Goal: Task Accomplishment & Management: Complete application form

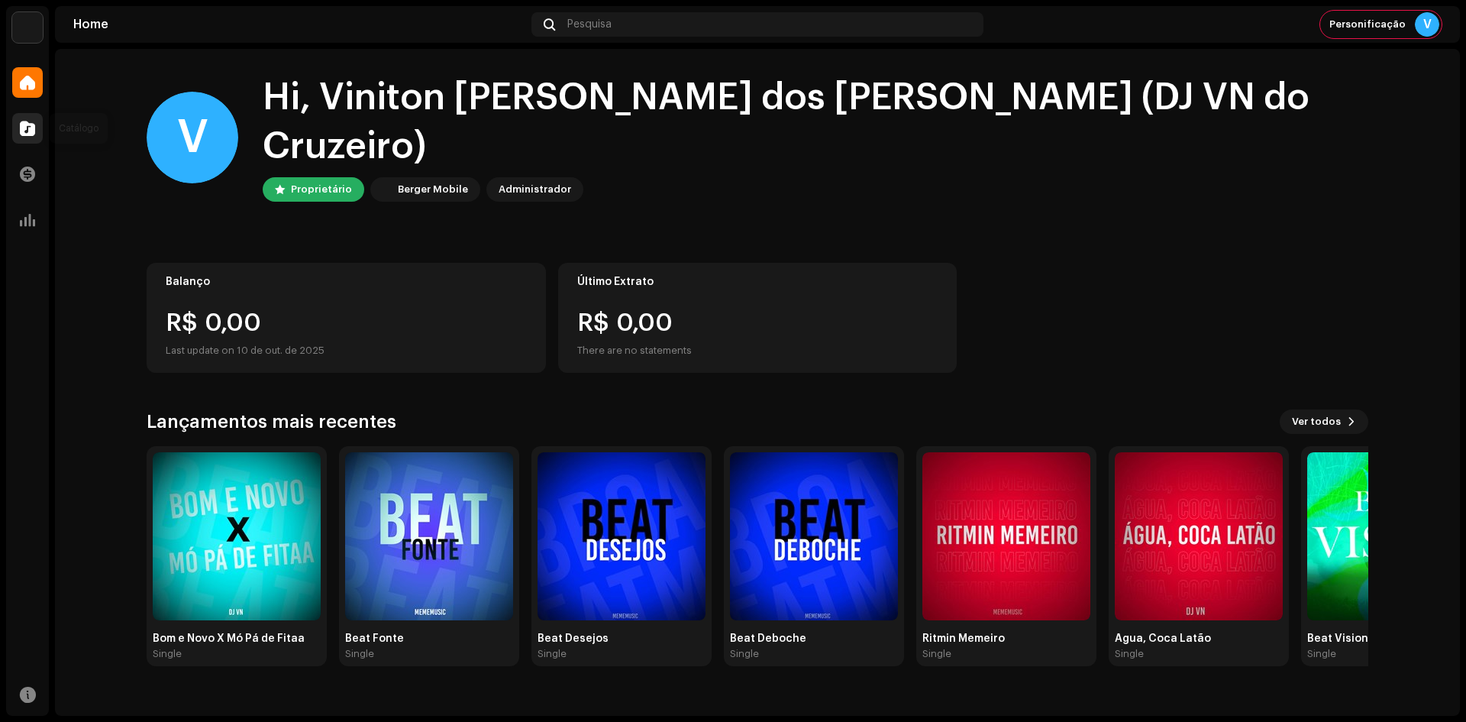
click at [23, 141] on div at bounding box center [27, 128] width 31 height 31
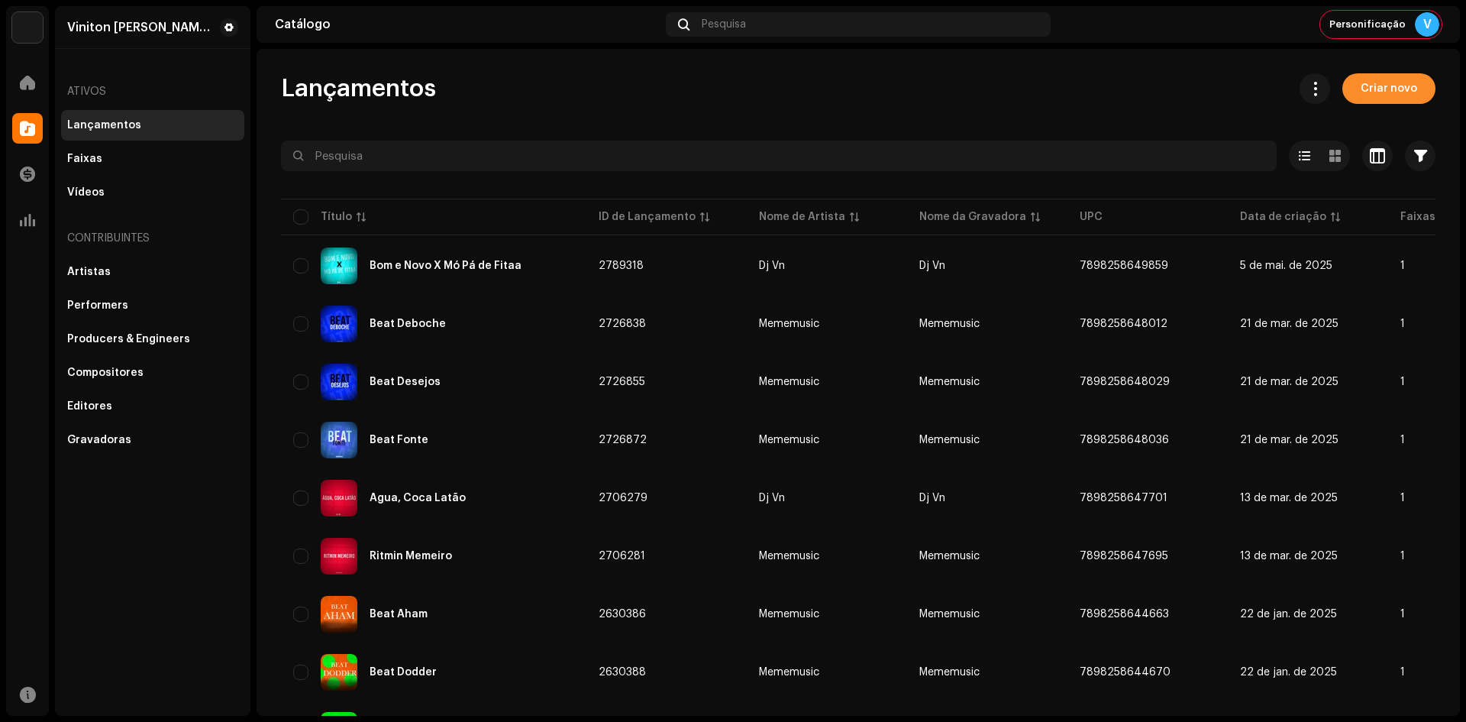
click at [1370, 84] on span "Criar novo" at bounding box center [1389, 88] width 57 height 31
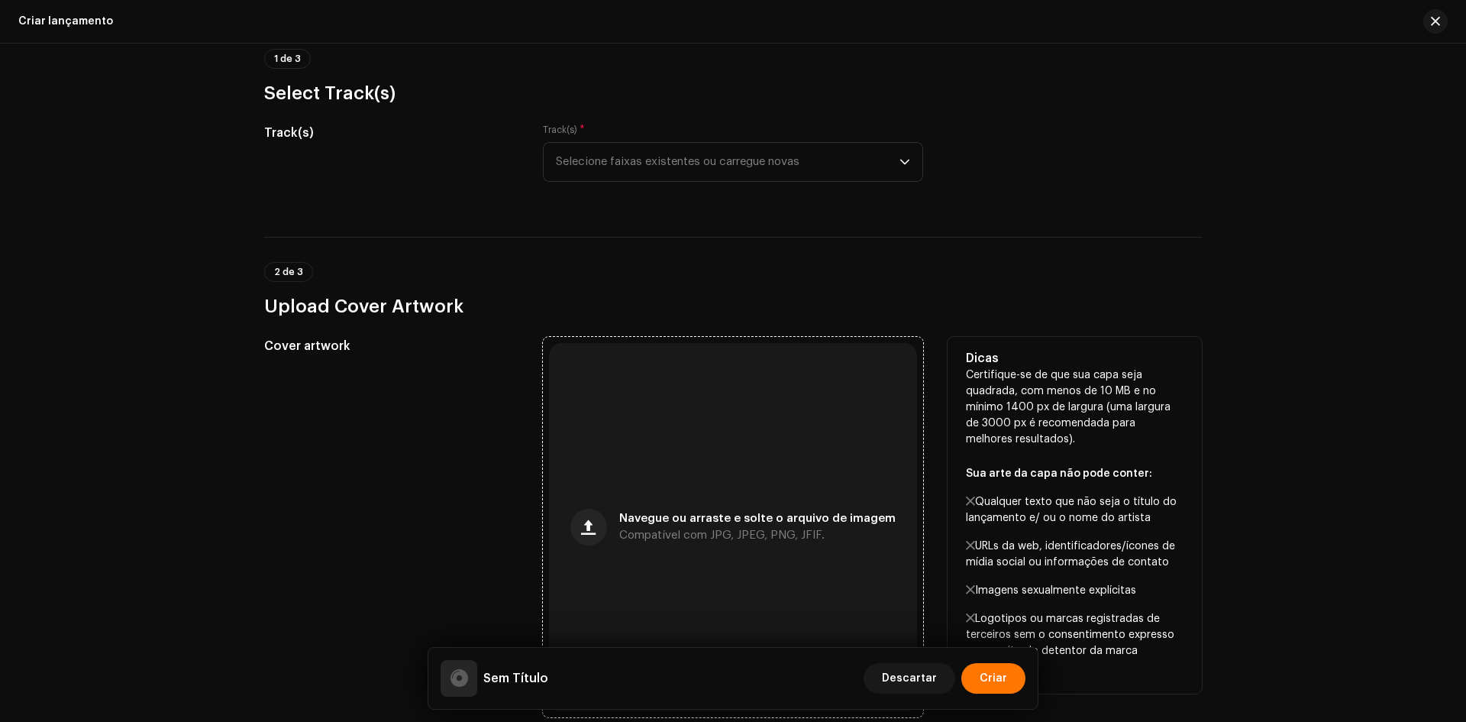
scroll to position [229, 0]
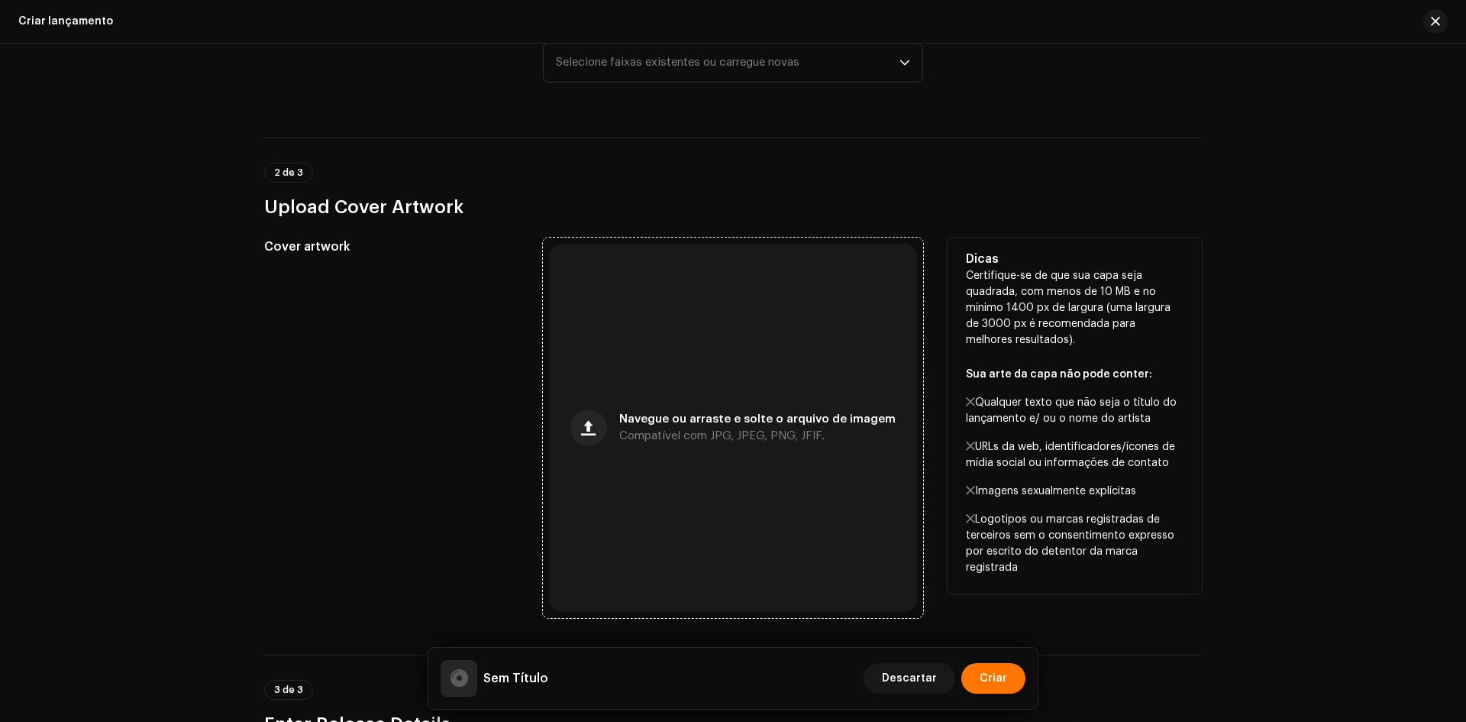
click at [648, 336] on div "Navegue ou arraste e solte o arquivo de imagem Compatível com JPG, JPEG, PNG, J…" at bounding box center [733, 428] width 368 height 368
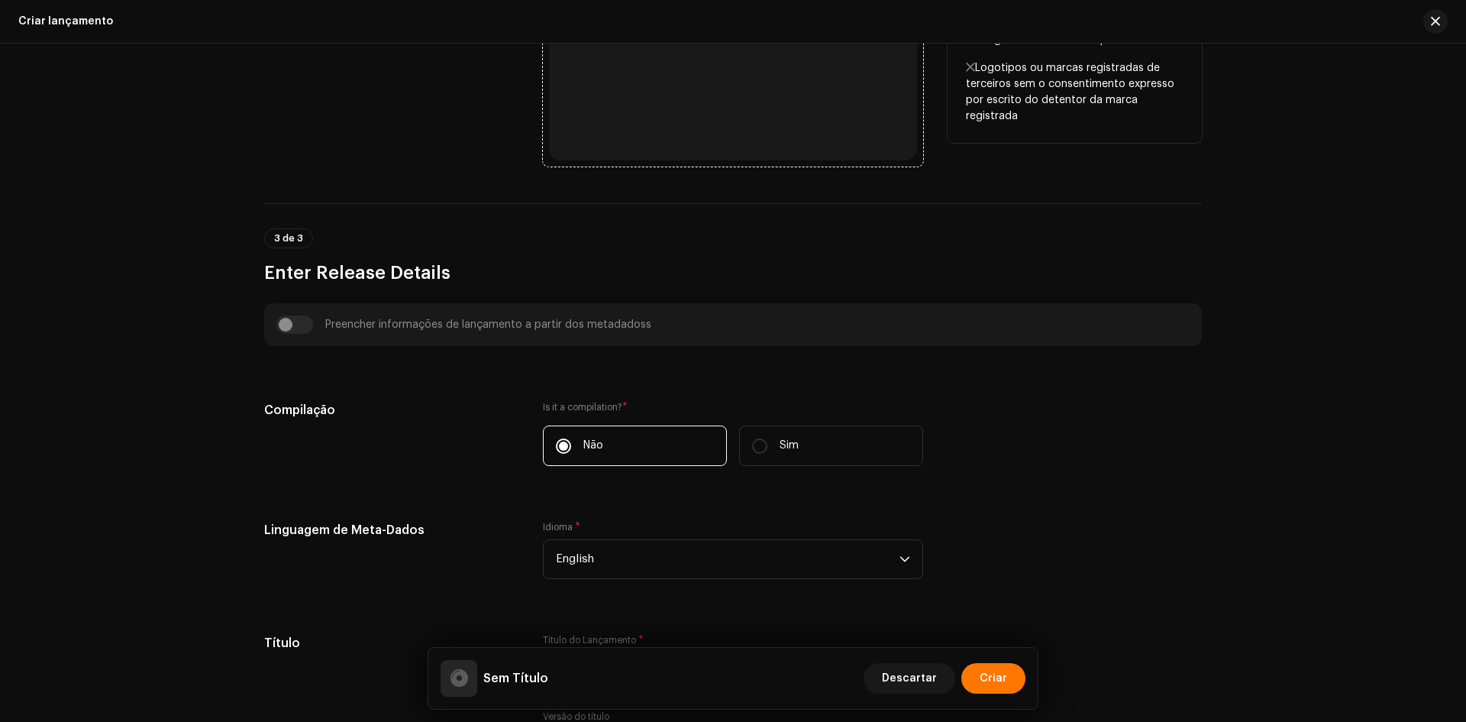
scroll to position [687, 0]
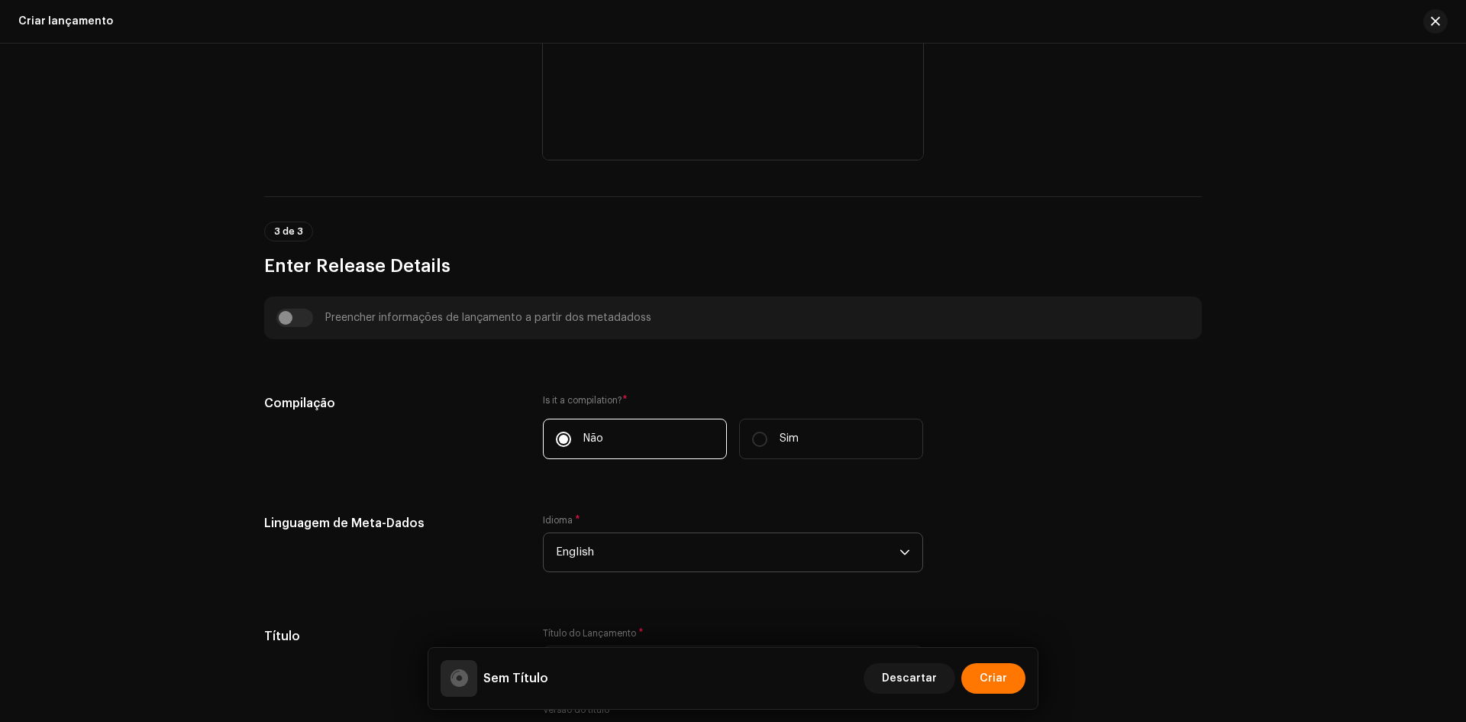
click at [612, 539] on span "English" at bounding box center [728, 552] width 344 height 38
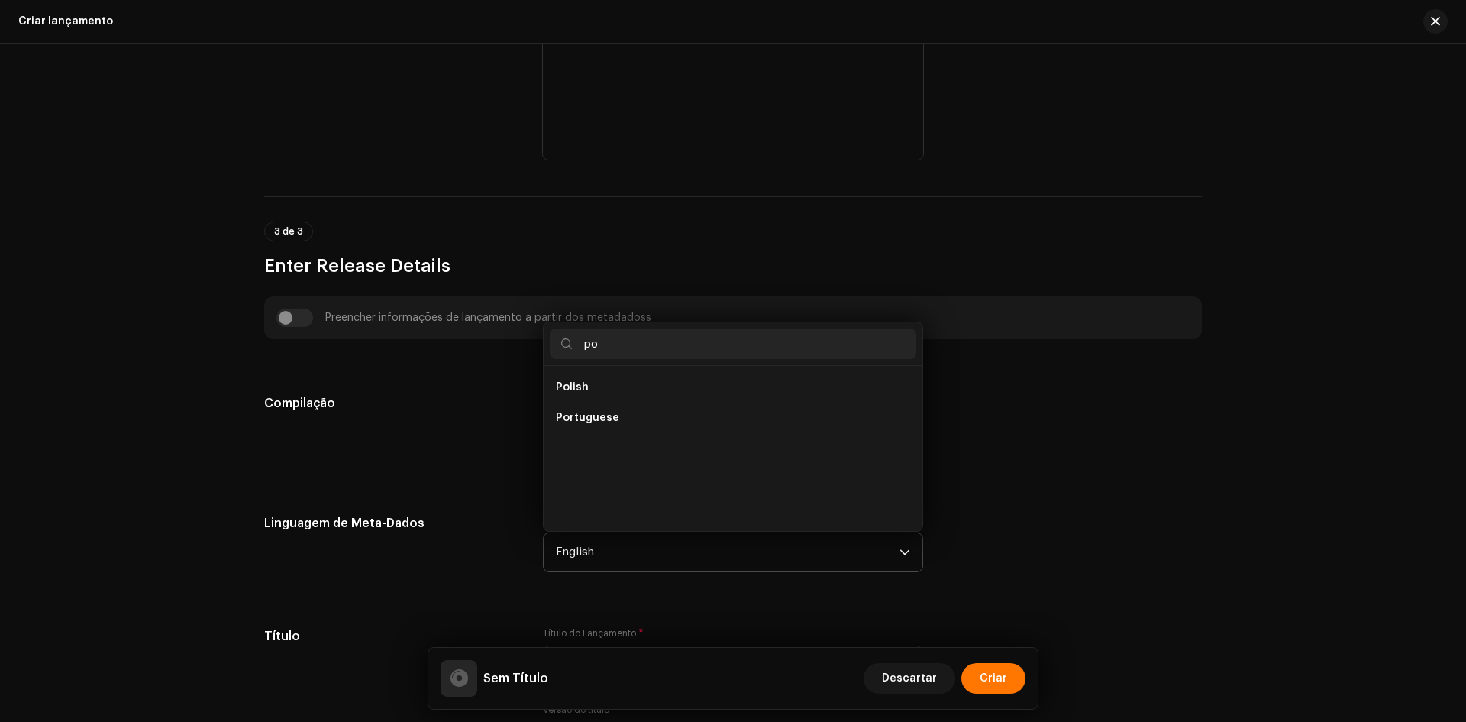
scroll to position [6, 0]
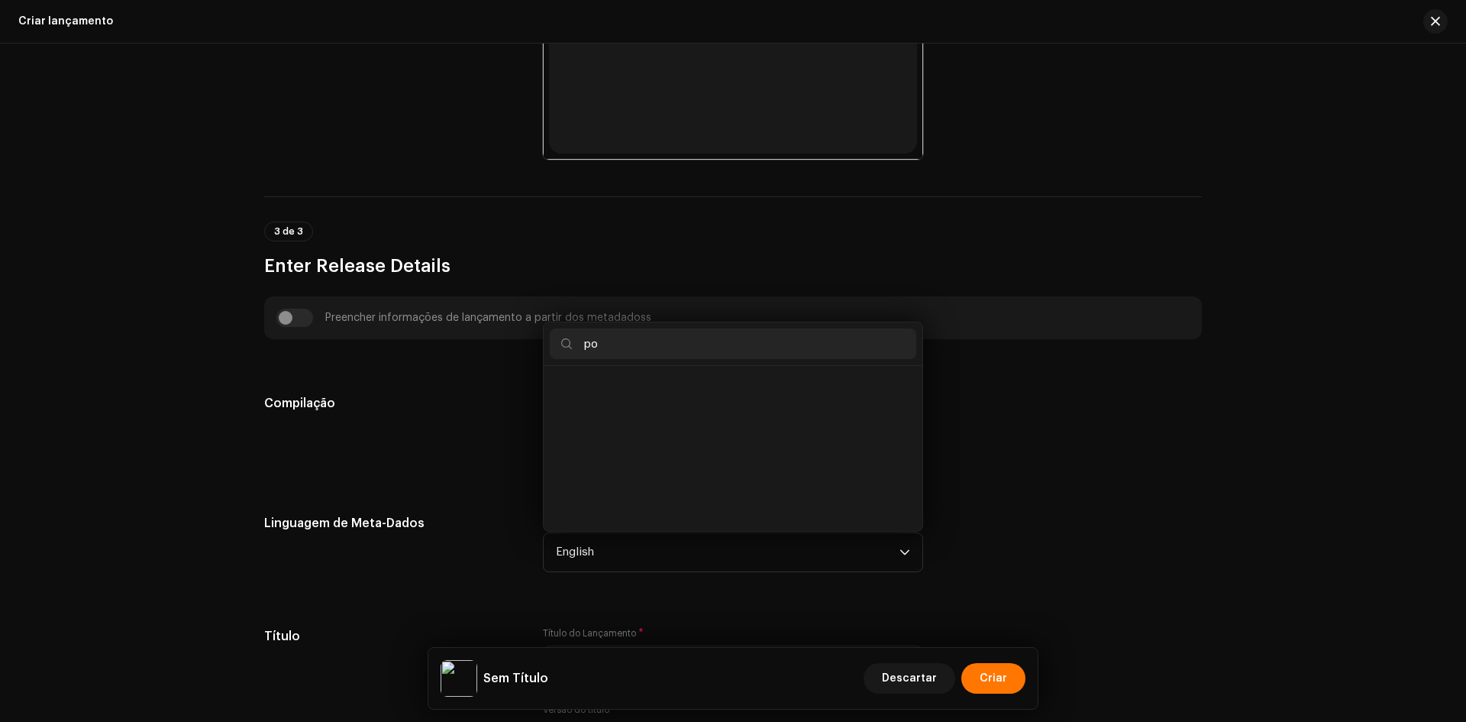
type input "po"
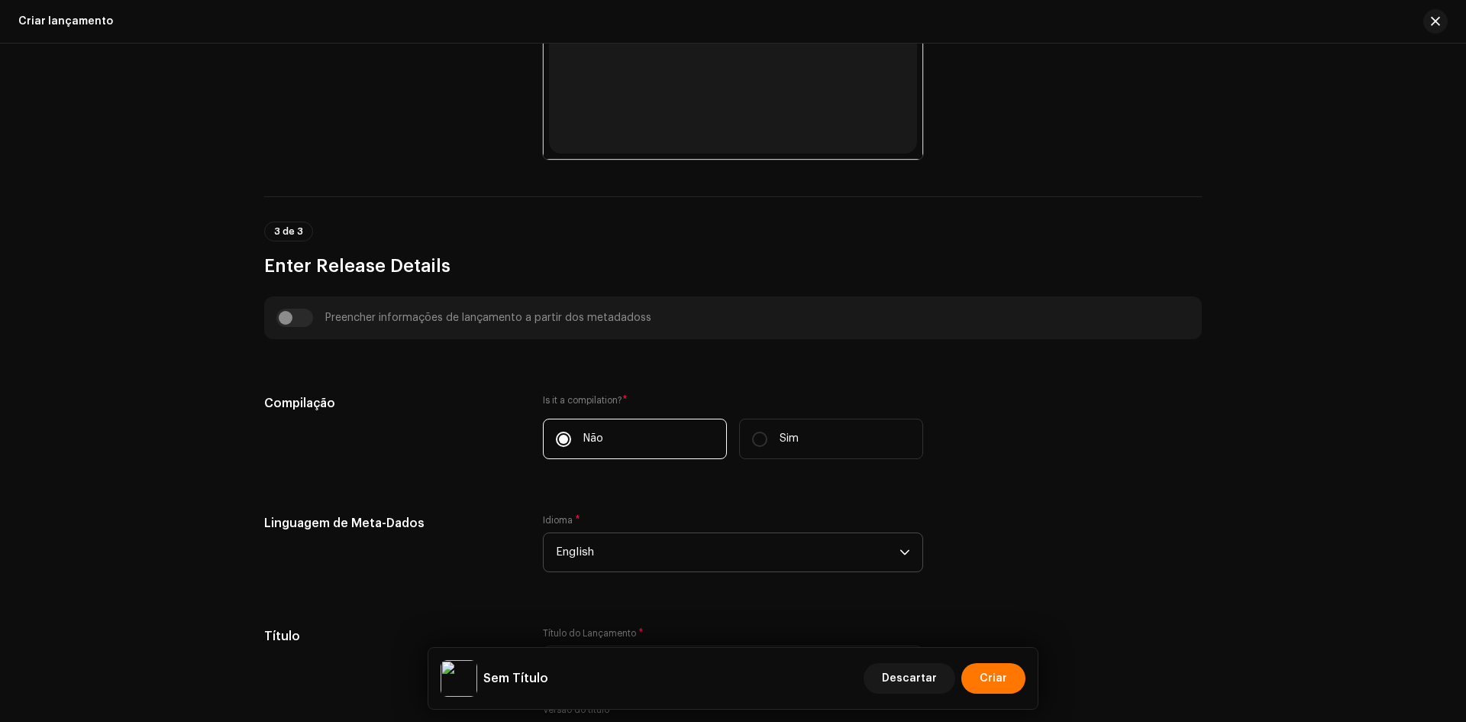
click at [618, 558] on span "English" at bounding box center [728, 552] width 344 height 38
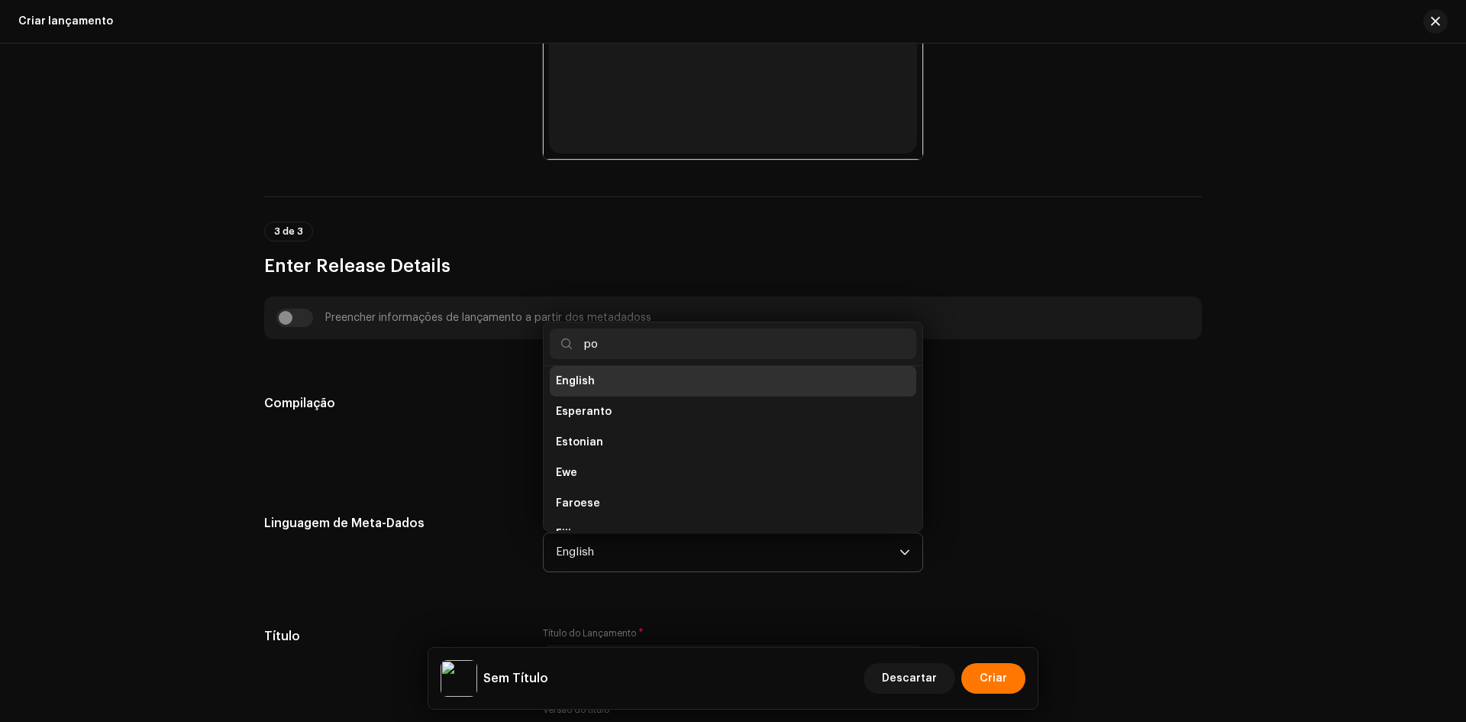
scroll to position [0, 0]
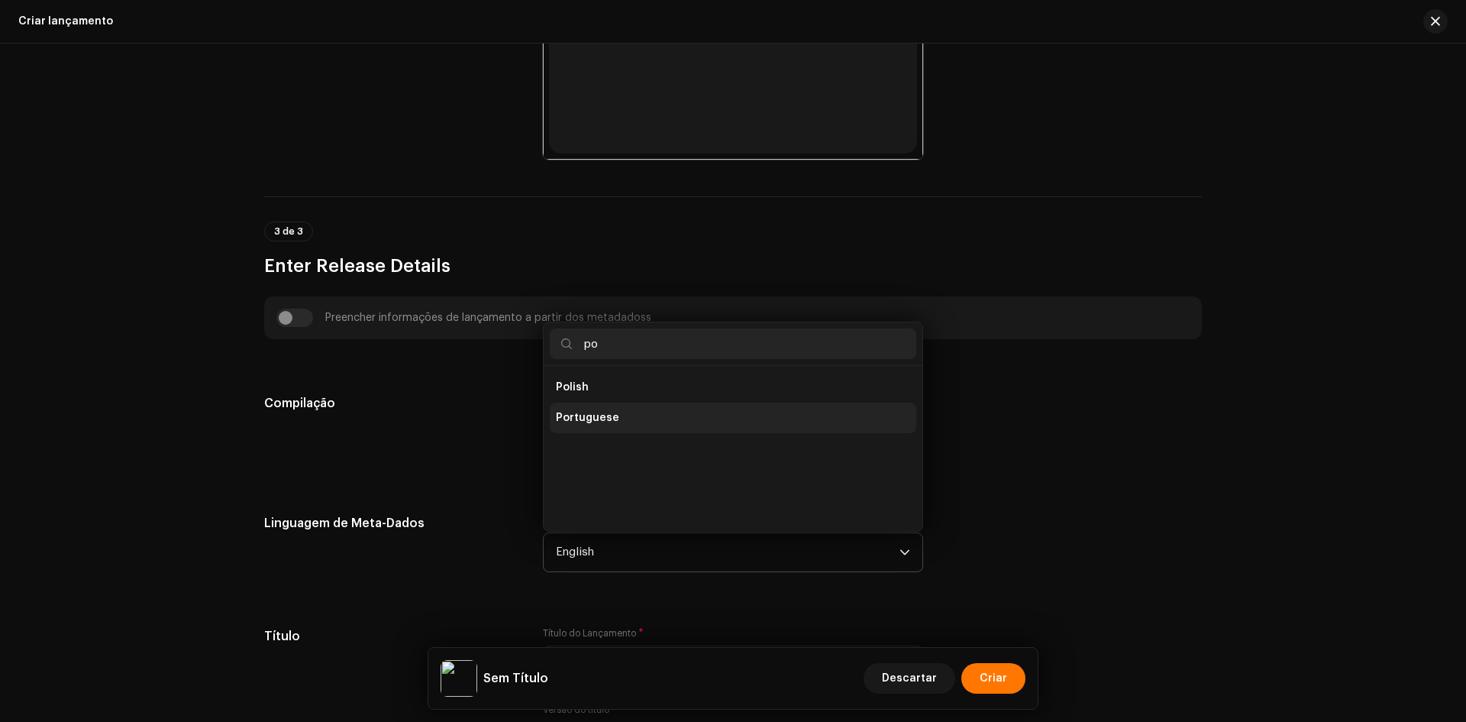
type input "po"
click at [593, 413] on span "Portuguese" at bounding box center [587, 417] width 63 height 15
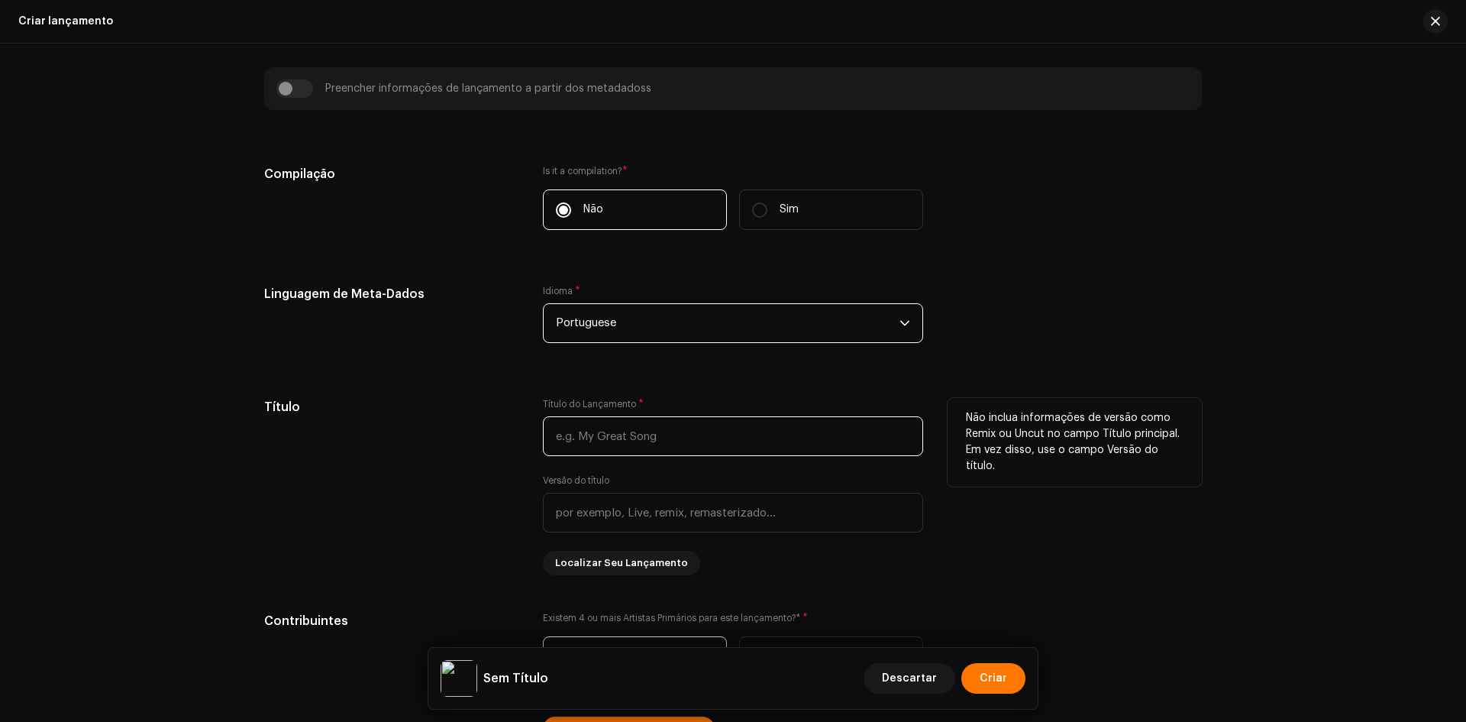
click at [630, 431] on input "text" at bounding box center [733, 436] width 380 height 40
paste input "Oitava Maravilha x Tambor Xerek4"
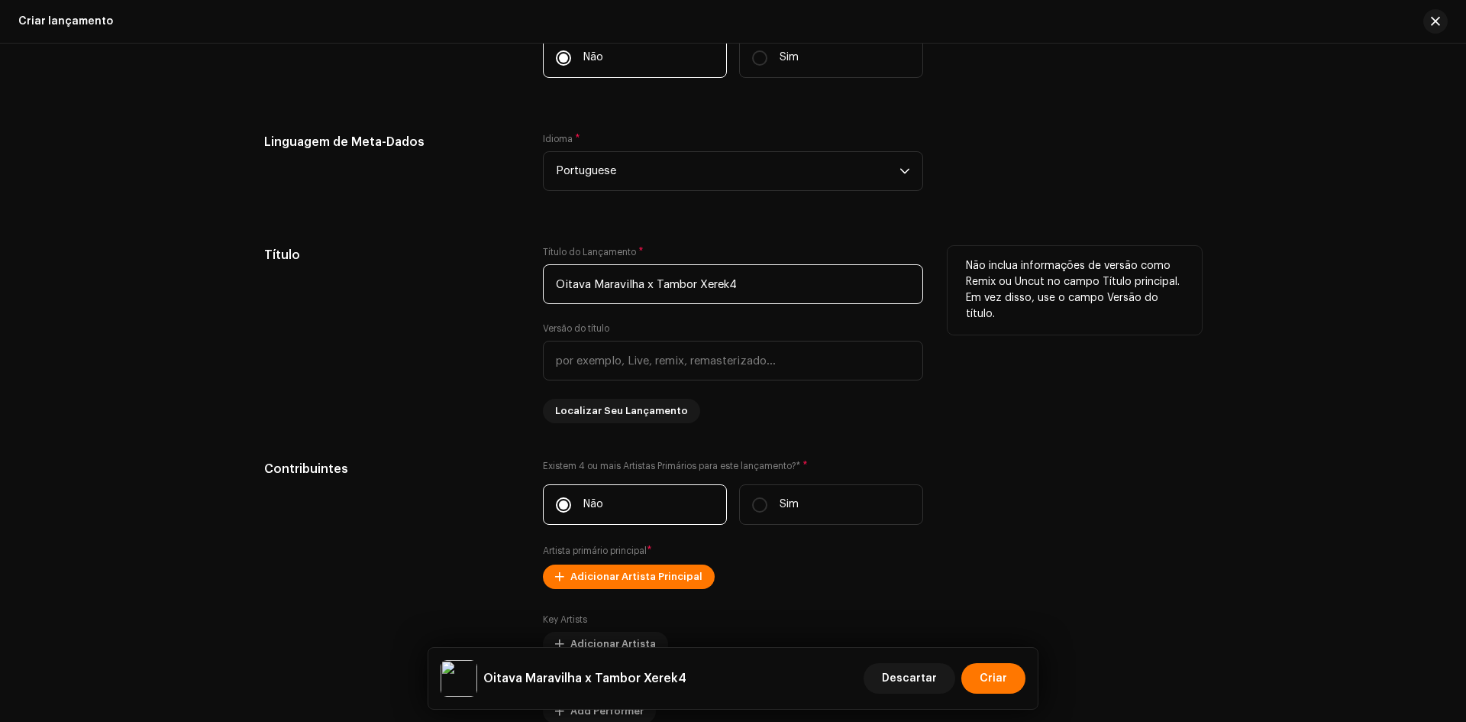
scroll to position [1222, 0]
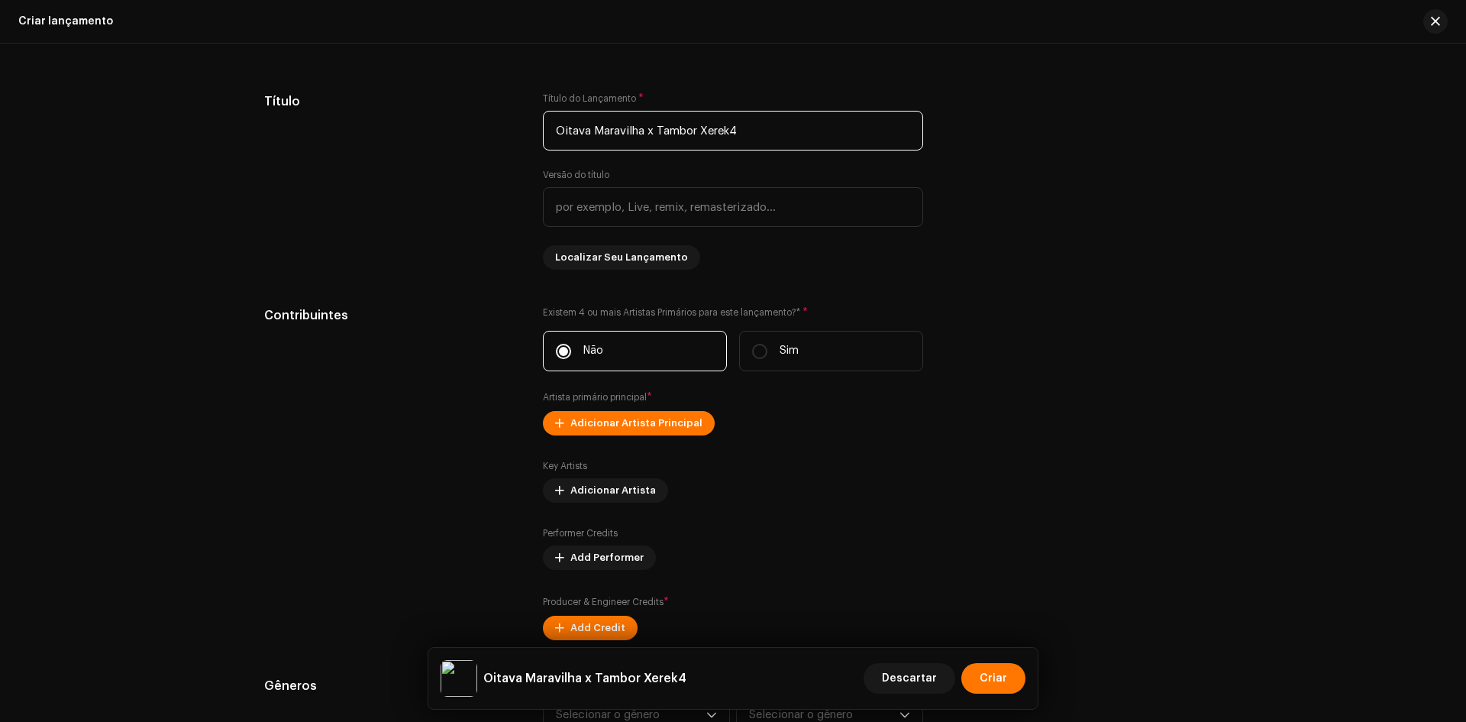
type input "Oitava Maravilha x Tambor Xerek4"
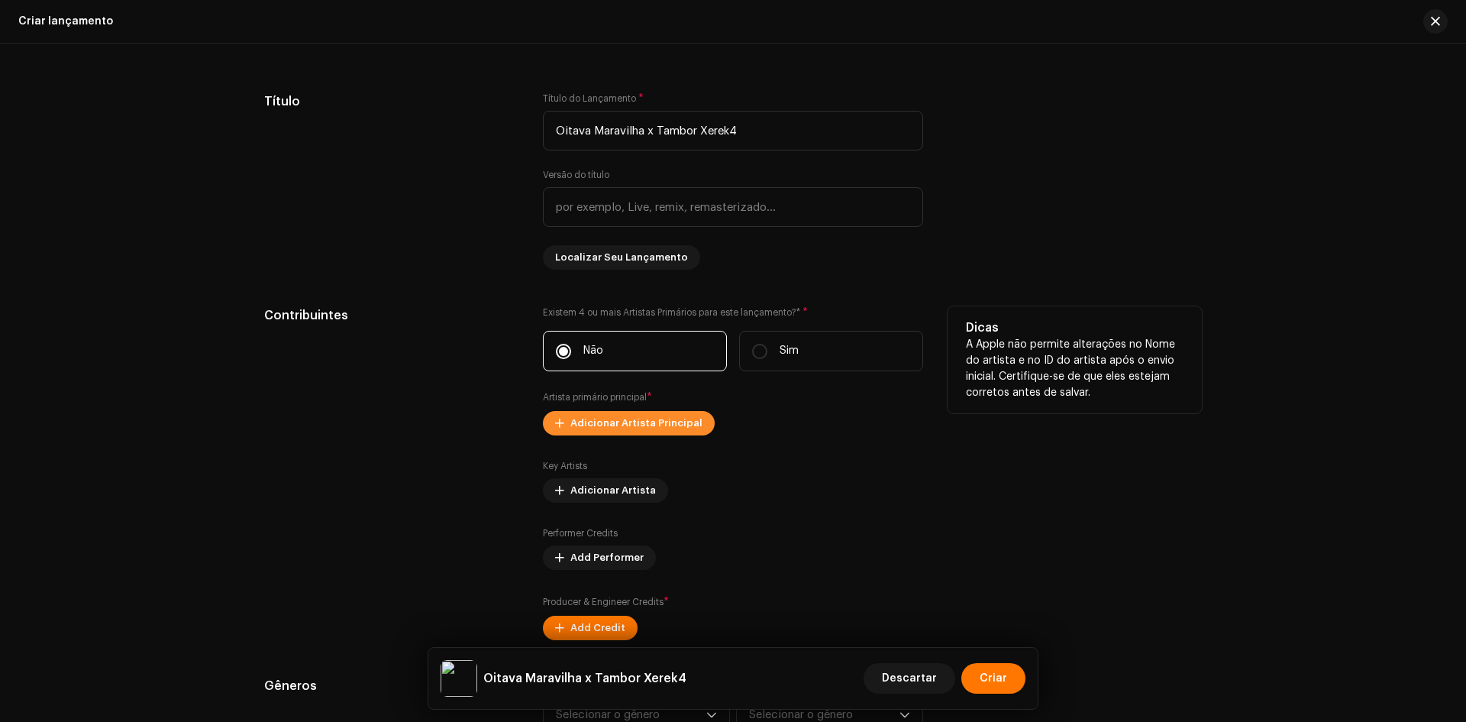
click at [665, 412] on span "Adicionar Artista Principal" at bounding box center [636, 423] width 132 height 31
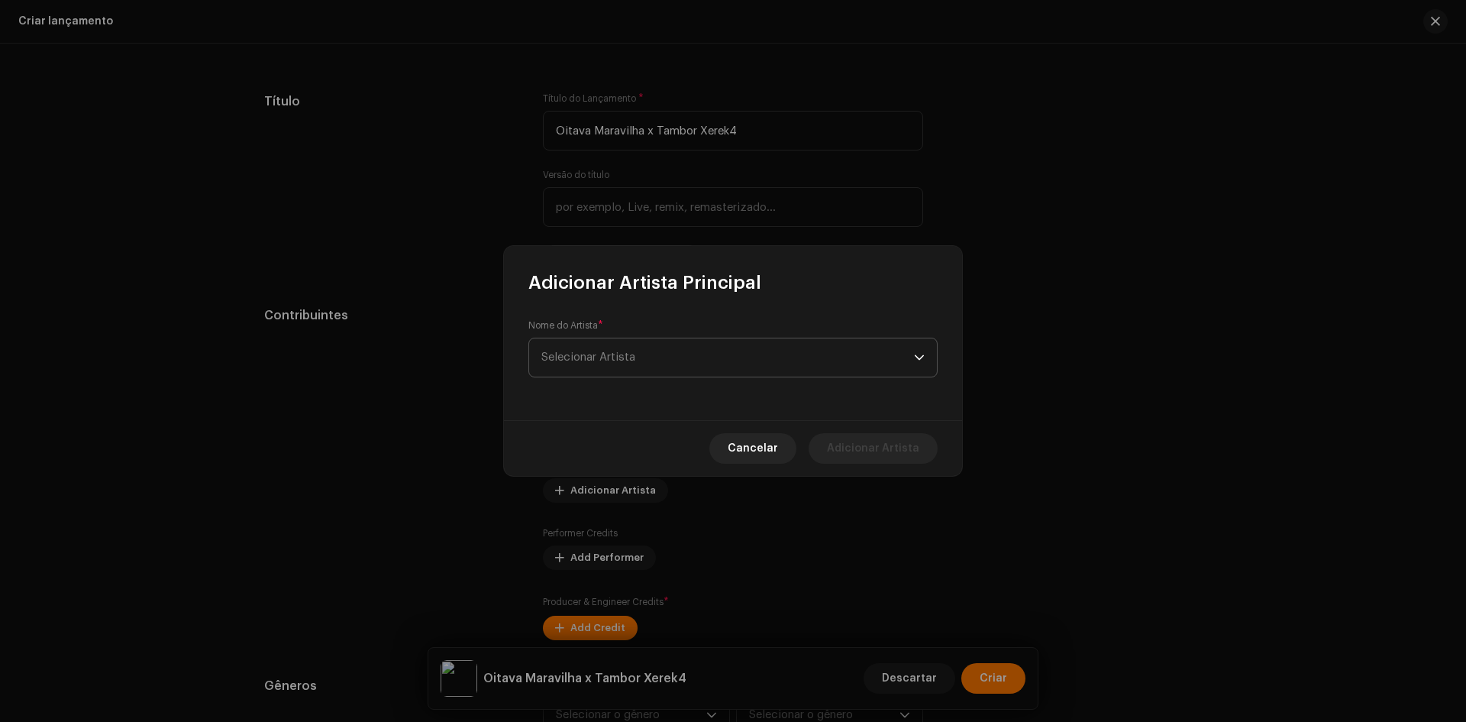
click at [656, 355] on span "Selecionar Artista" at bounding box center [727, 357] width 373 height 38
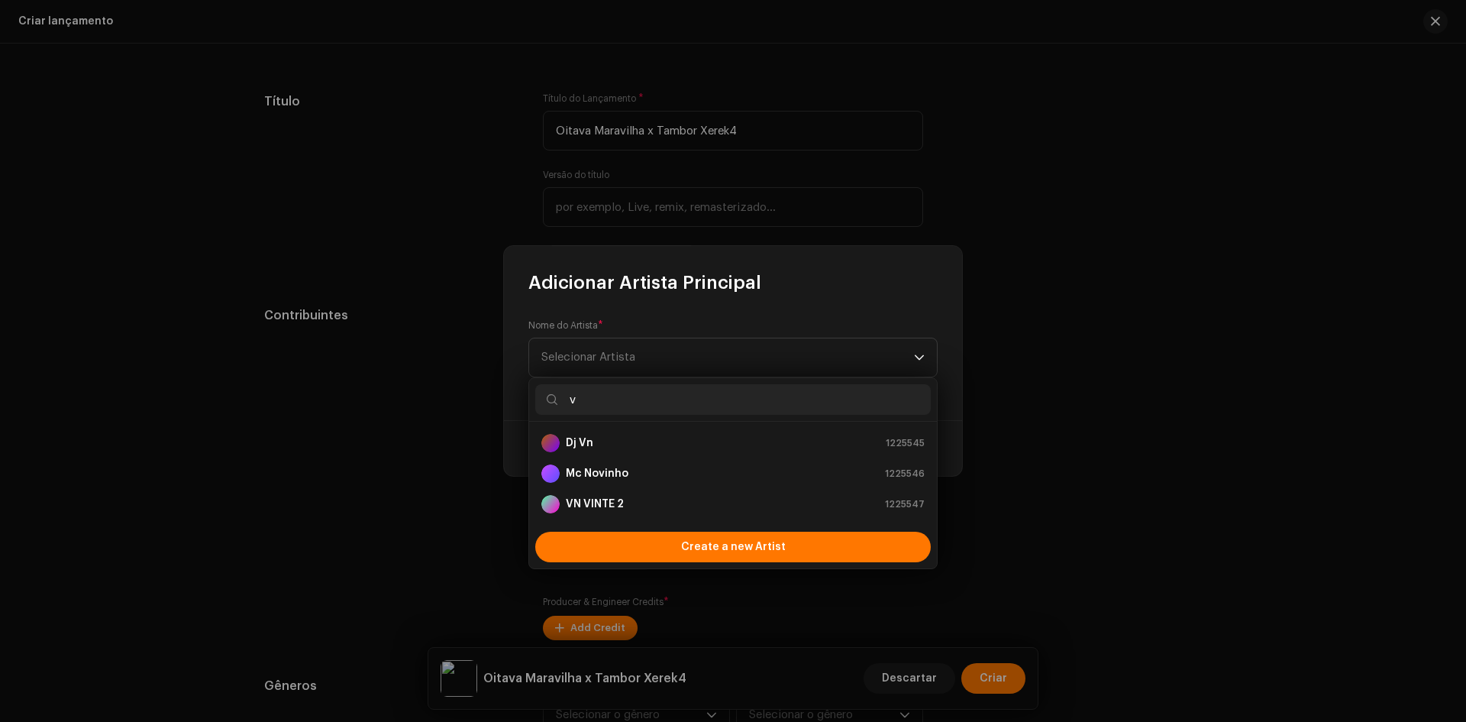
click at [644, 385] on input "v" at bounding box center [733, 399] width 396 height 31
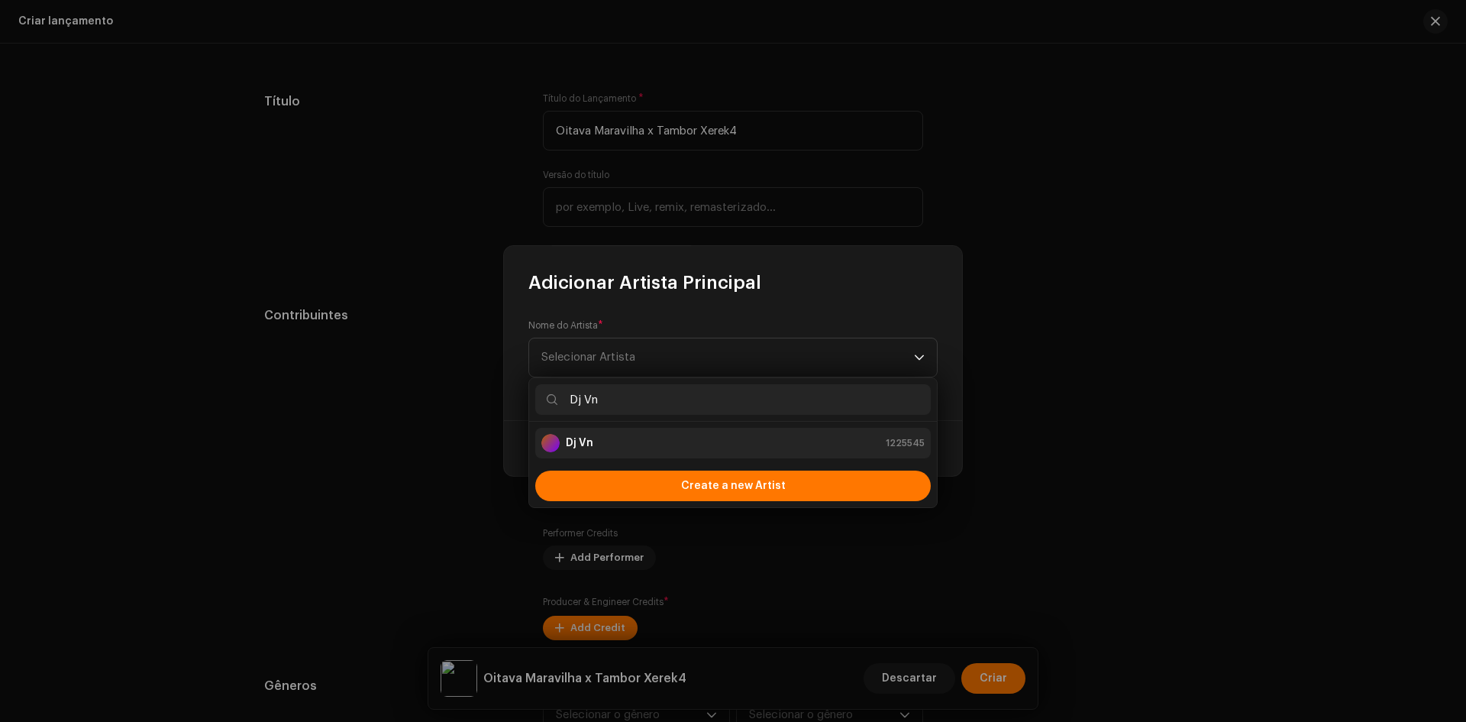
type input "Dj Vn"
click at [624, 438] on div "Dj Vn 1225545" at bounding box center [732, 443] width 383 height 18
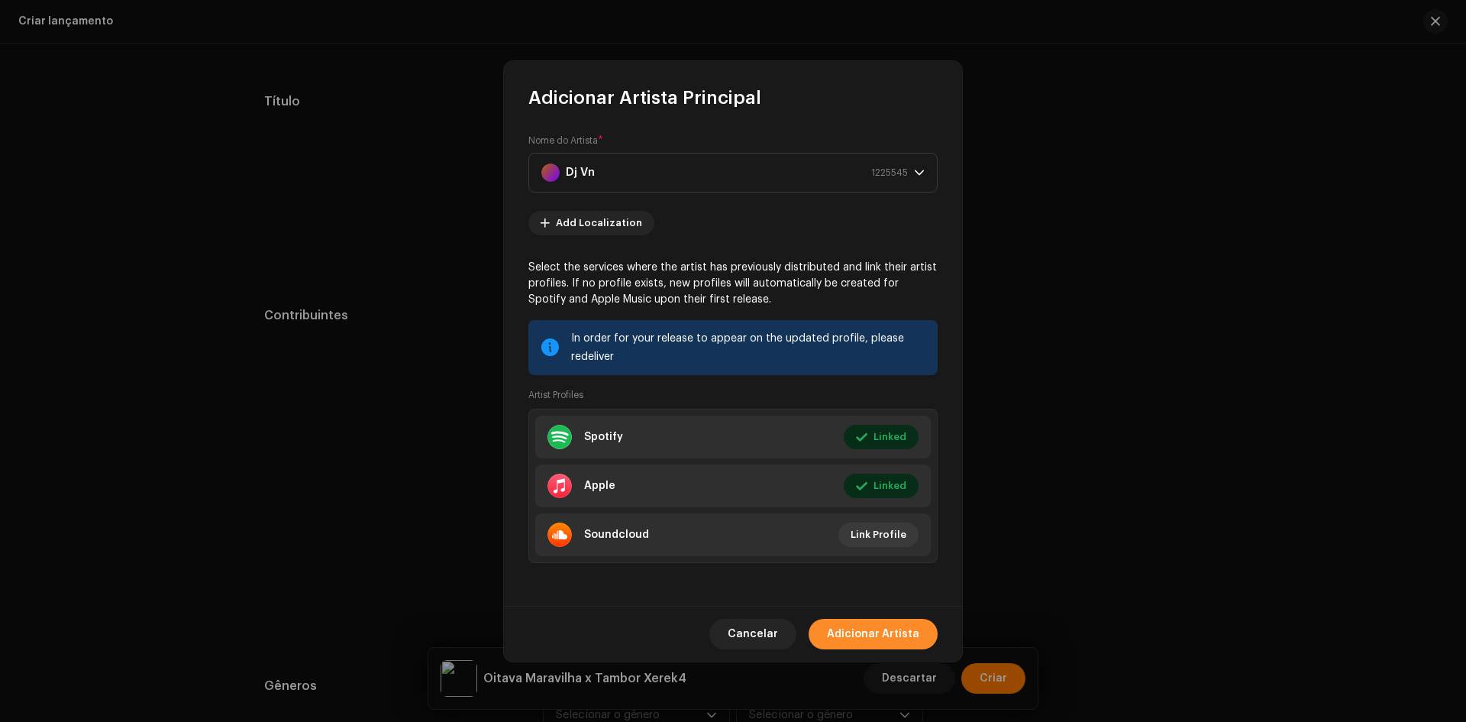
click at [864, 644] on span "Adicionar Artista" at bounding box center [873, 633] width 92 height 31
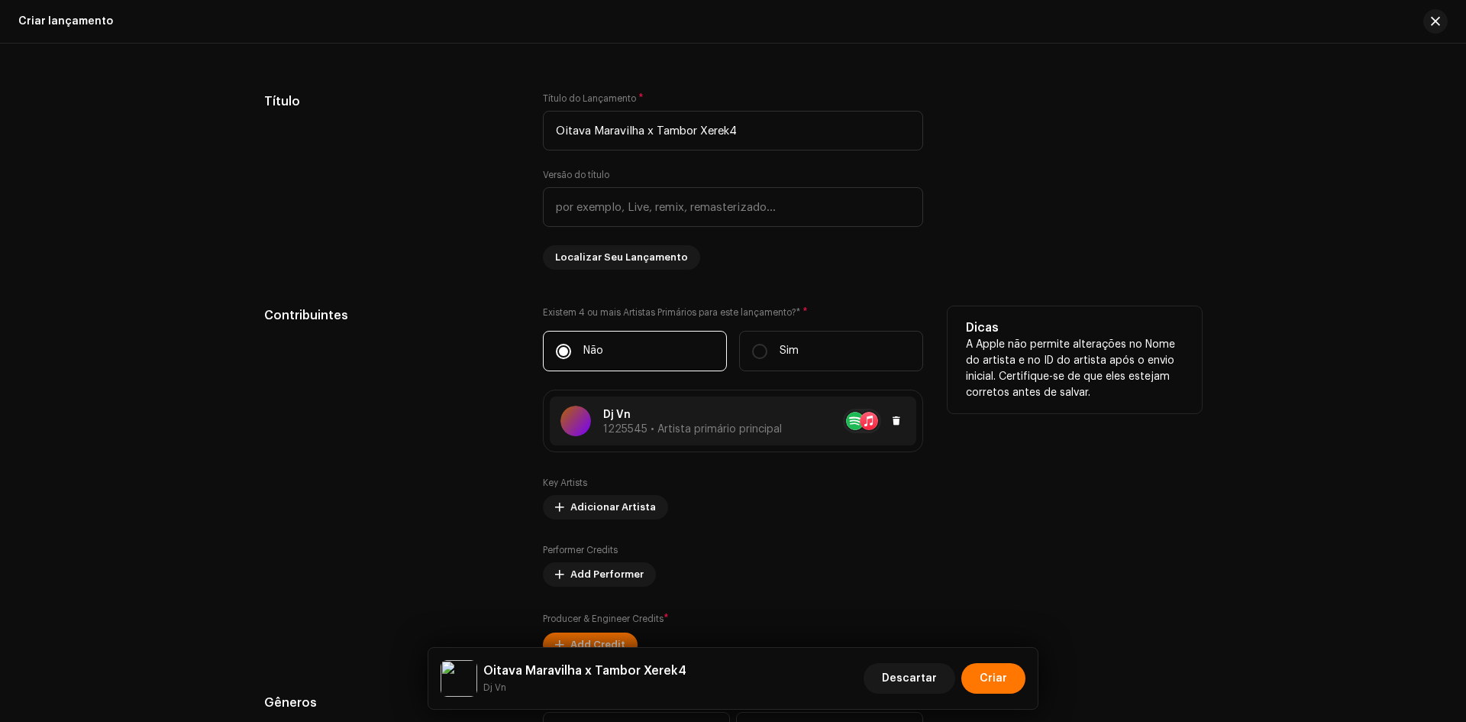
click at [773, 419] on p "Dj Vn" at bounding box center [692, 415] width 179 height 16
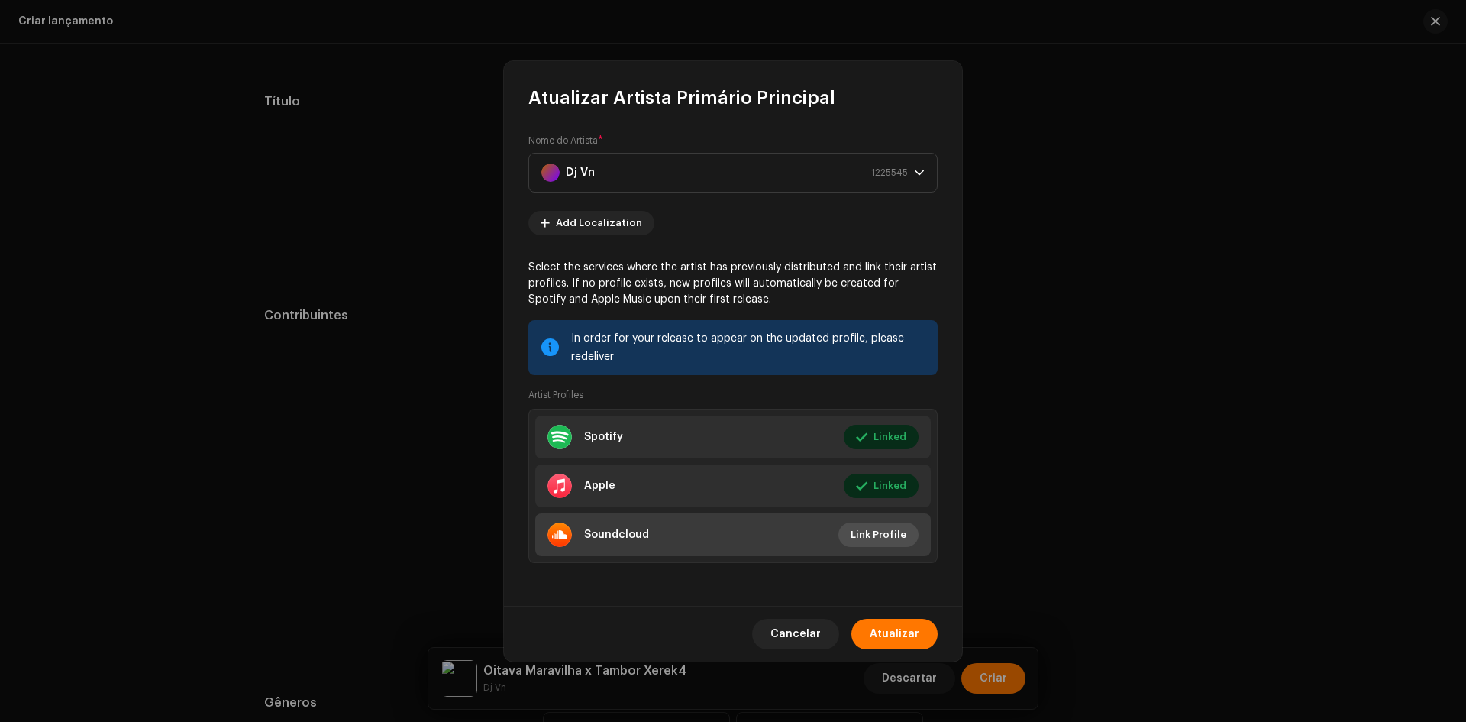
click at [880, 528] on span "Link Profile" at bounding box center [879, 534] width 56 height 31
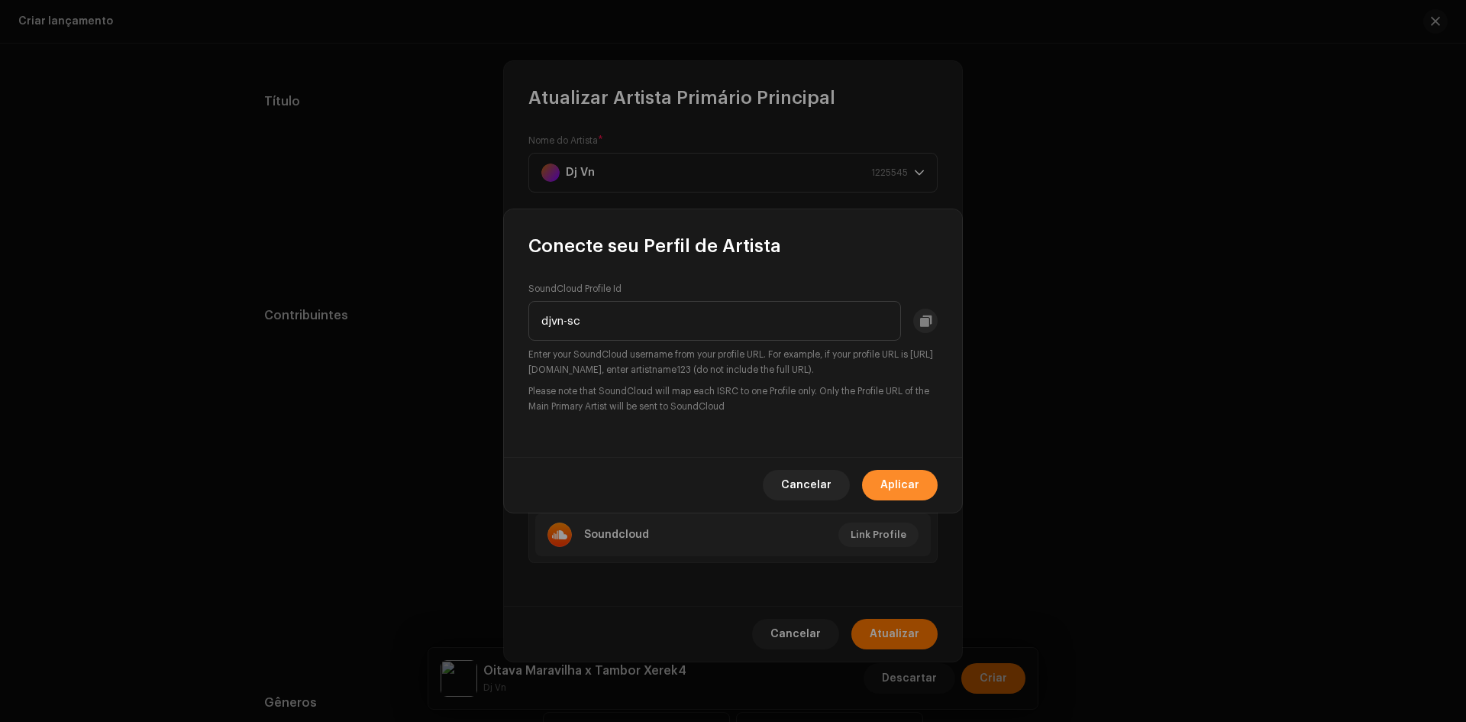
type input "djvn-sc"
click at [896, 477] on span "Aplicar" at bounding box center [899, 485] width 39 height 31
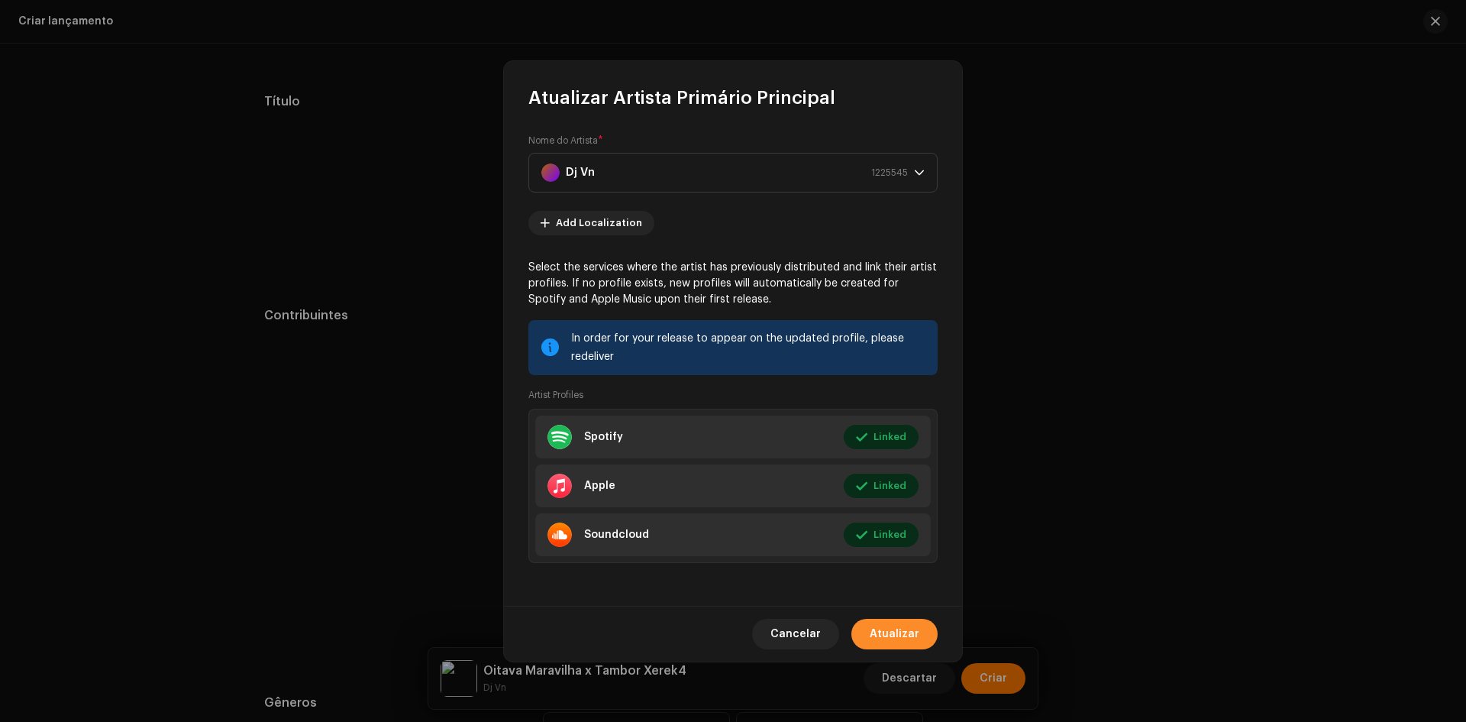
click at [911, 642] on span "Atualizar" at bounding box center [895, 633] width 50 height 31
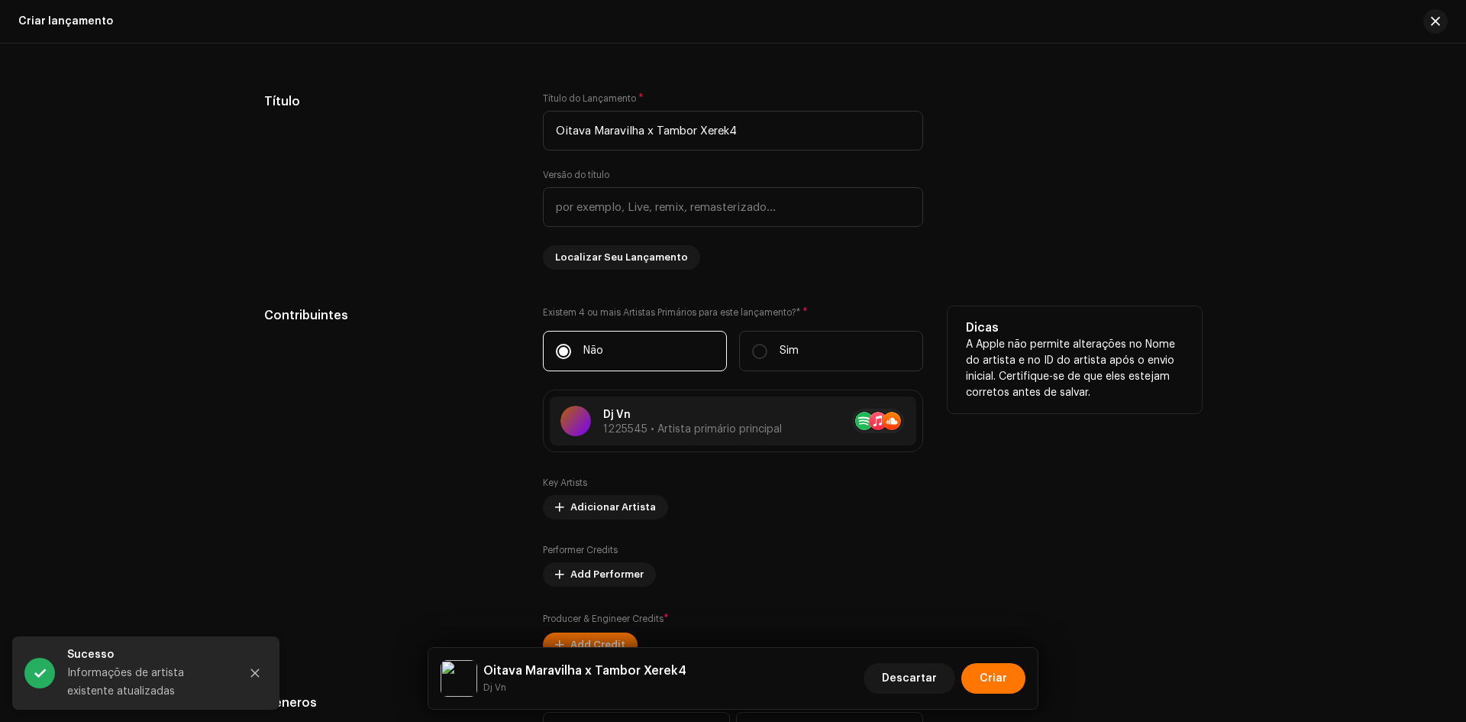
click at [491, 373] on div "Contribuintes" at bounding box center [391, 481] width 254 height 350
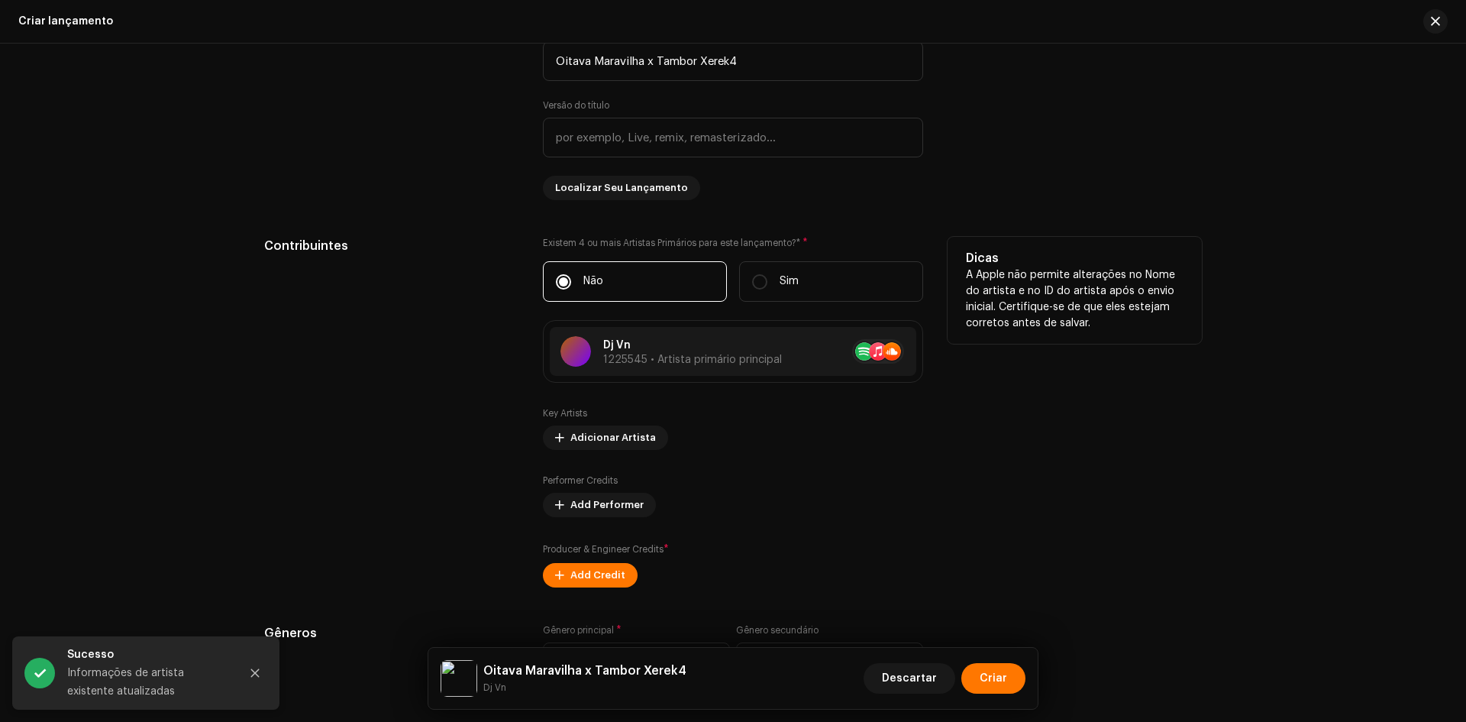
scroll to position [1374, 0]
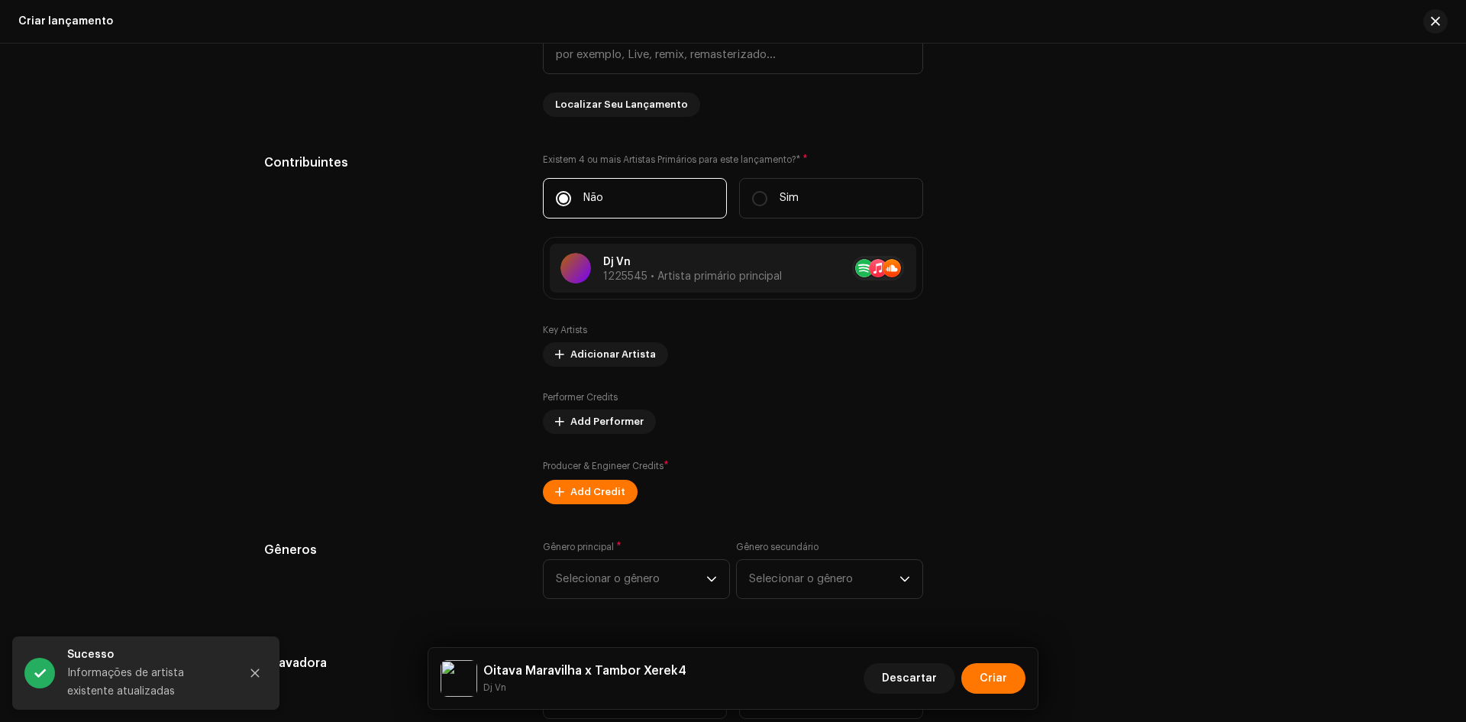
click at [584, 505] on div "Preencher informações de lançamento a partir dos metadadoss Compilação Is it a …" at bounding box center [733, 434] width 938 height 1651
click at [588, 478] on div "Producer & Engineer Credits * Add Credit" at bounding box center [733, 481] width 380 height 46
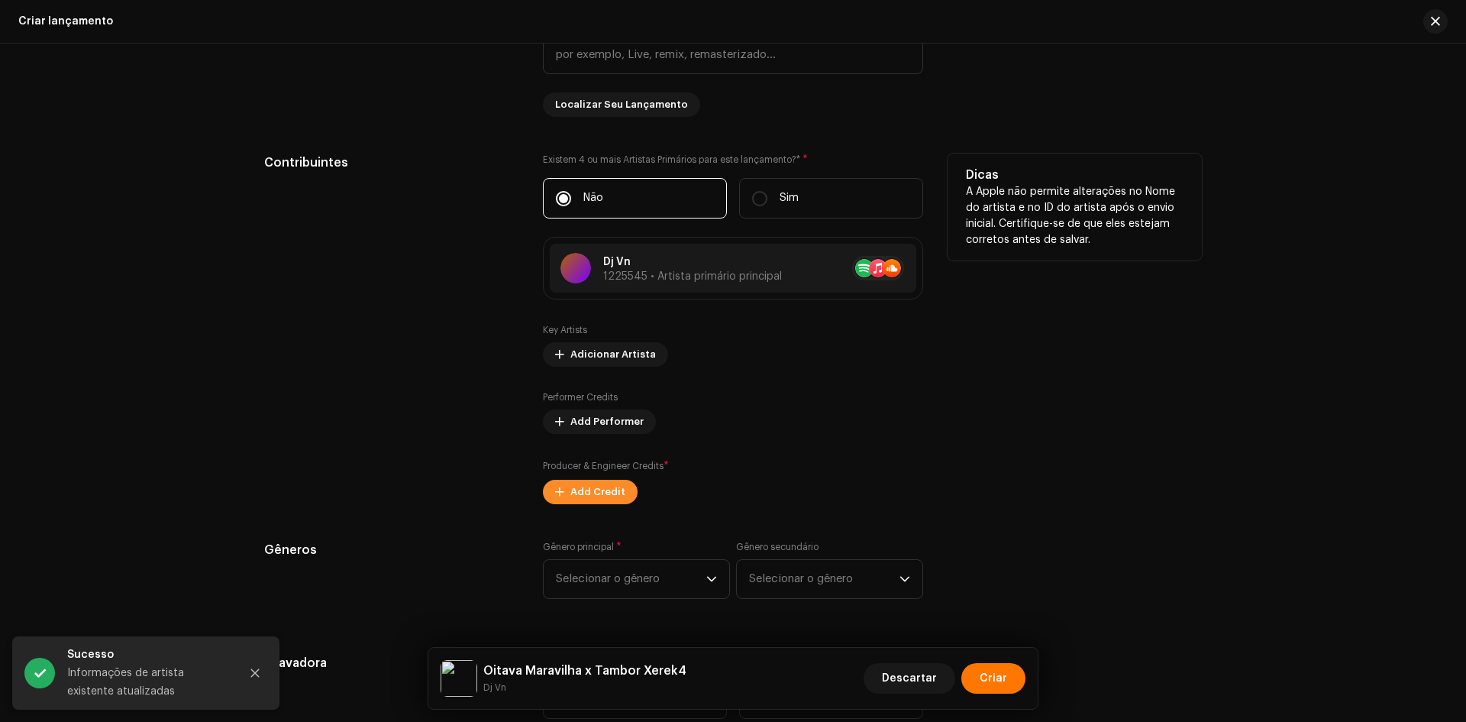
click at [589, 491] on span "Add Credit" at bounding box center [597, 491] width 55 height 31
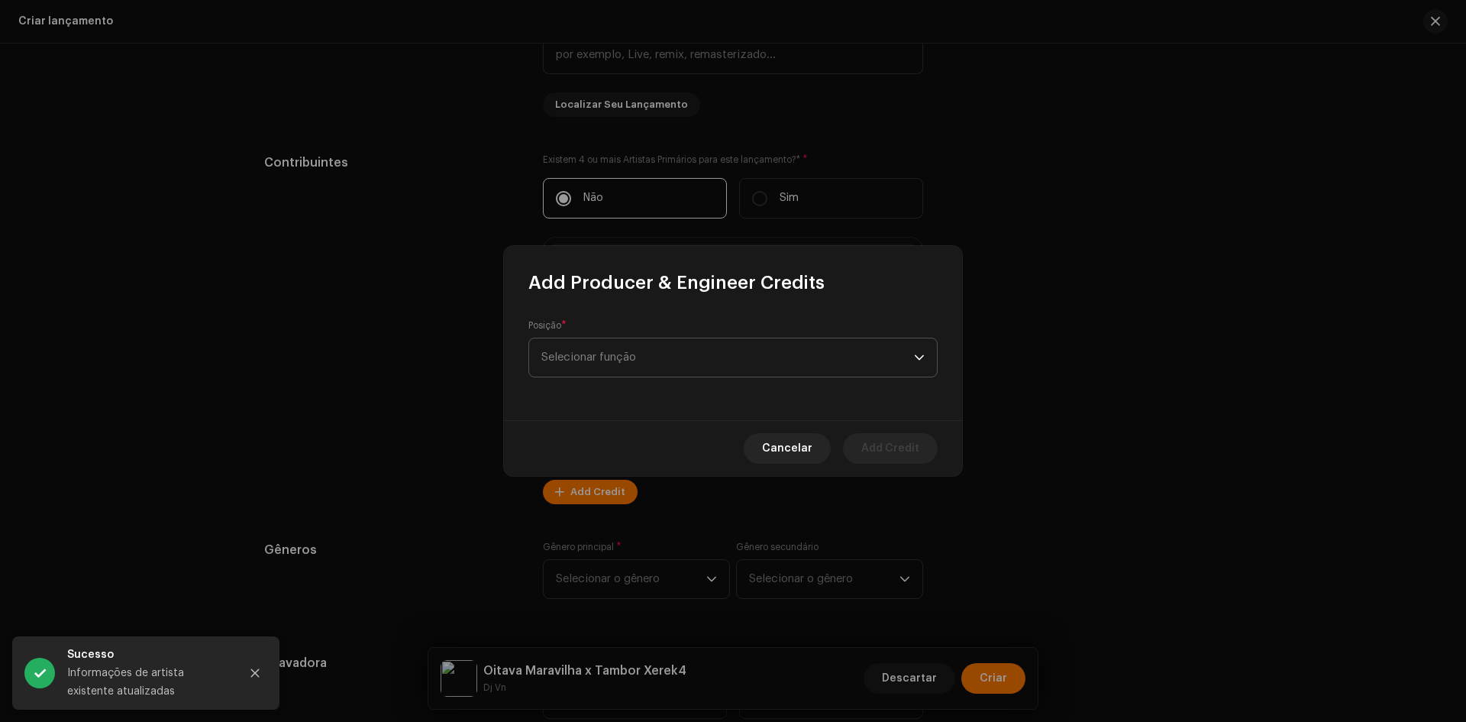
click at [638, 349] on span "Selecionar função" at bounding box center [727, 357] width 373 height 38
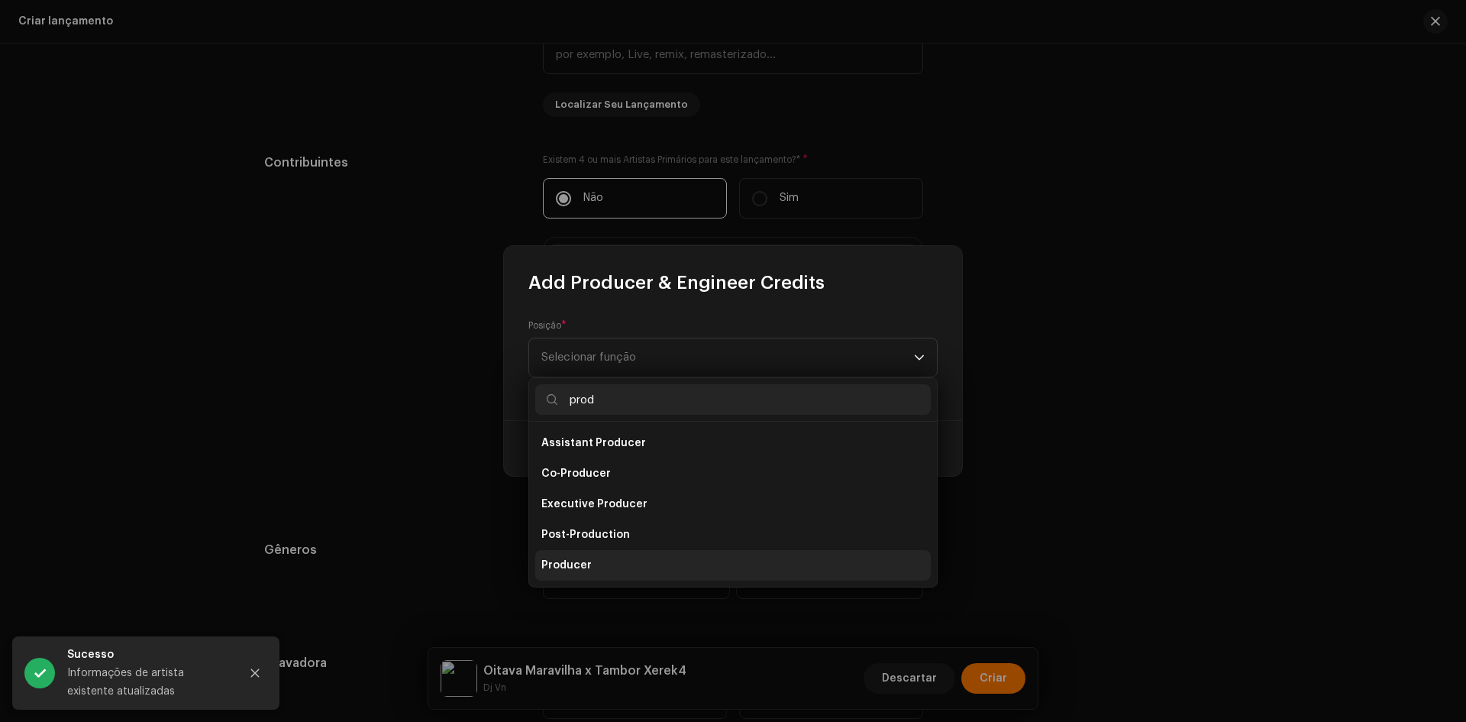
type input "prod"
click at [593, 557] on li "Producer" at bounding box center [733, 565] width 396 height 31
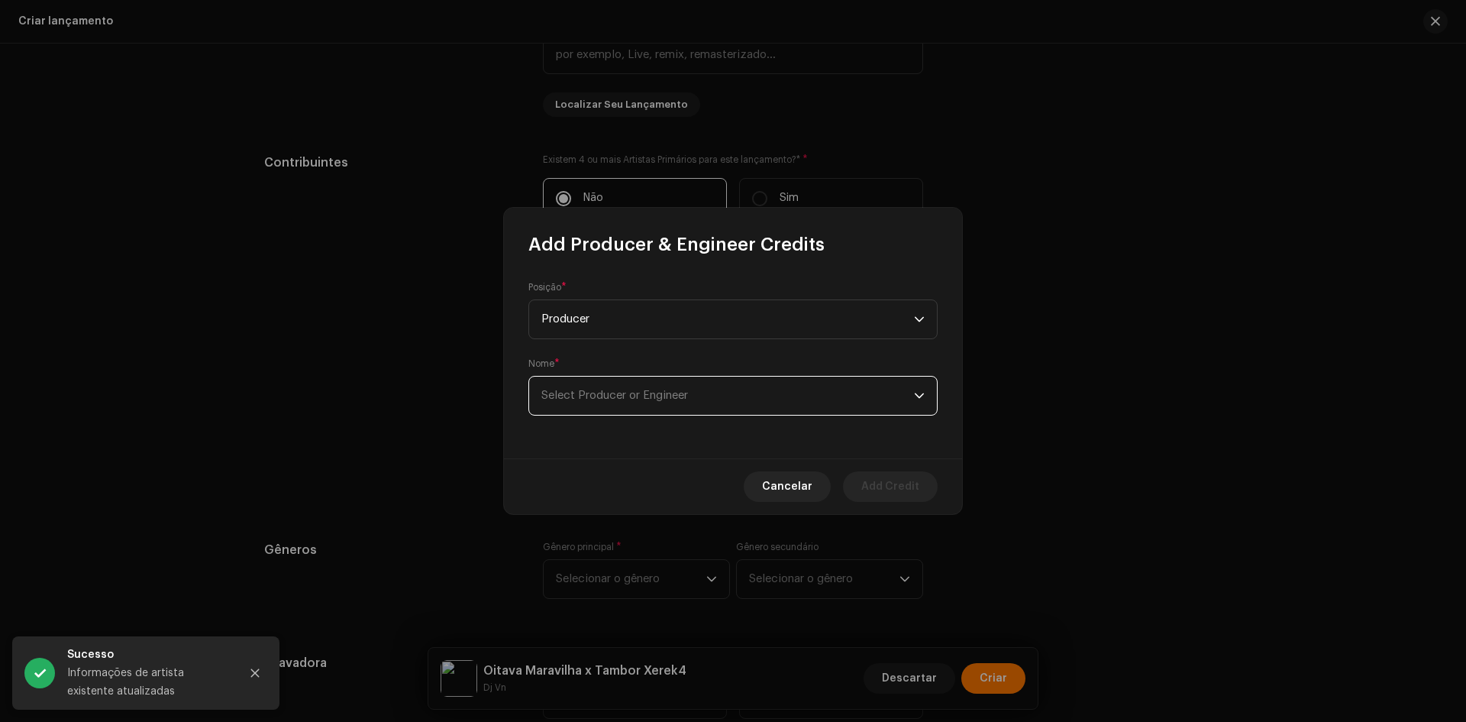
click at [631, 381] on span "Select Producer or Engineer" at bounding box center [727, 395] width 373 height 38
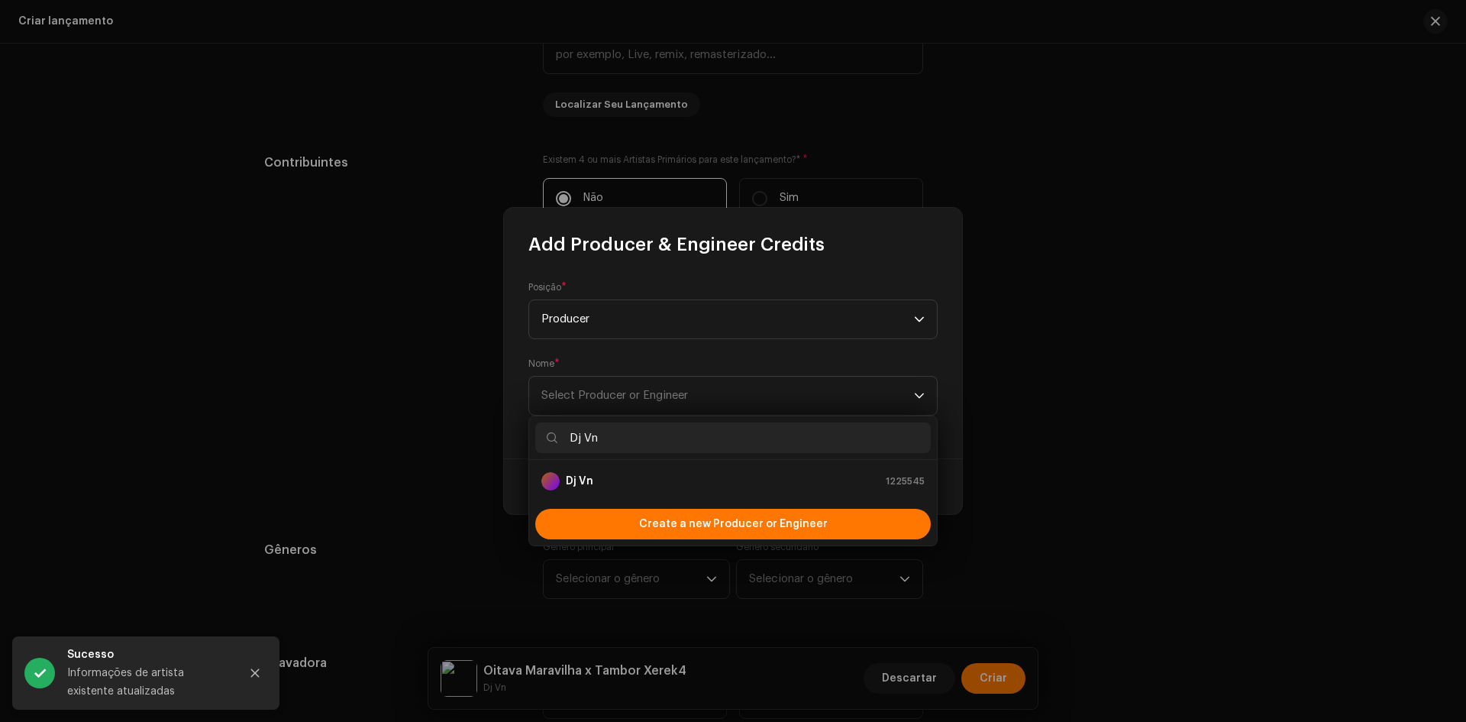
type input "Dj Vn"
click at [654, 462] on ul "Dj Vn 1225545" at bounding box center [733, 481] width 408 height 43
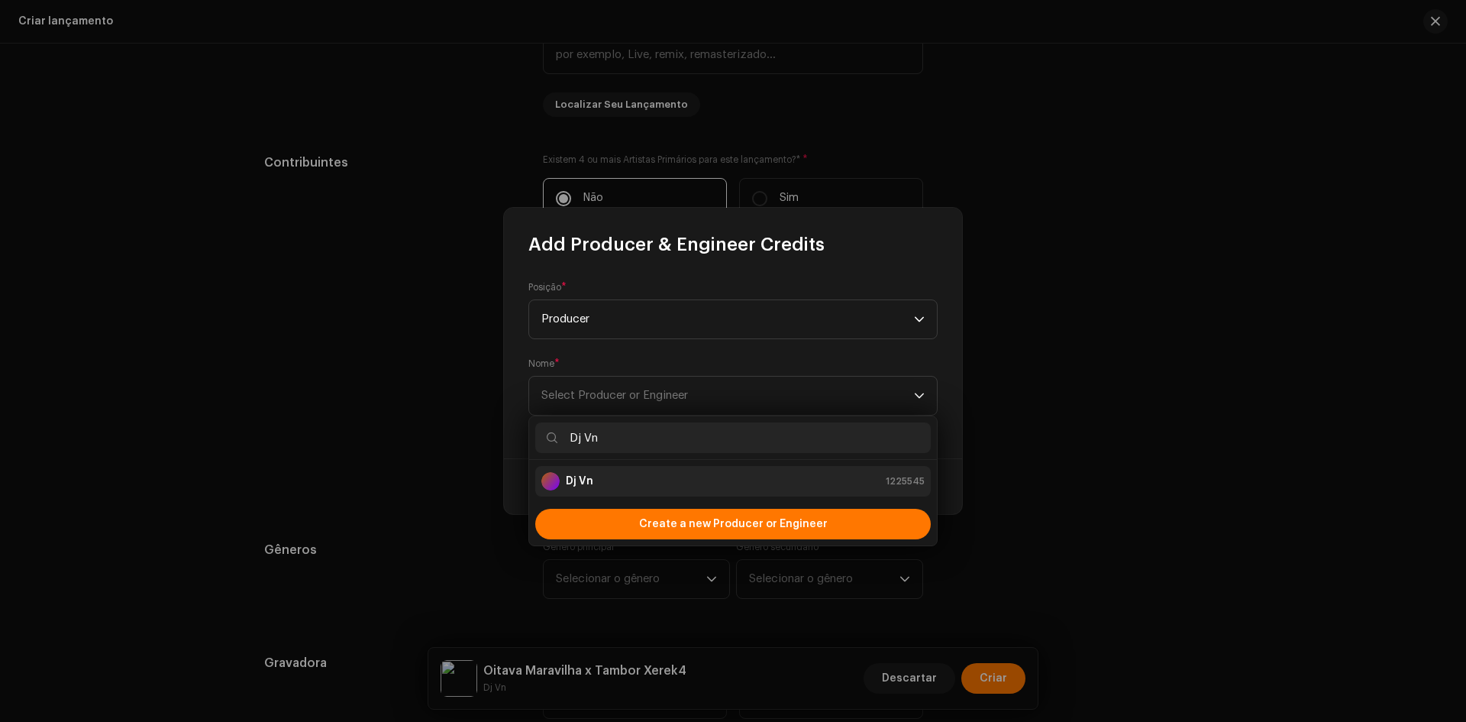
click at [677, 485] on div "Dj Vn 1225545" at bounding box center [732, 481] width 383 height 18
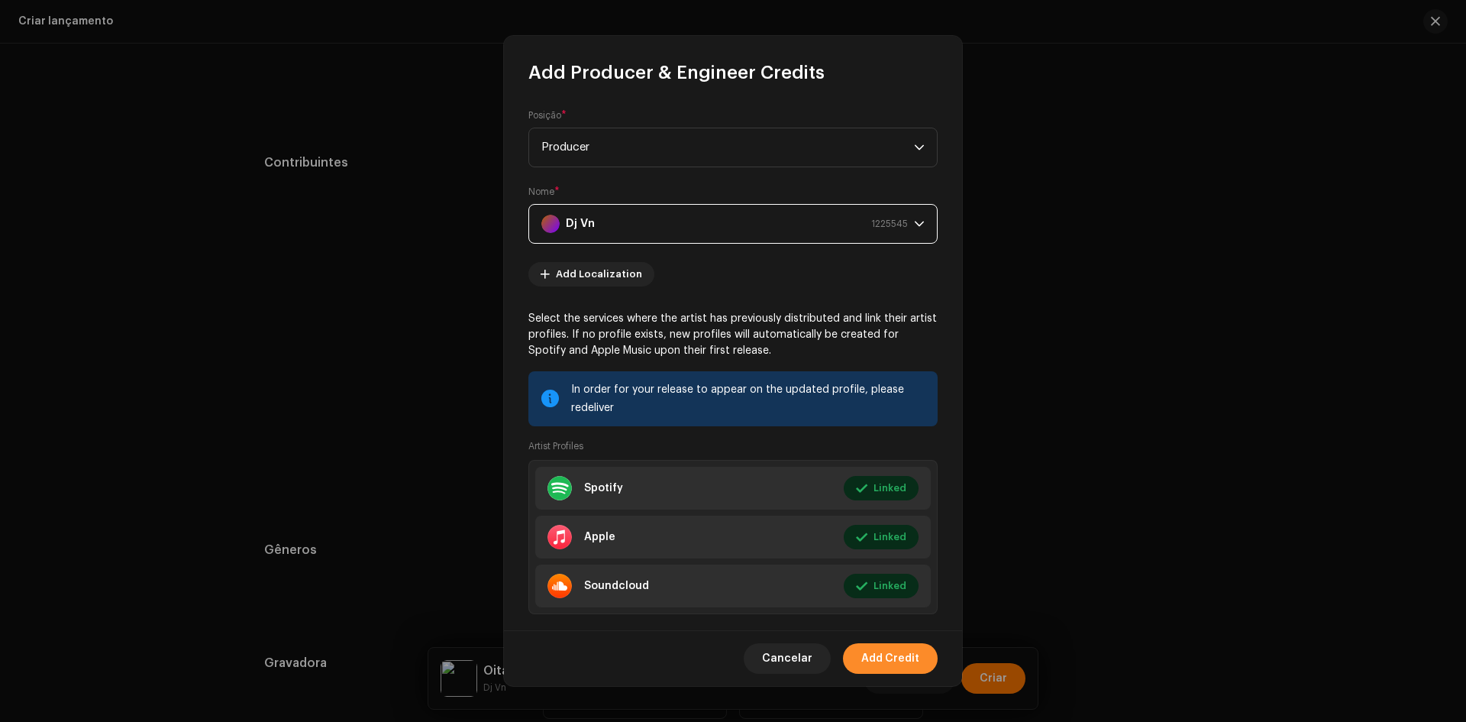
click at [899, 660] on span "Add Credit" at bounding box center [890, 658] width 58 height 31
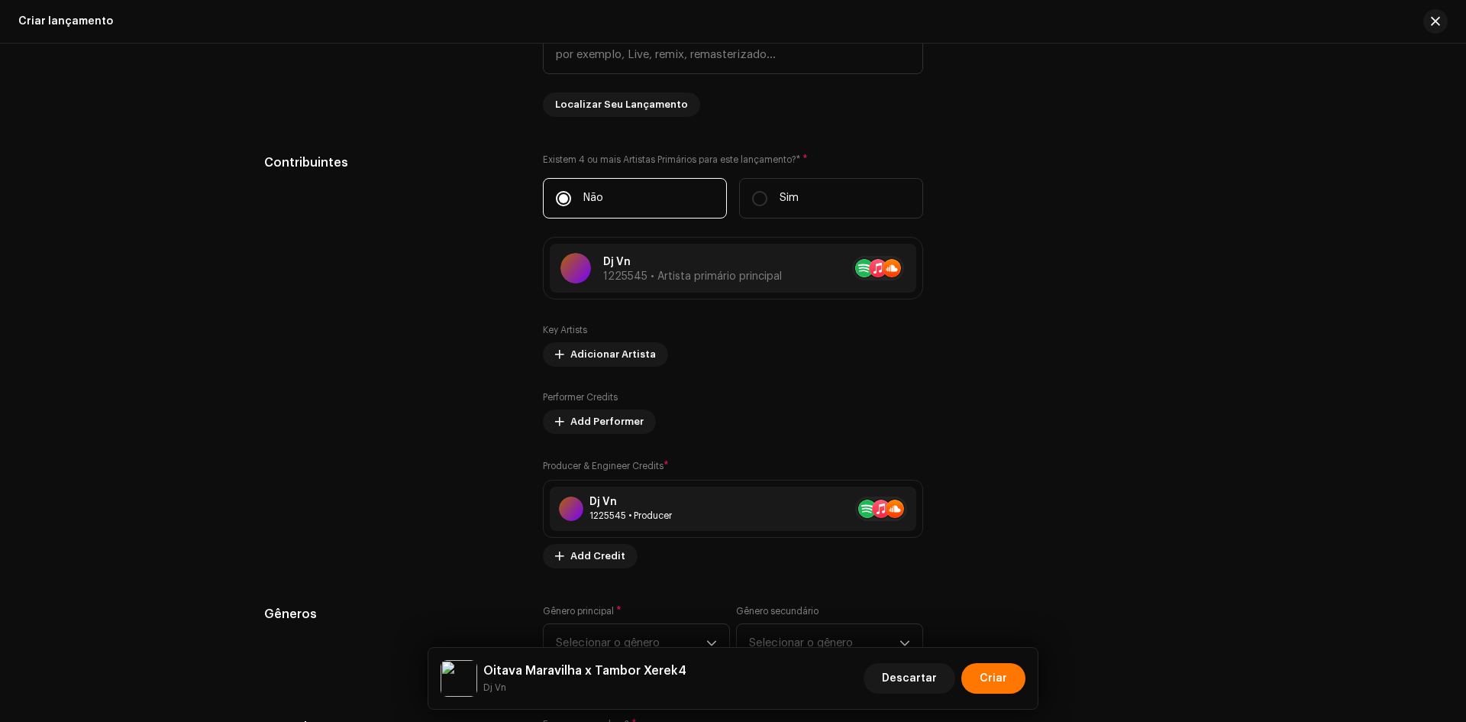
click at [651, 650] on div "Oitava Maravilha x Tambor Xerek4 Dj Vn Descartar Criar" at bounding box center [732, 678] width 609 height 61
click at [655, 644] on span "Selecionar o gênero" at bounding box center [631, 643] width 150 height 38
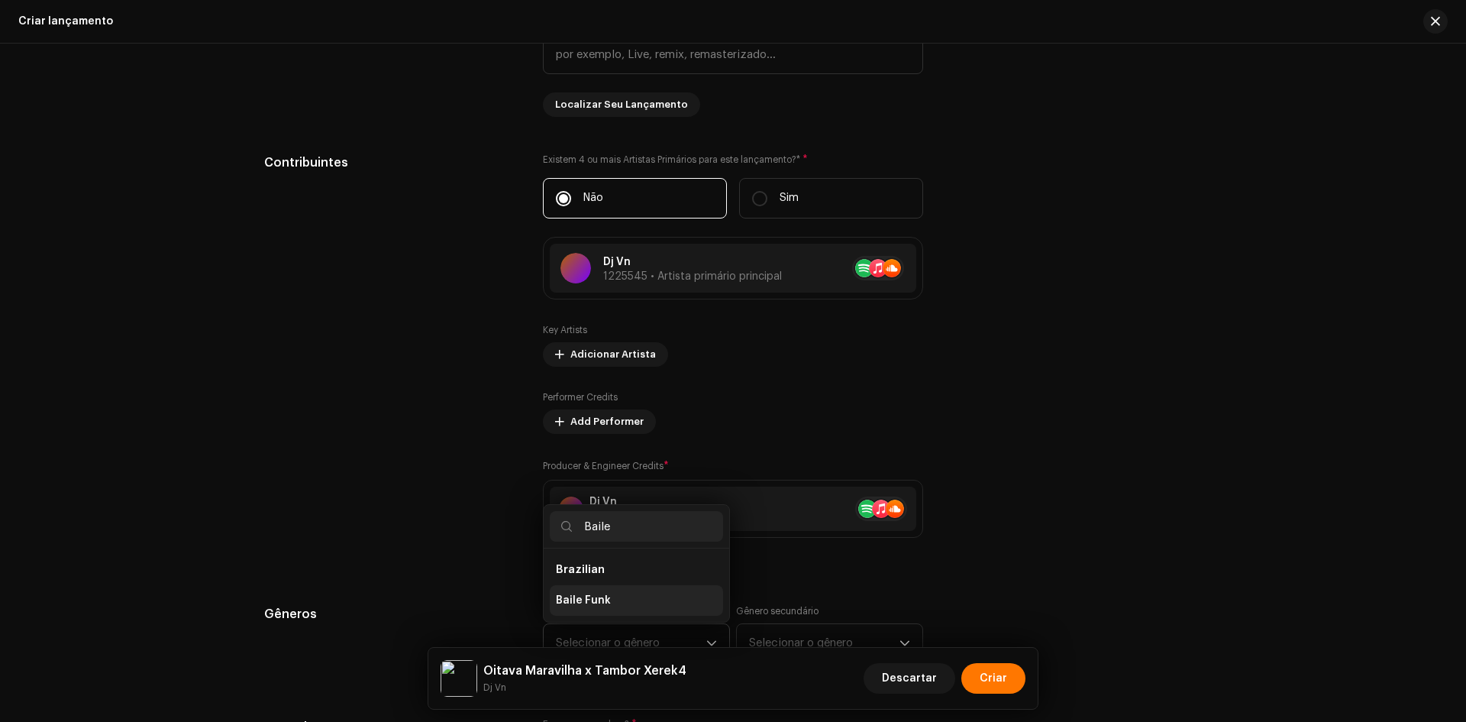
type input "Baile"
click at [625, 585] on li "Baile Funk" at bounding box center [636, 600] width 173 height 31
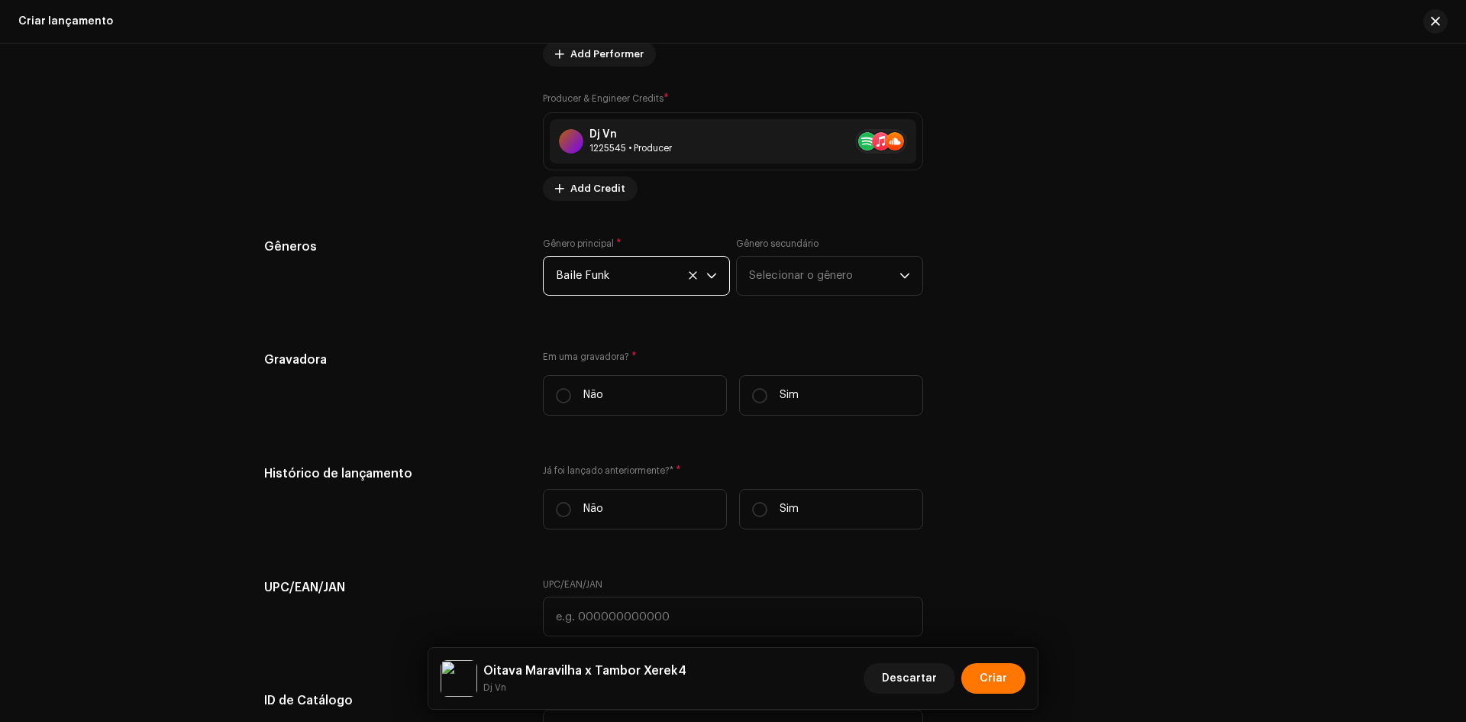
scroll to position [1833, 0]
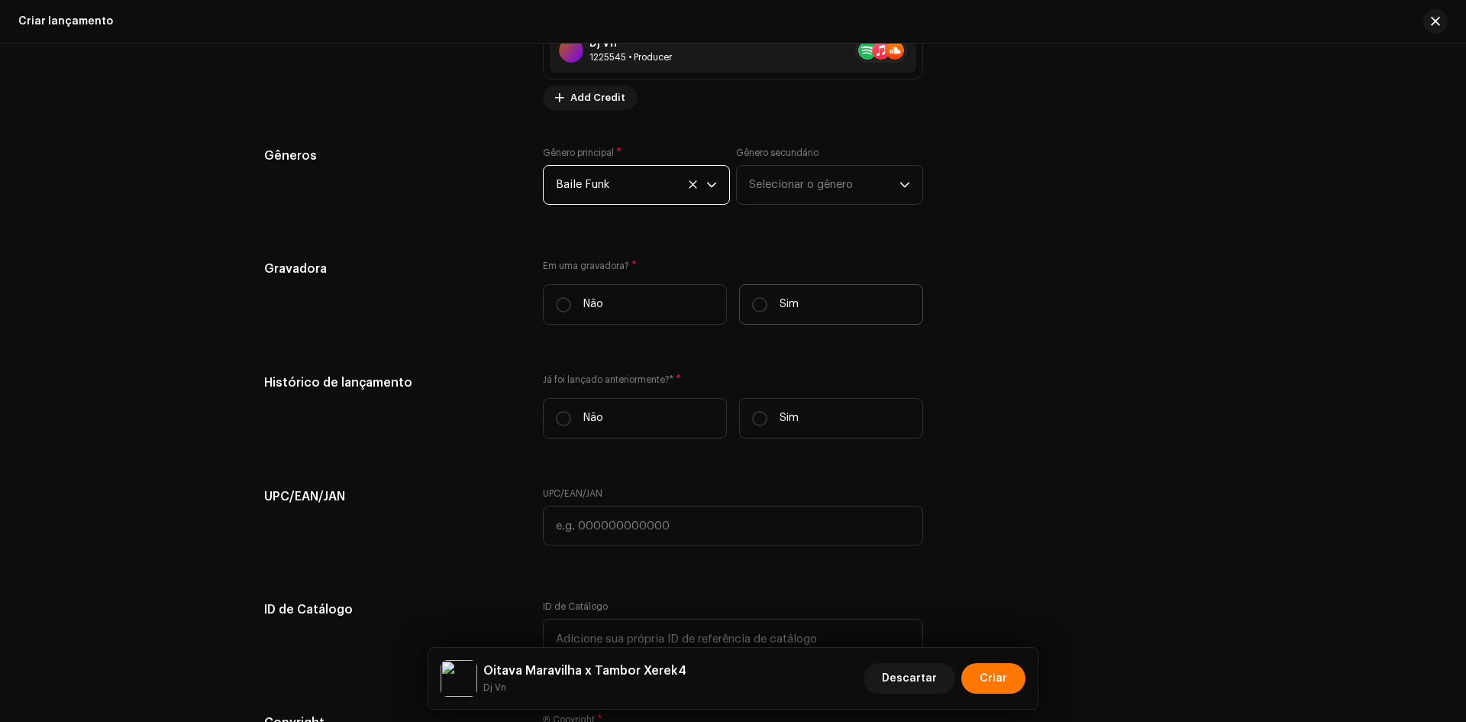
click at [752, 314] on label "Sim" at bounding box center [831, 304] width 184 height 40
click at [752, 312] on input "Sim" at bounding box center [759, 304] width 15 height 15
radio input "true"
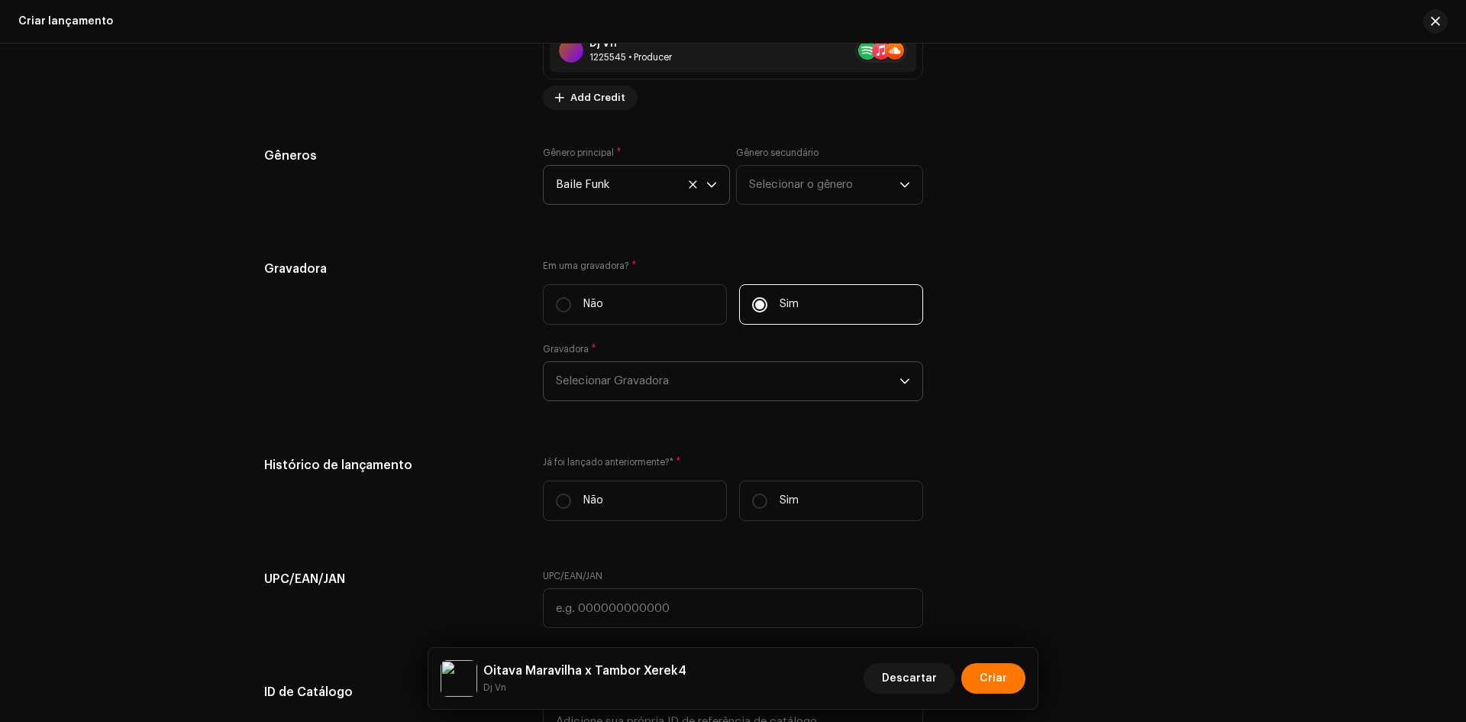
click at [724, 386] on span "Selecionar Gravadora" at bounding box center [728, 381] width 344 height 38
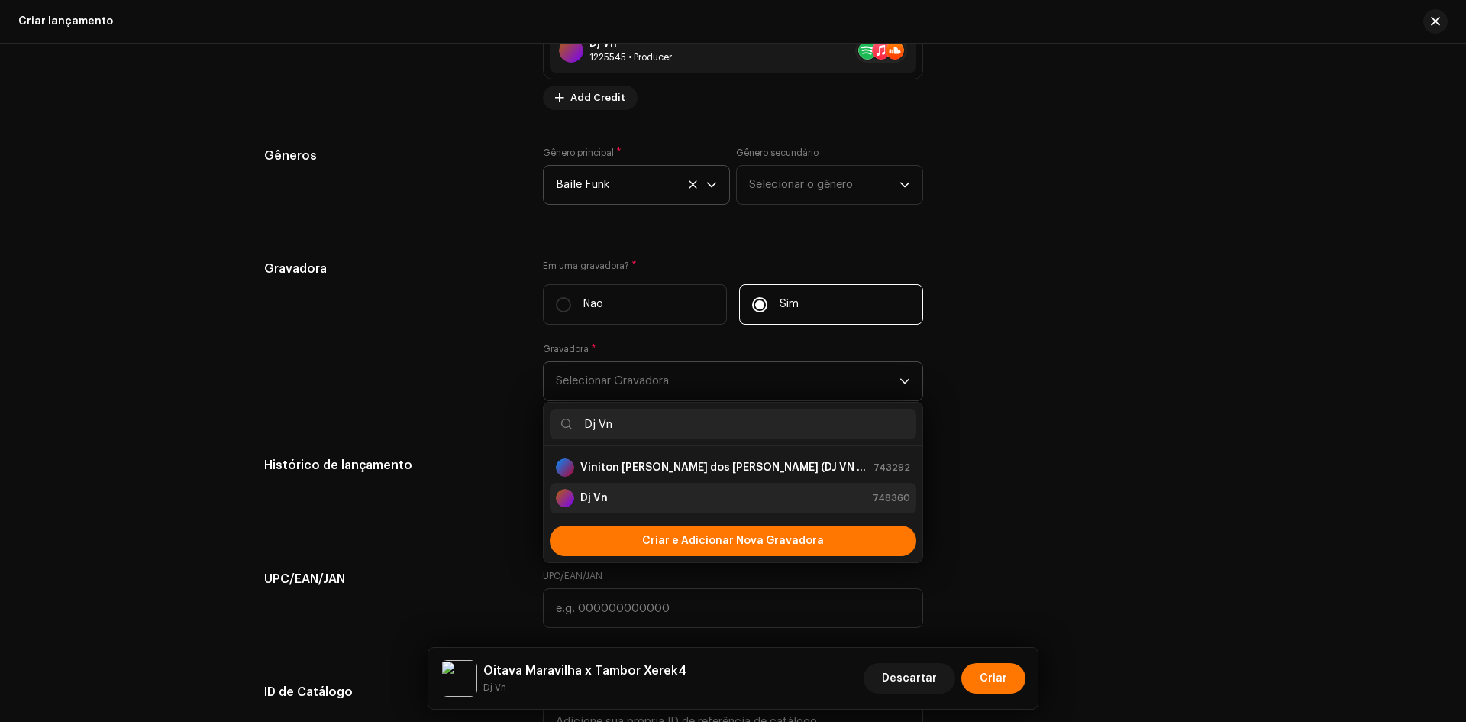
type input "Dj Vn"
click at [606, 493] on div "Dj Vn 748360" at bounding box center [733, 498] width 354 height 18
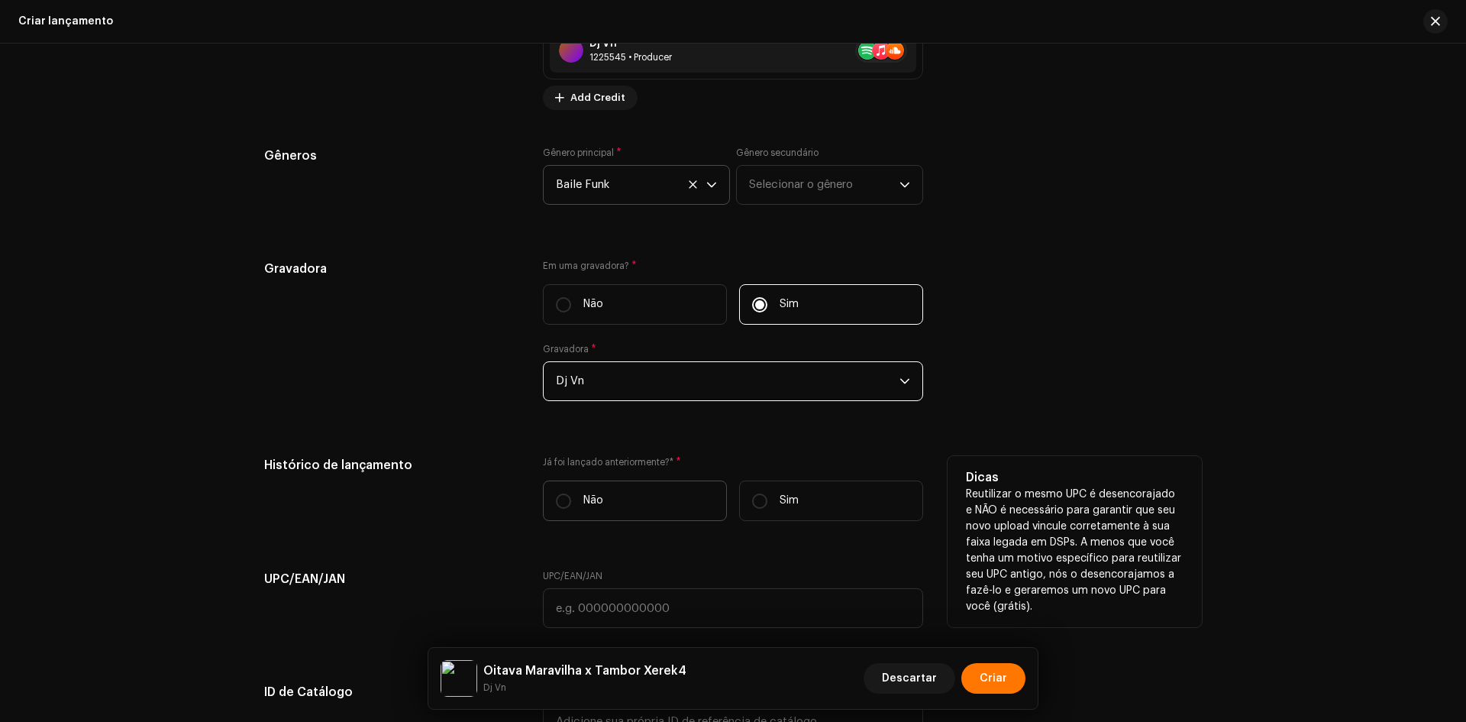
click at [586, 508] on p "Não" at bounding box center [593, 500] width 20 height 16
click at [571, 508] on input "Não" at bounding box center [563, 500] width 15 height 15
radio input "true"
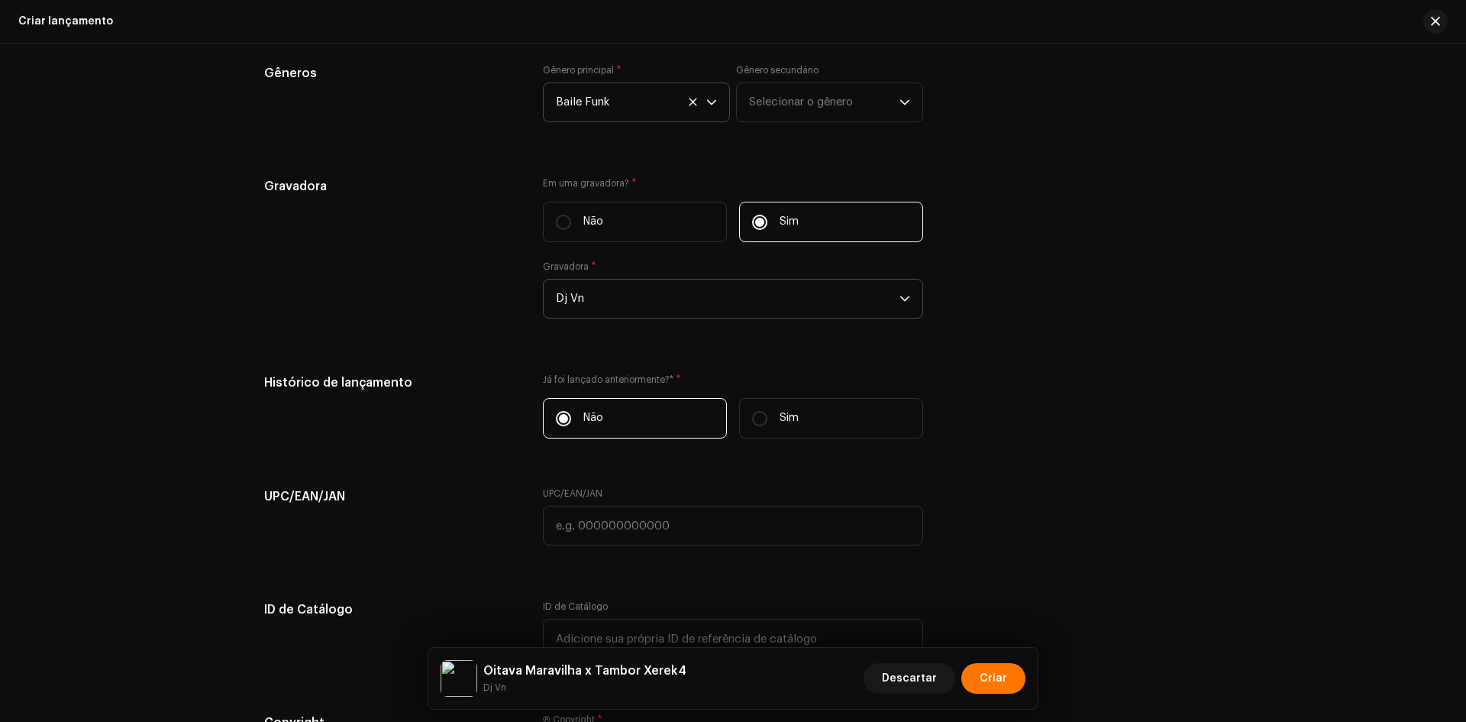
scroll to position [2138, 0]
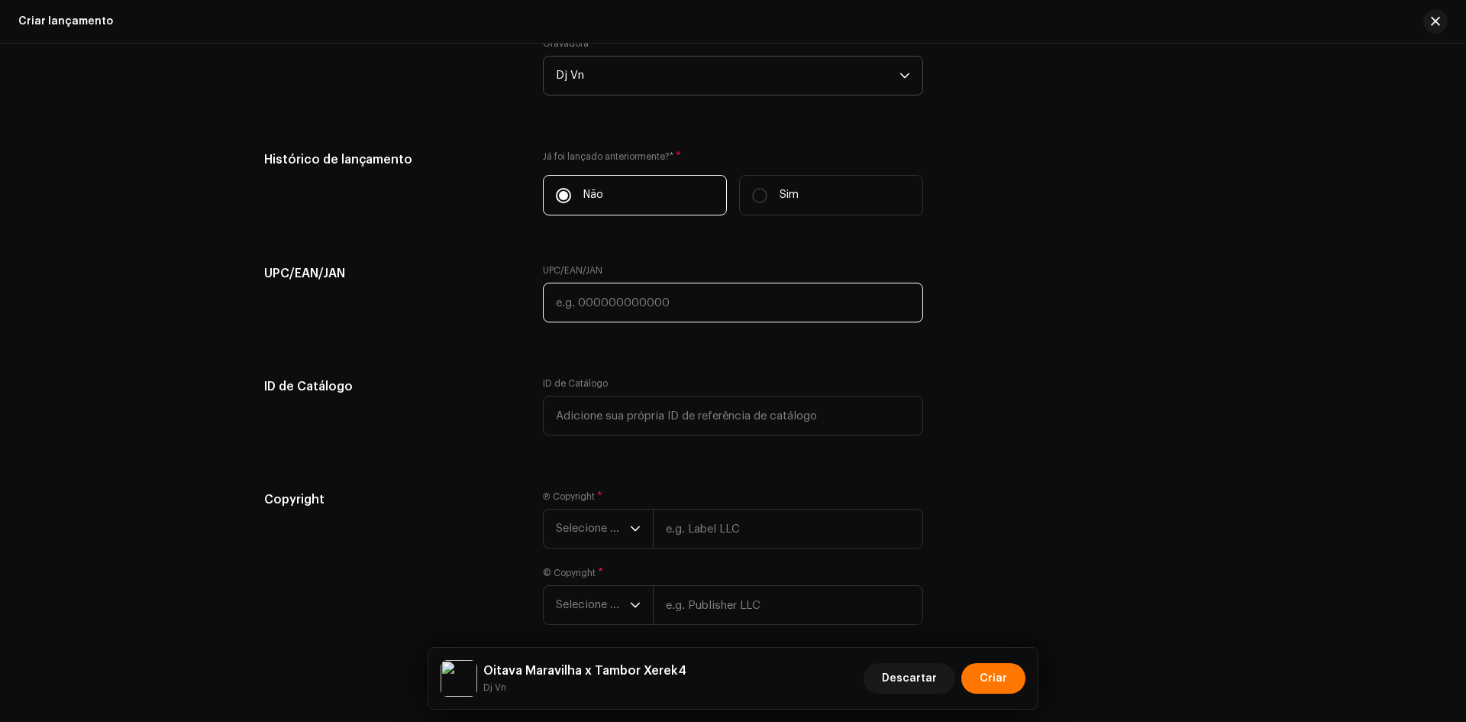
click at [686, 295] on input "text" at bounding box center [733, 303] width 380 height 40
paste input "7898258659438"
type input "7898258659438"
click at [609, 505] on div "Ⓟ Copyright * Selecione o ano" at bounding box center [733, 519] width 380 height 58
click at [599, 535] on span "Selecione o ano" at bounding box center [593, 528] width 74 height 38
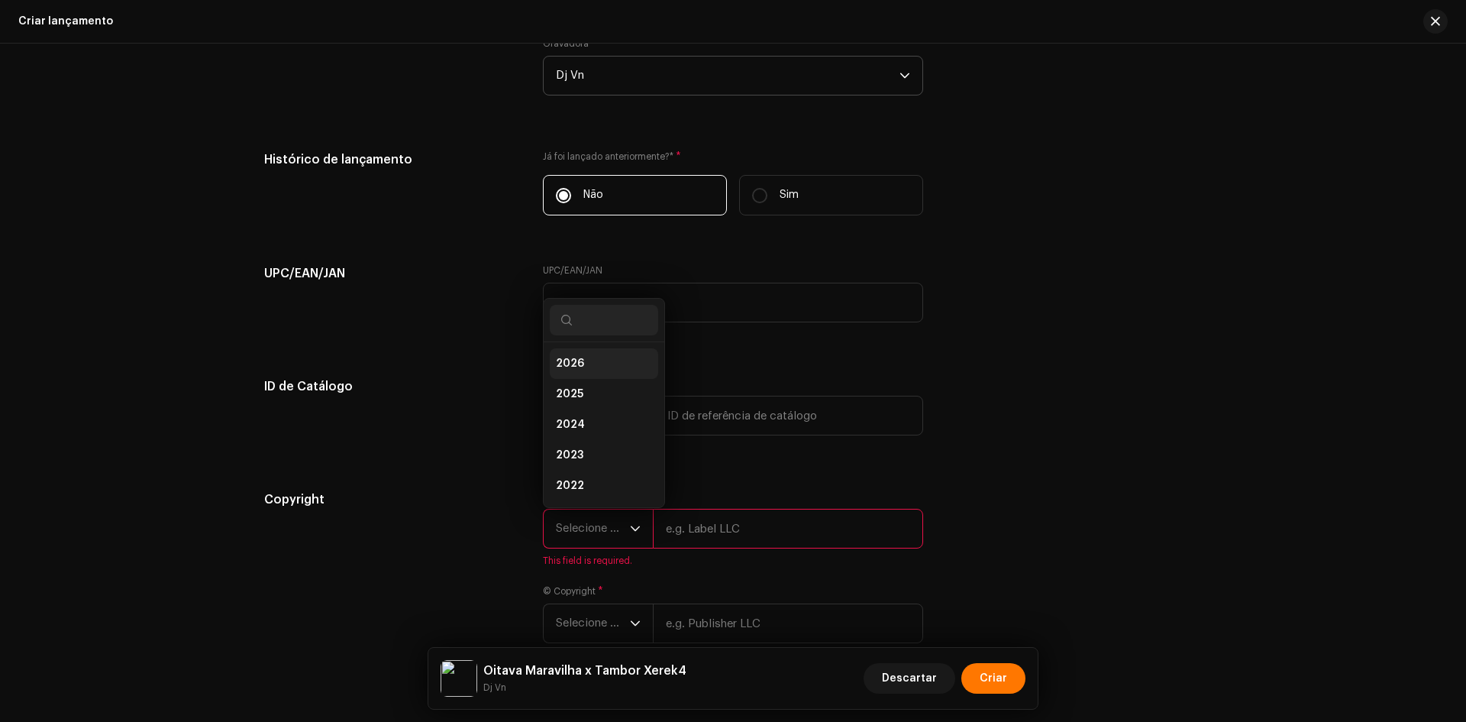
click at [580, 360] on li "2026" at bounding box center [604, 363] width 108 height 31
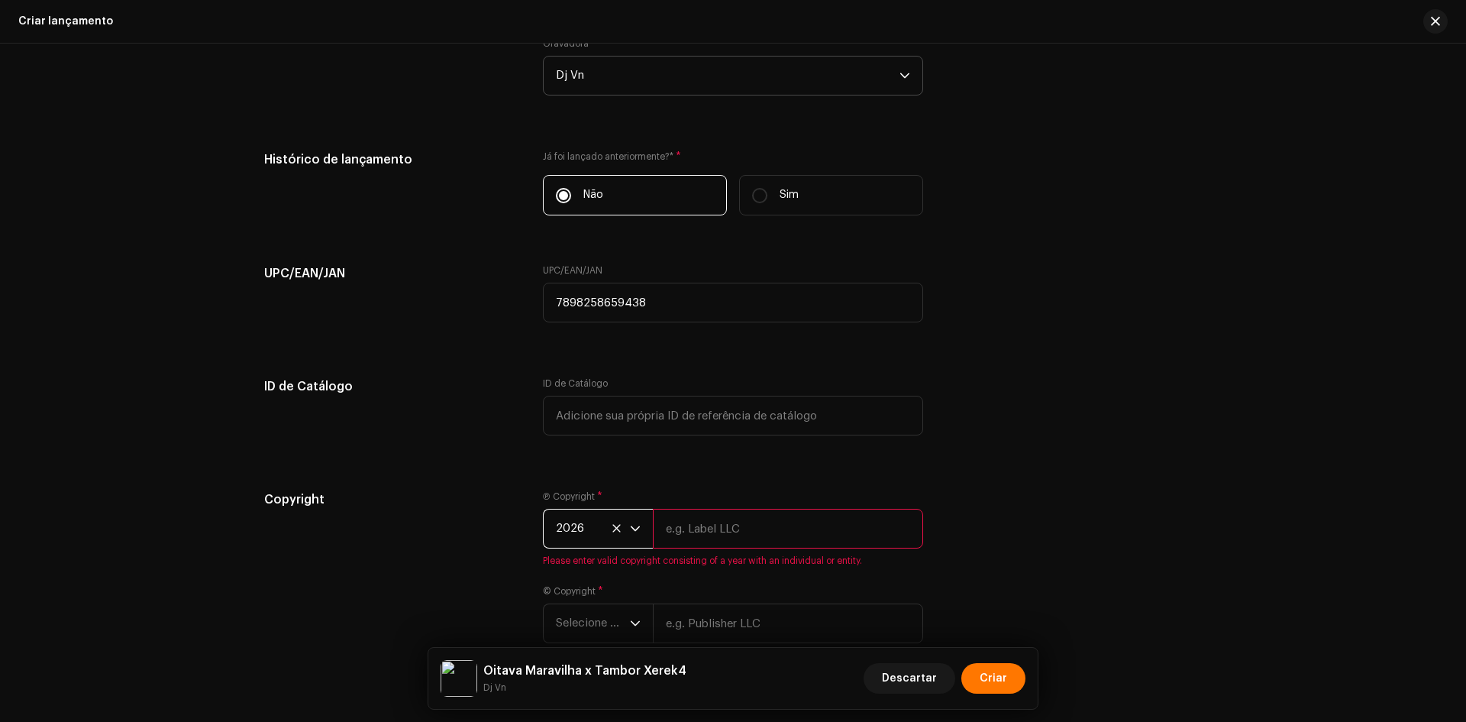
click at [585, 512] on span "2026" at bounding box center [593, 528] width 74 height 38
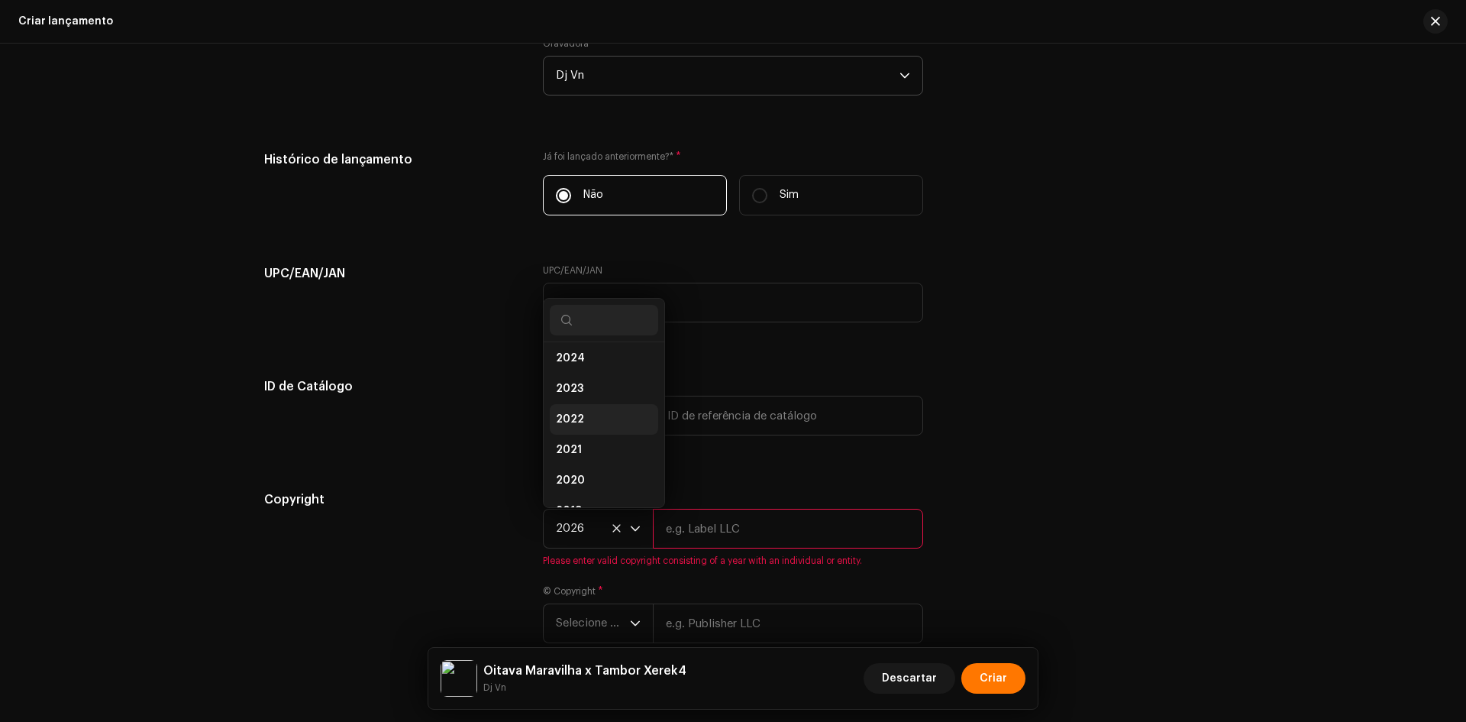
scroll to position [9, 0]
click at [584, 387] on li "2025" at bounding box center [604, 385] width 108 height 31
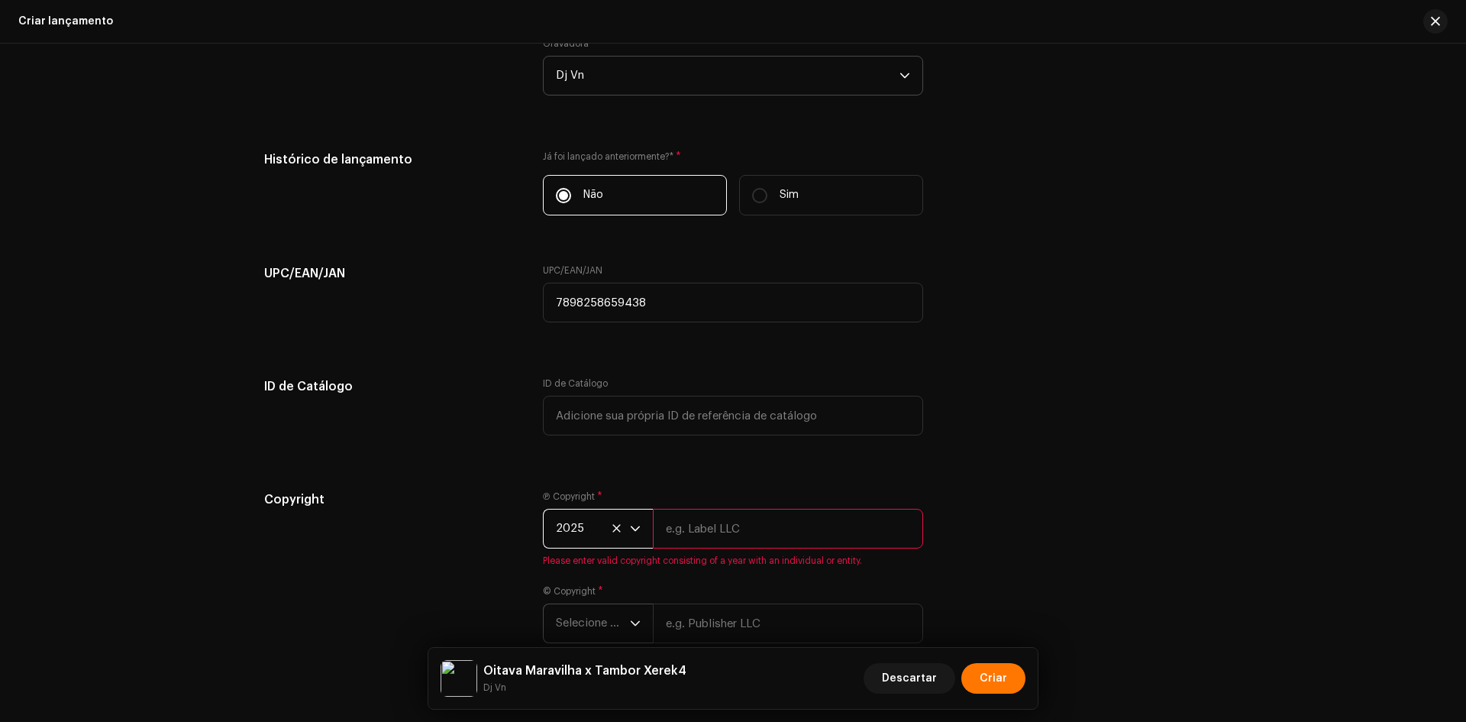
click at [602, 618] on span "Selecione o ano" at bounding box center [593, 623] width 74 height 38
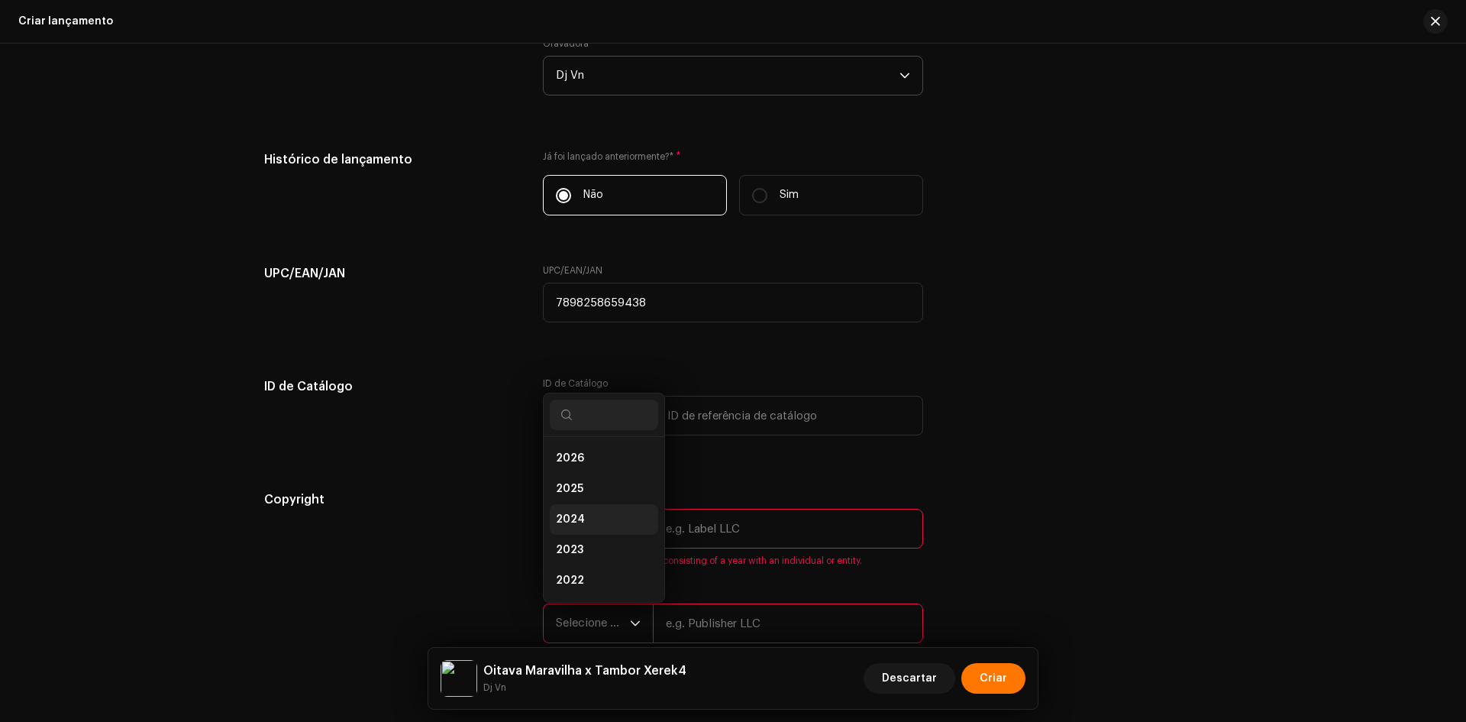
scroll to position [24, 0]
click at [589, 462] on li "2025" at bounding box center [604, 464] width 108 height 31
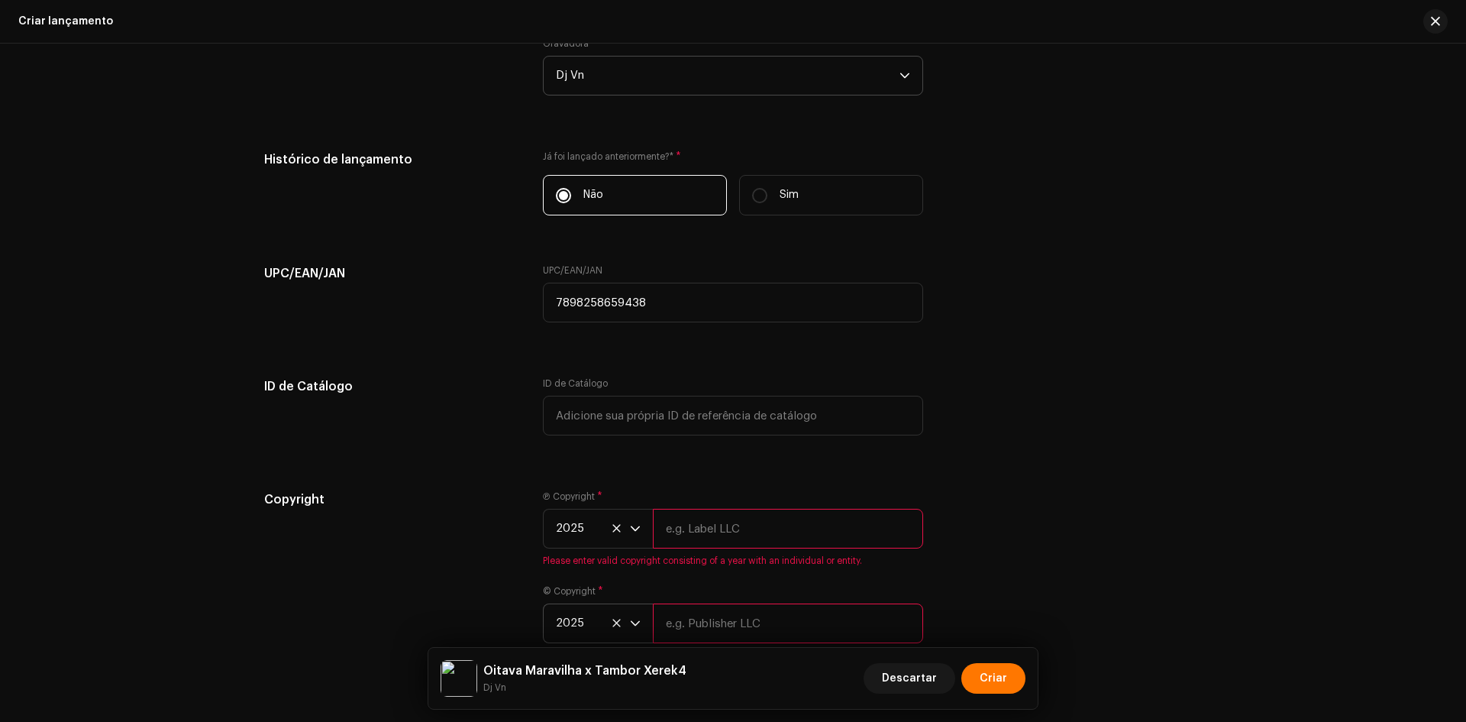
click at [720, 525] on input "text" at bounding box center [788, 529] width 270 height 40
paste input "Dj Vn"
type input "Dj Vn"
click at [693, 631] on div "© Copyright * 2025 Please enter valid copyright consisting of a year with an in…" at bounding box center [733, 623] width 380 height 76
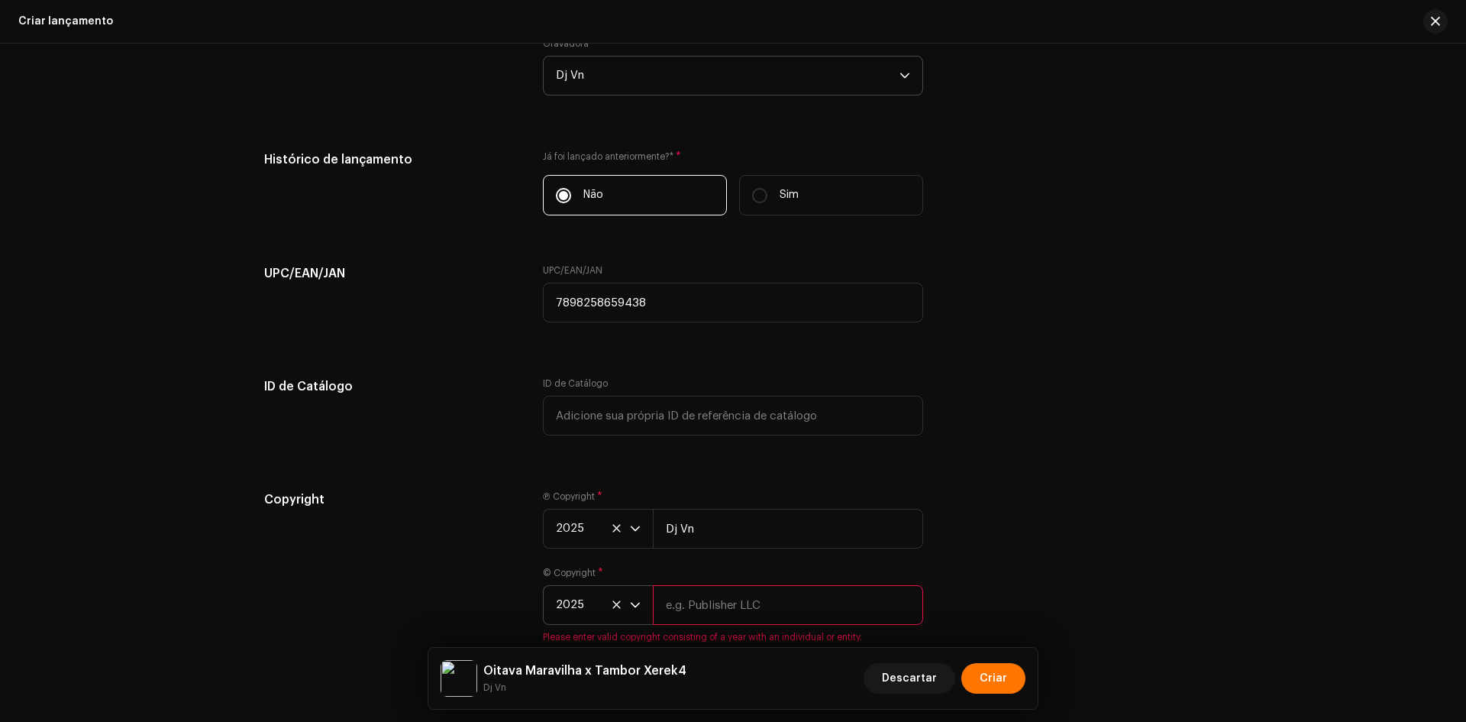
paste input "Dj Vn"
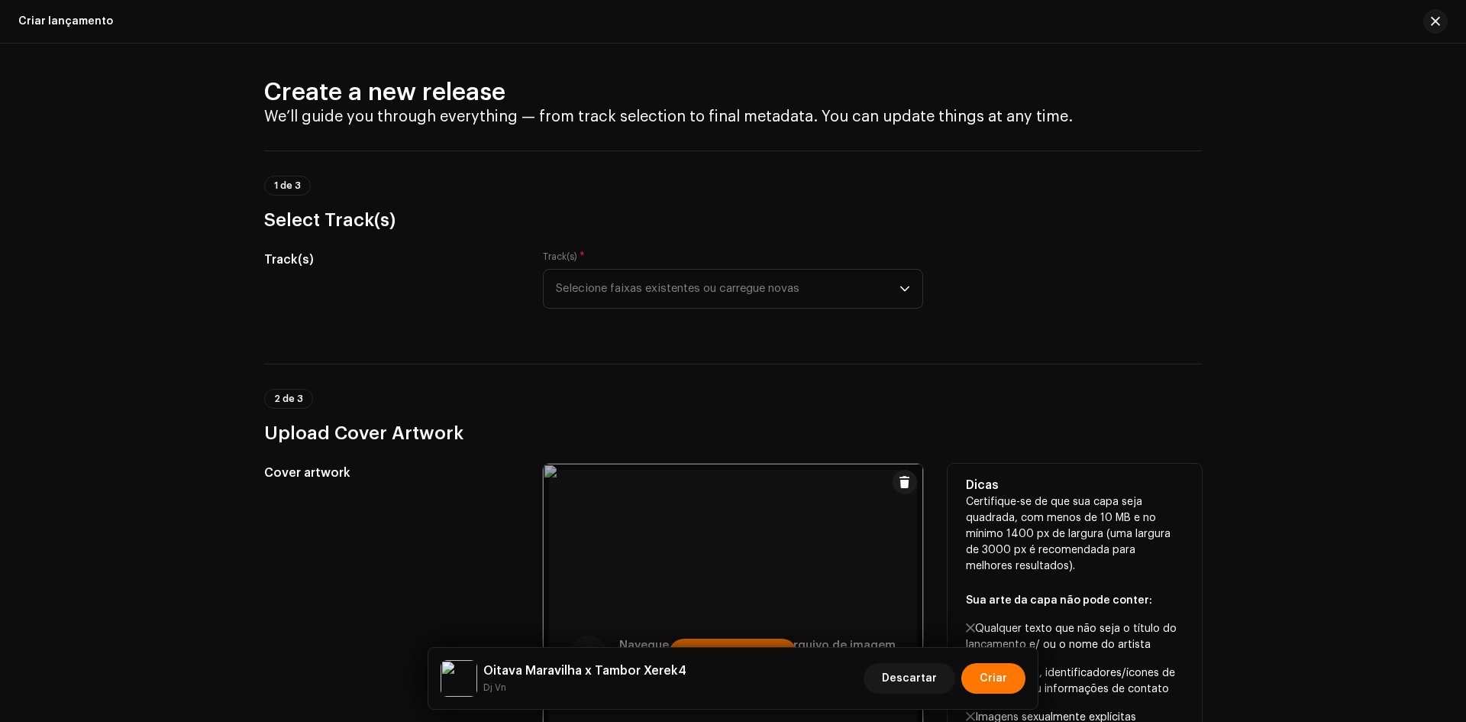
scroll to position [0, 0]
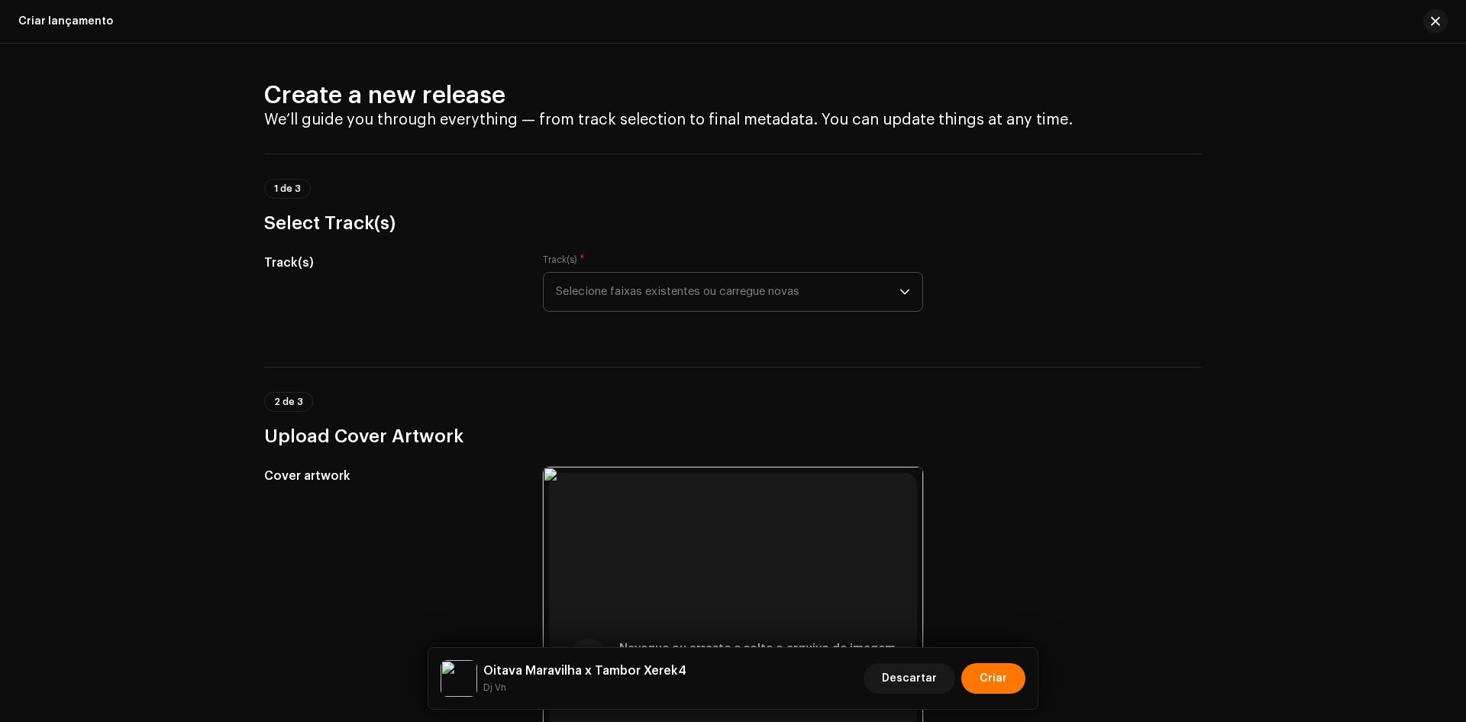
type input "Dj Vn"
click at [648, 305] on span "Selecione faixas existentes ou carregue novas" at bounding box center [728, 292] width 344 height 38
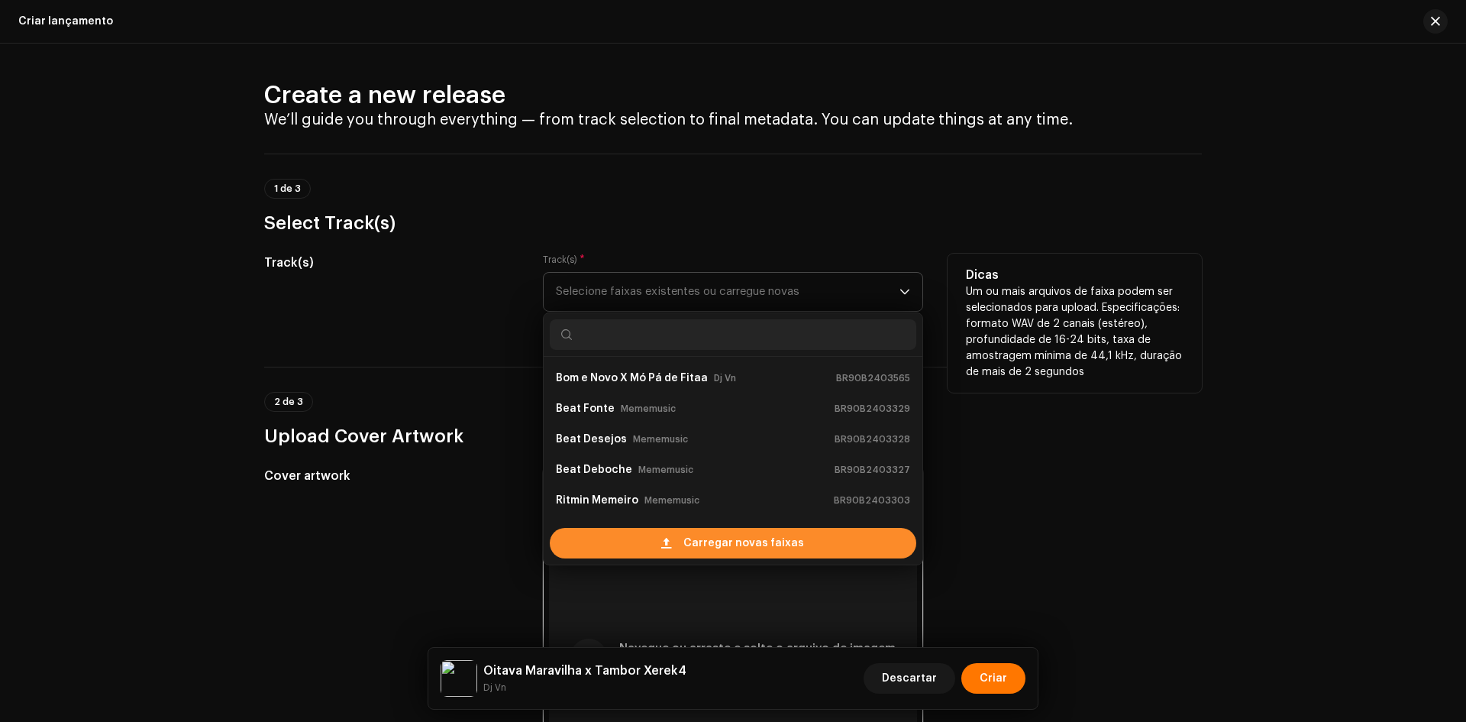
click at [647, 535] on div "Carregar novas faixas" at bounding box center [733, 543] width 367 height 31
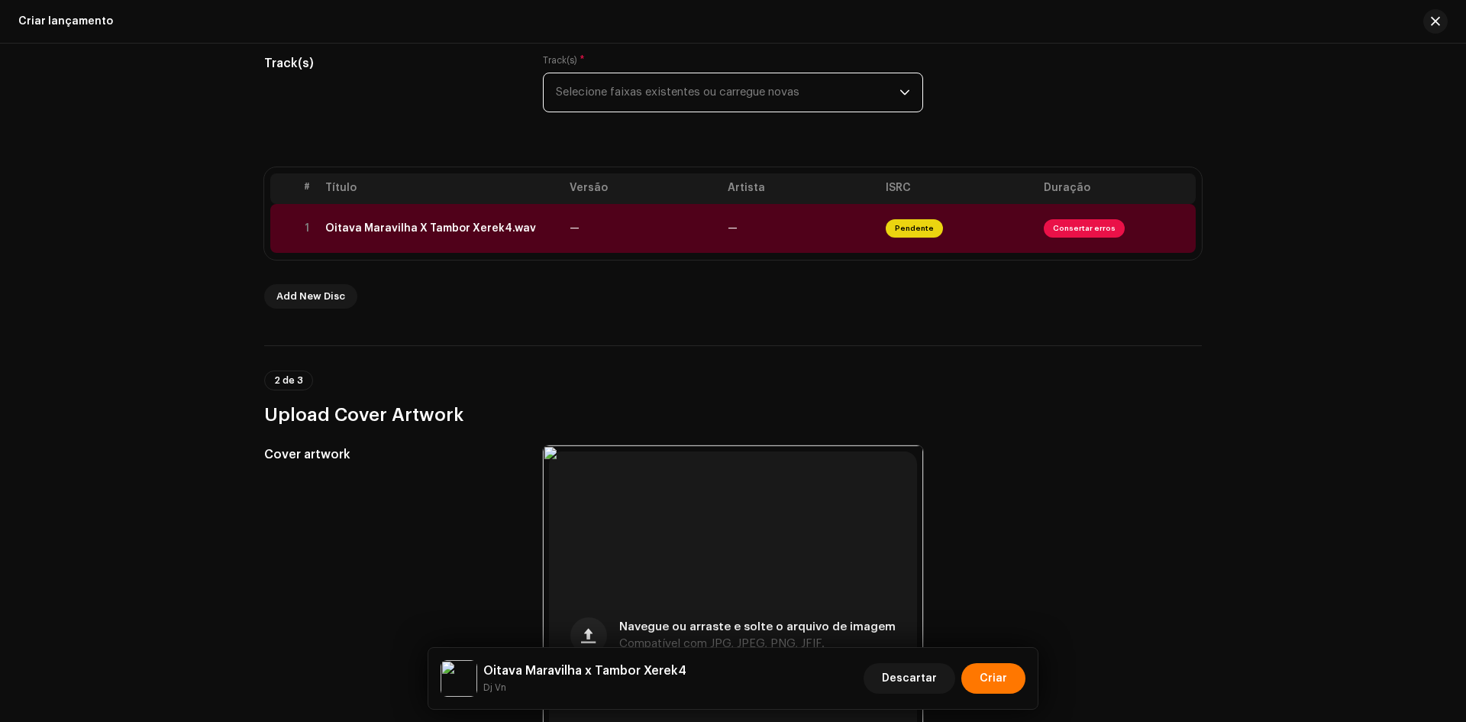
scroll to position [229, 0]
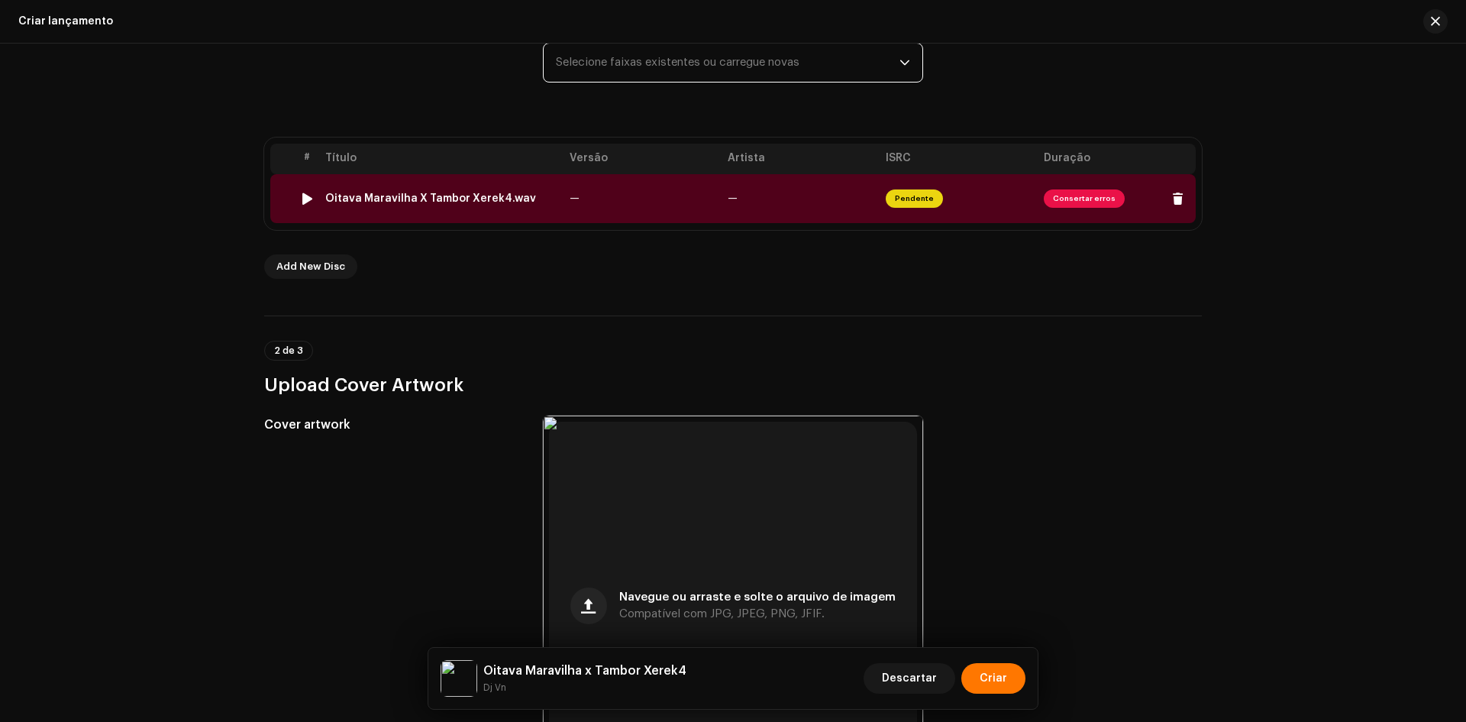
click at [538, 197] on div "Oitava Maravilha X Tambor Xerek4.wav" at bounding box center [441, 198] width 232 height 12
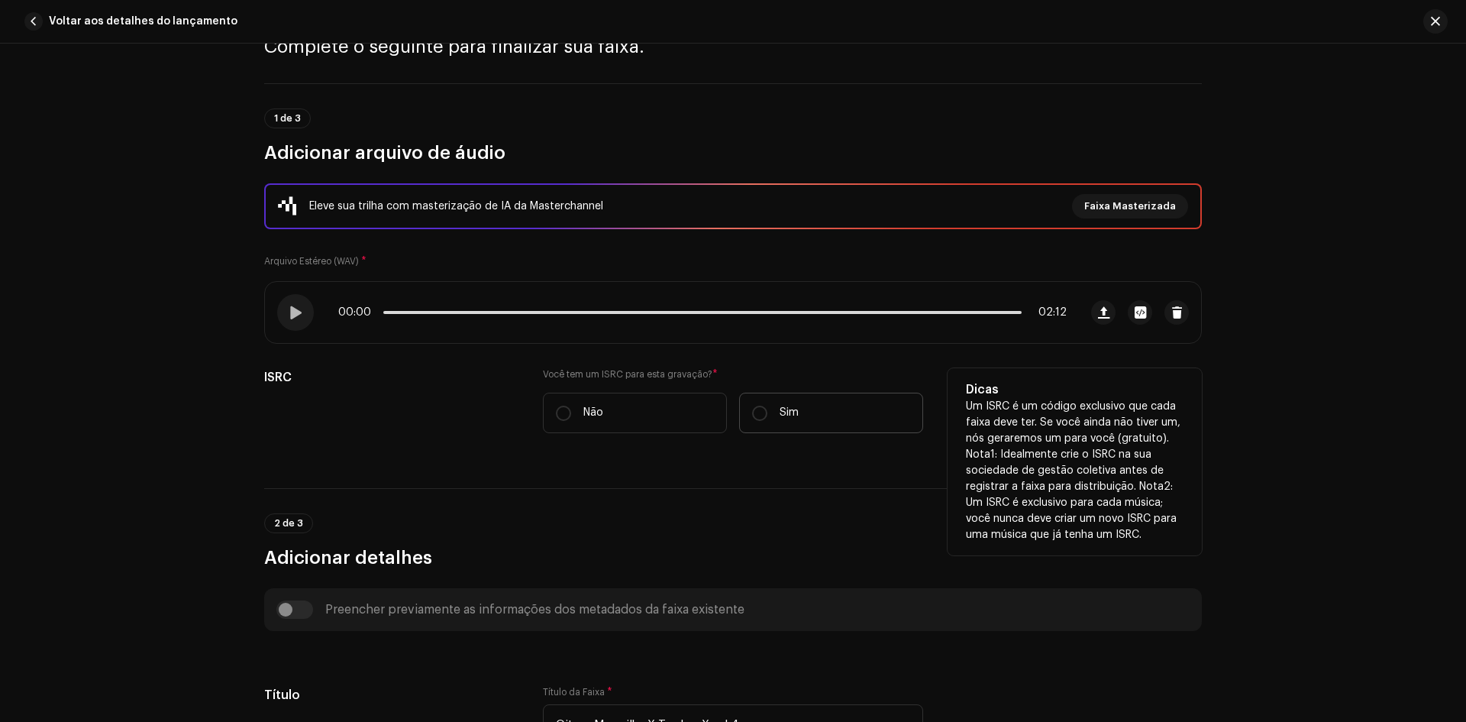
click at [787, 400] on label "Sim" at bounding box center [831, 412] width 184 height 40
click at [767, 405] on input "Sim" at bounding box center [759, 412] width 15 height 15
radio input "true"
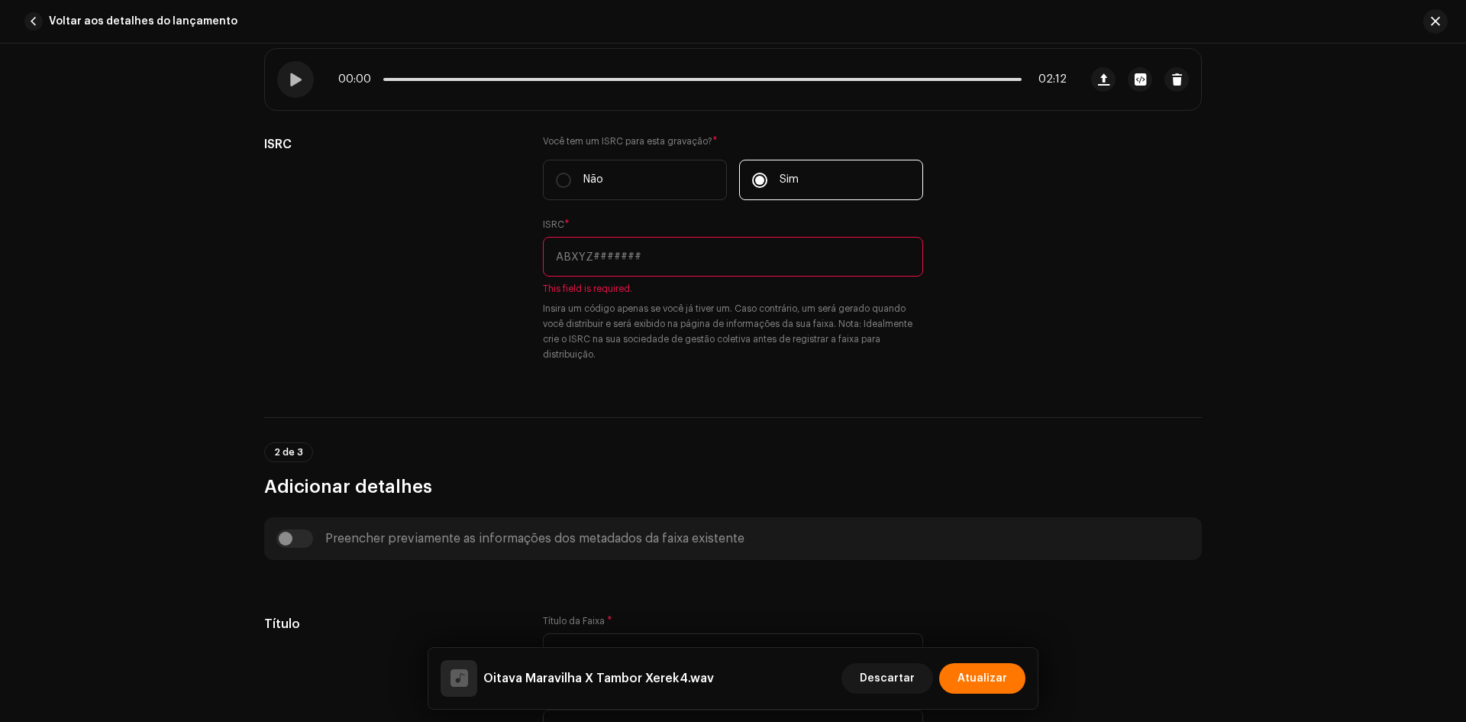
scroll to position [382, 0]
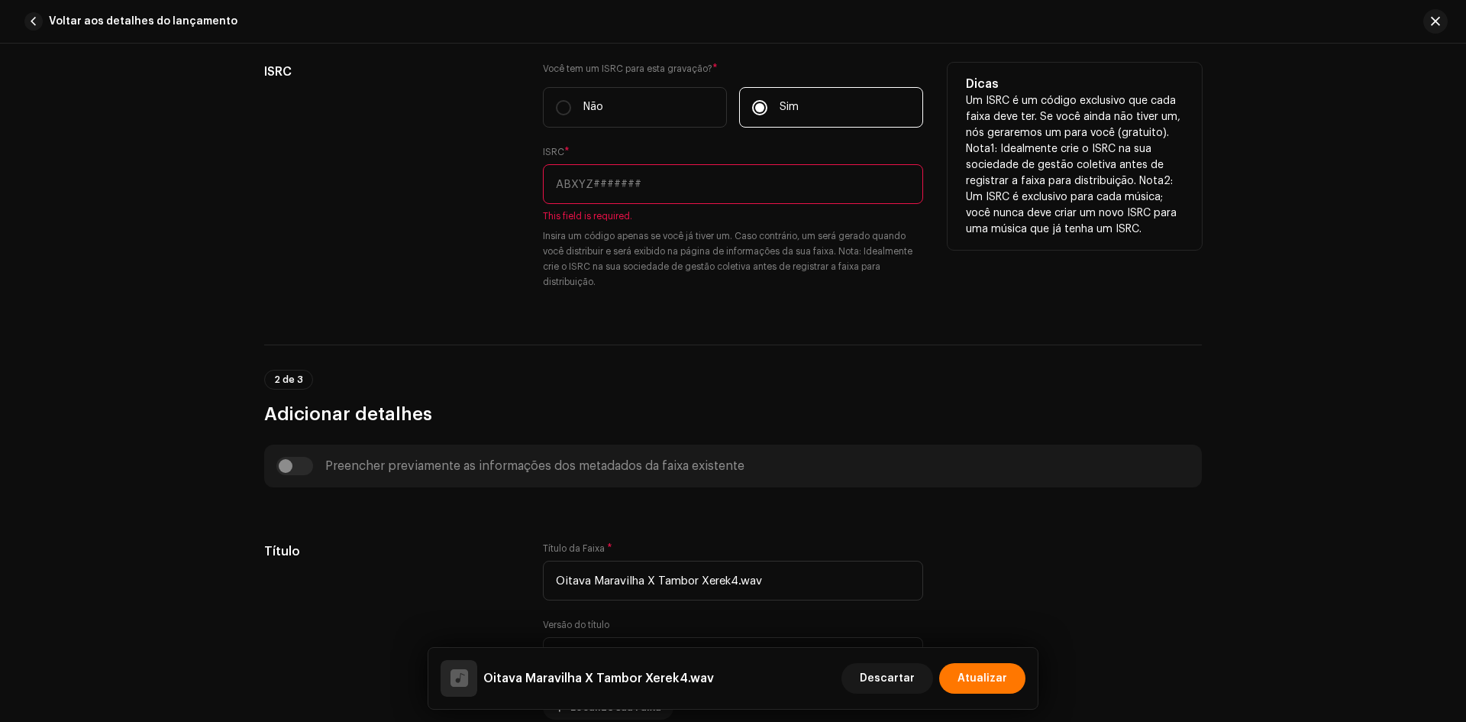
drag, startPoint x: 656, startPoint y: 170, endPoint x: 618, endPoint y: 187, distance: 41.3
click at [656, 170] on input "text" at bounding box center [733, 184] width 380 height 40
paste input "BR-90B-24-04629"
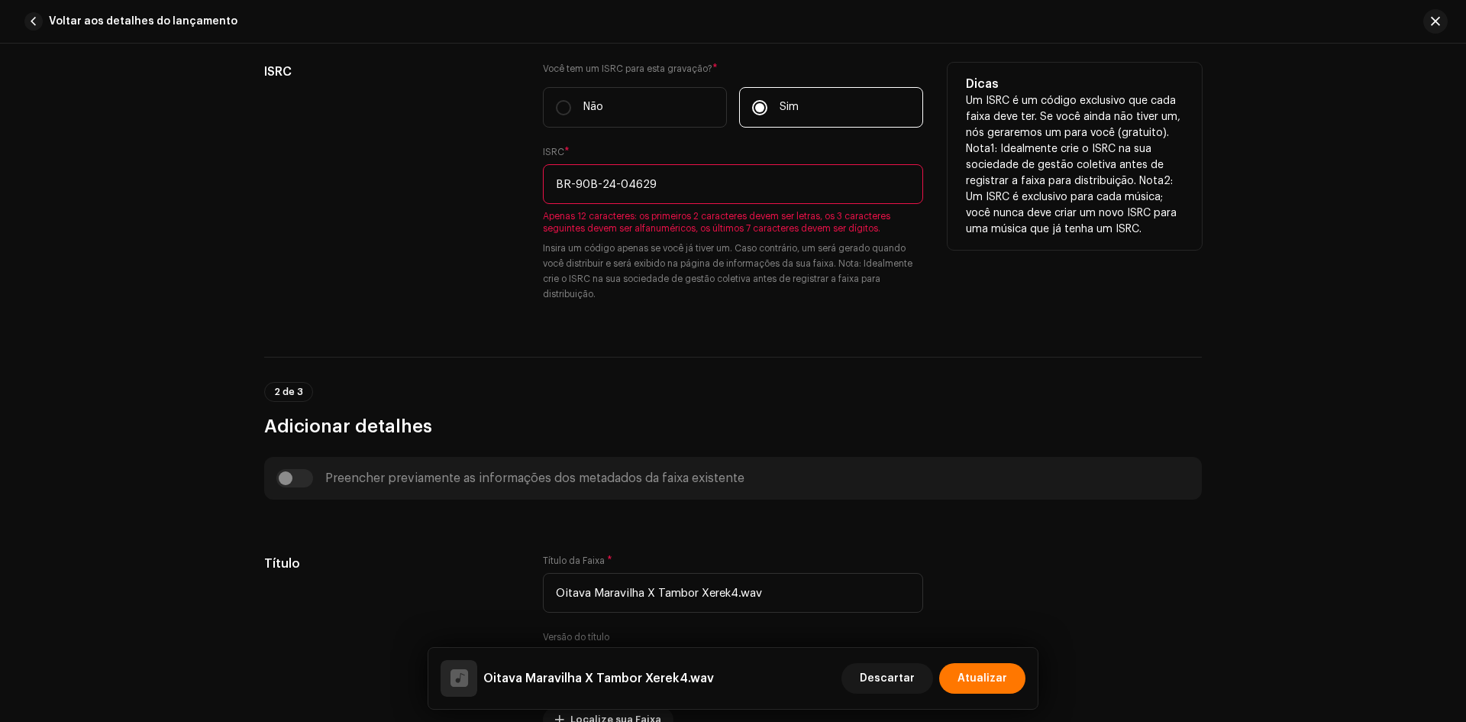
click at [569, 186] on input "BR-90B-24-04629" at bounding box center [733, 184] width 380 height 40
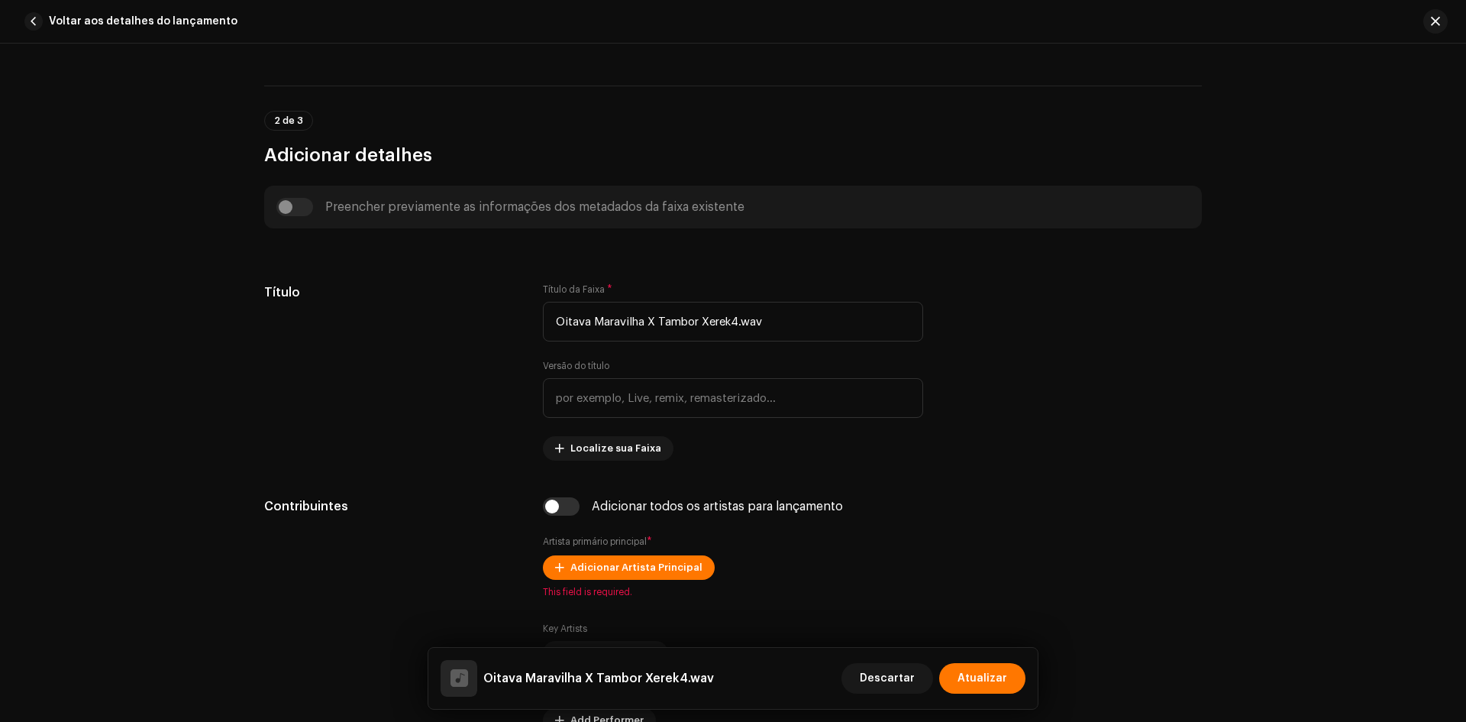
scroll to position [764, 0]
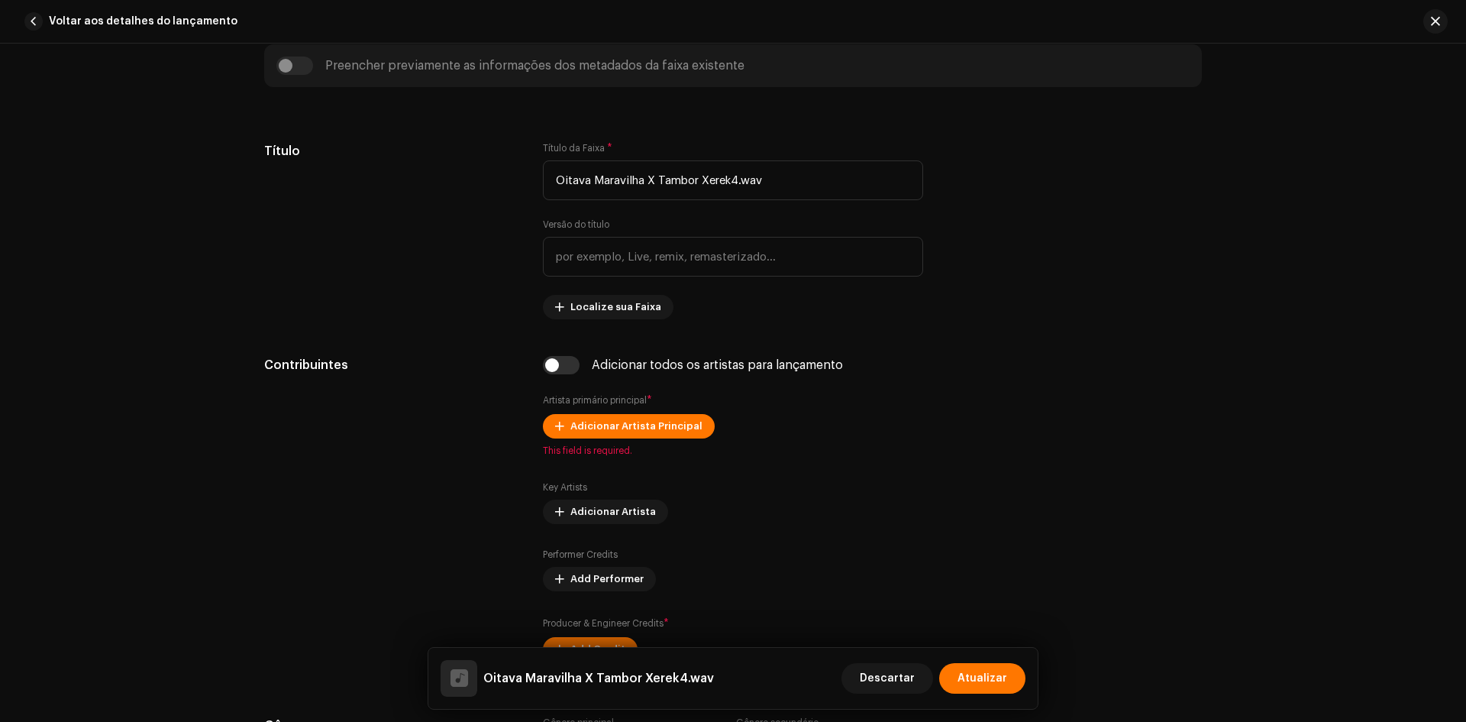
type input "BR90B2404629"
click at [798, 194] on input "Oitava Maravilha X Tambor Xerek4.wav" at bounding box center [733, 180] width 380 height 40
paste input "x Tambor Xerek4"
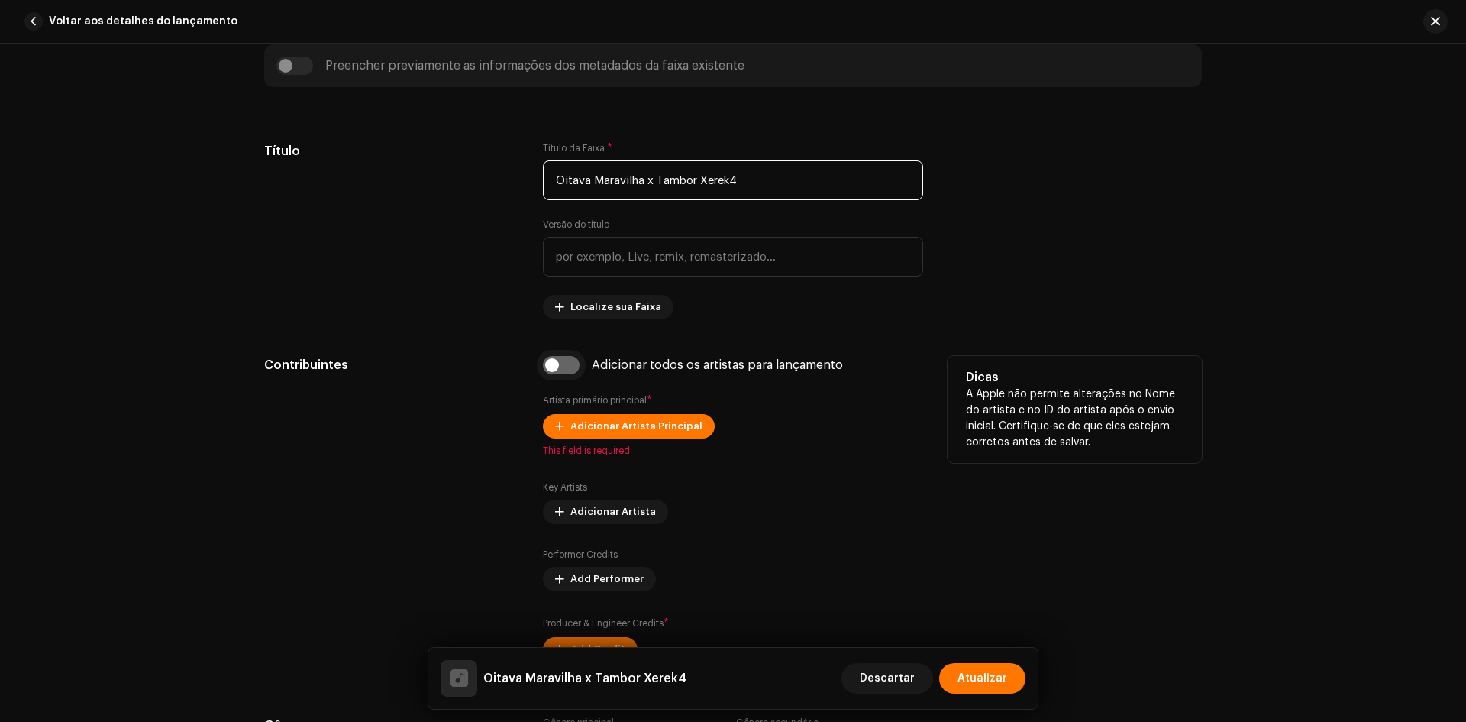
type input "Oitava Maravilha x Tambor Xerek4"
click at [550, 367] on input "checkbox" at bounding box center [561, 365] width 37 height 18
checkbox input "true"
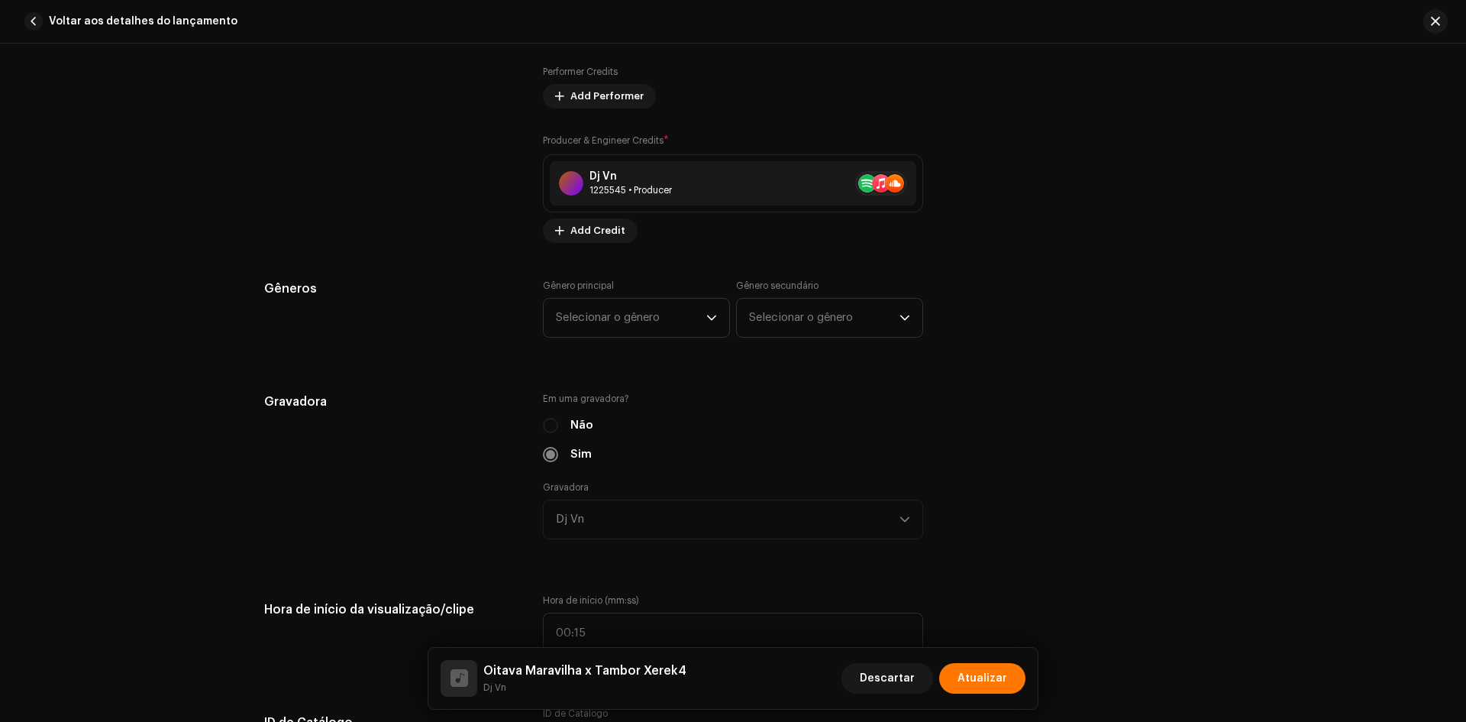
scroll to position [1298, 0]
click at [624, 315] on span "Selecionar o gênero" at bounding box center [631, 314] width 150 height 38
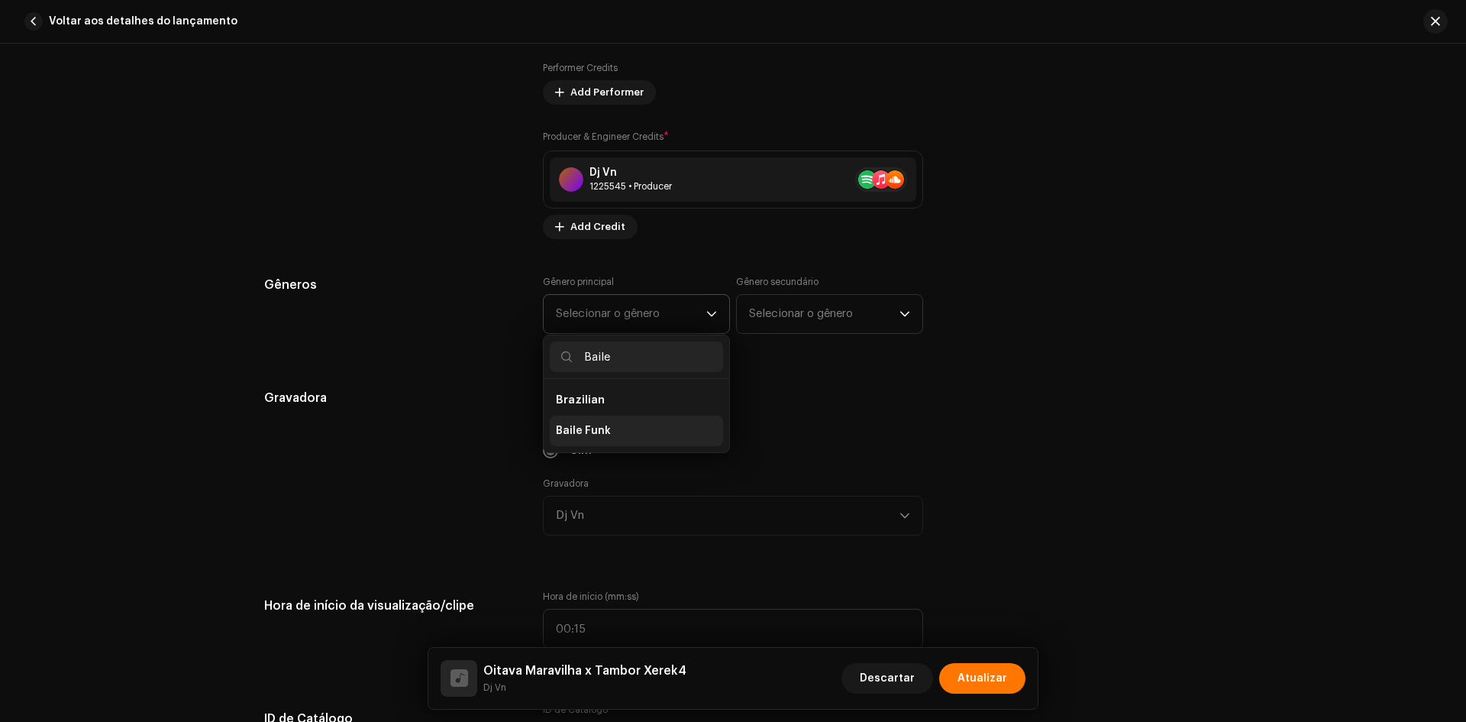
type input "Baile"
click at [612, 428] on li "Baile Funk" at bounding box center [636, 430] width 173 height 31
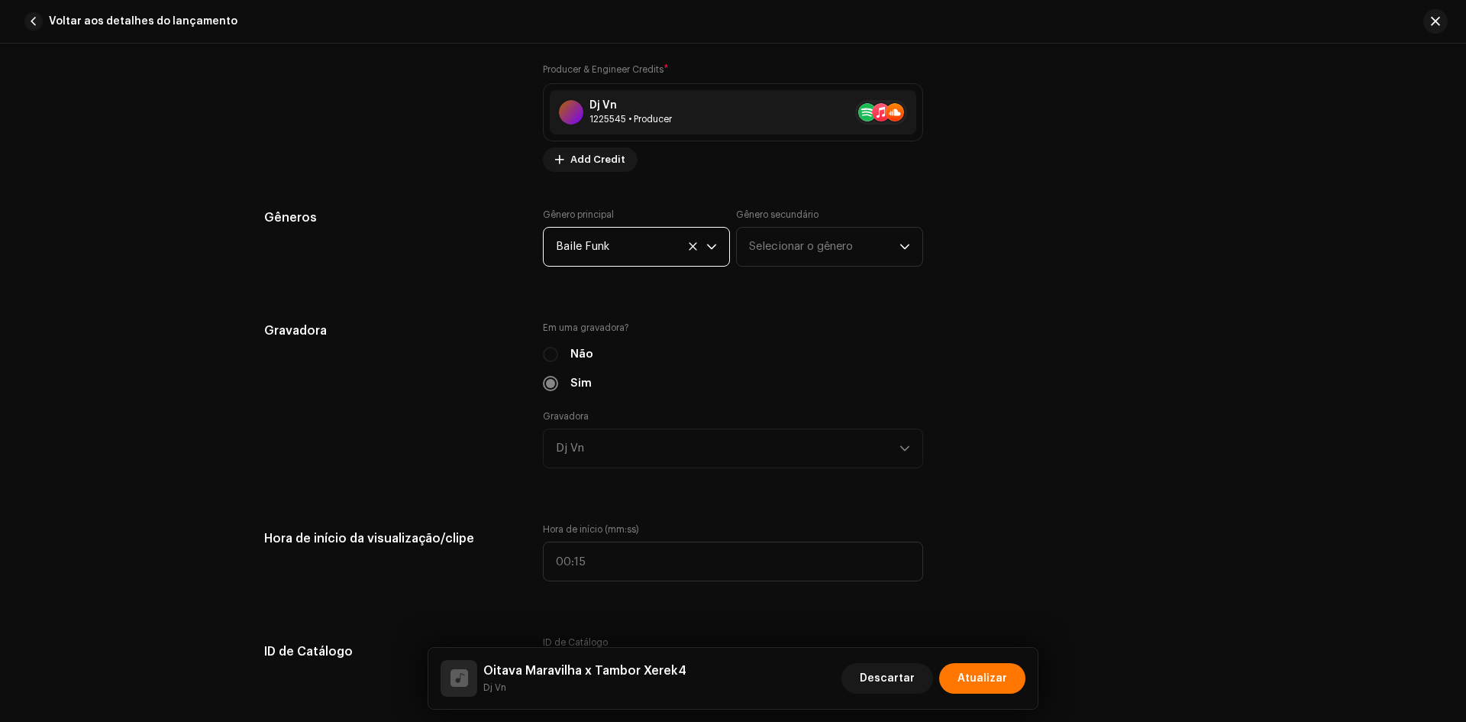
scroll to position [1603, 0]
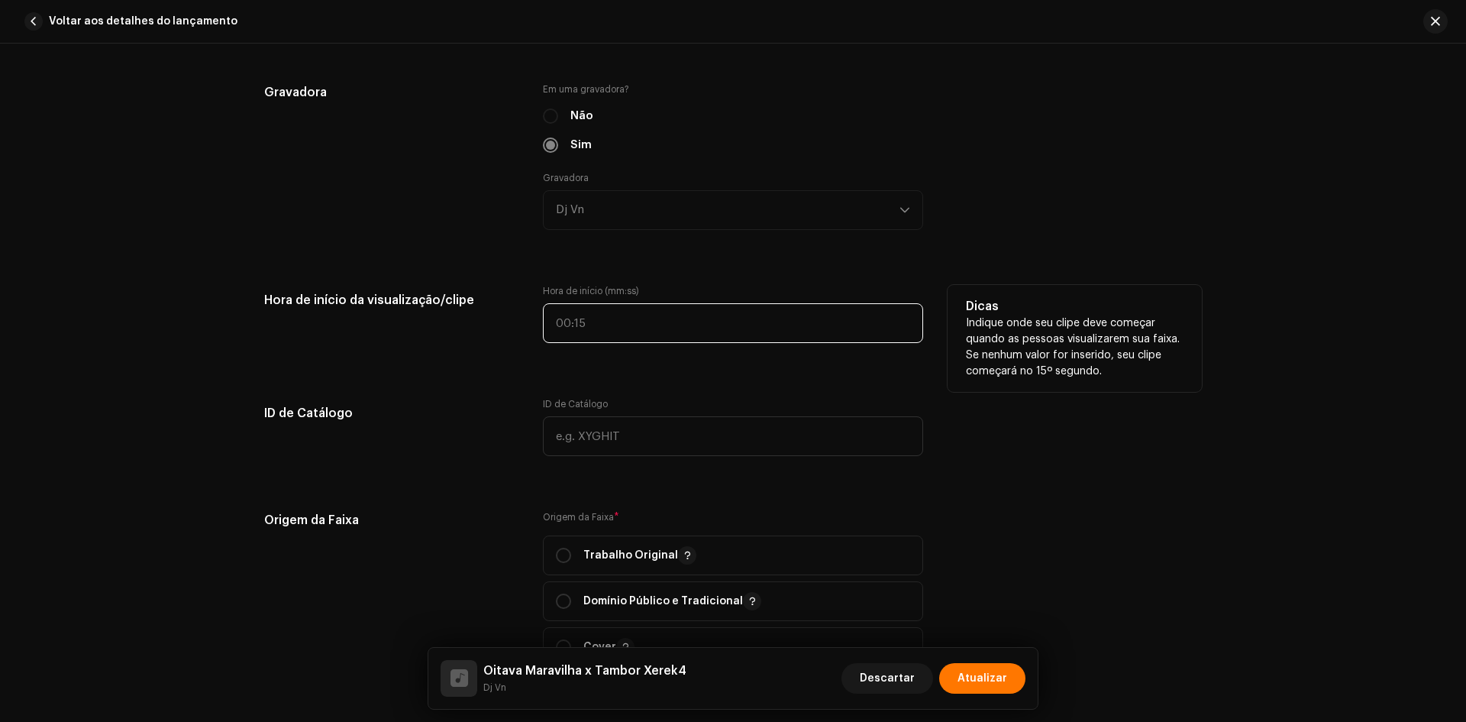
click at [543, 326] on input "text" at bounding box center [733, 323] width 380 height 40
type input "00:22"
click at [466, 359] on div "Hora de início da visualização/clipe" at bounding box center [391, 323] width 254 height 76
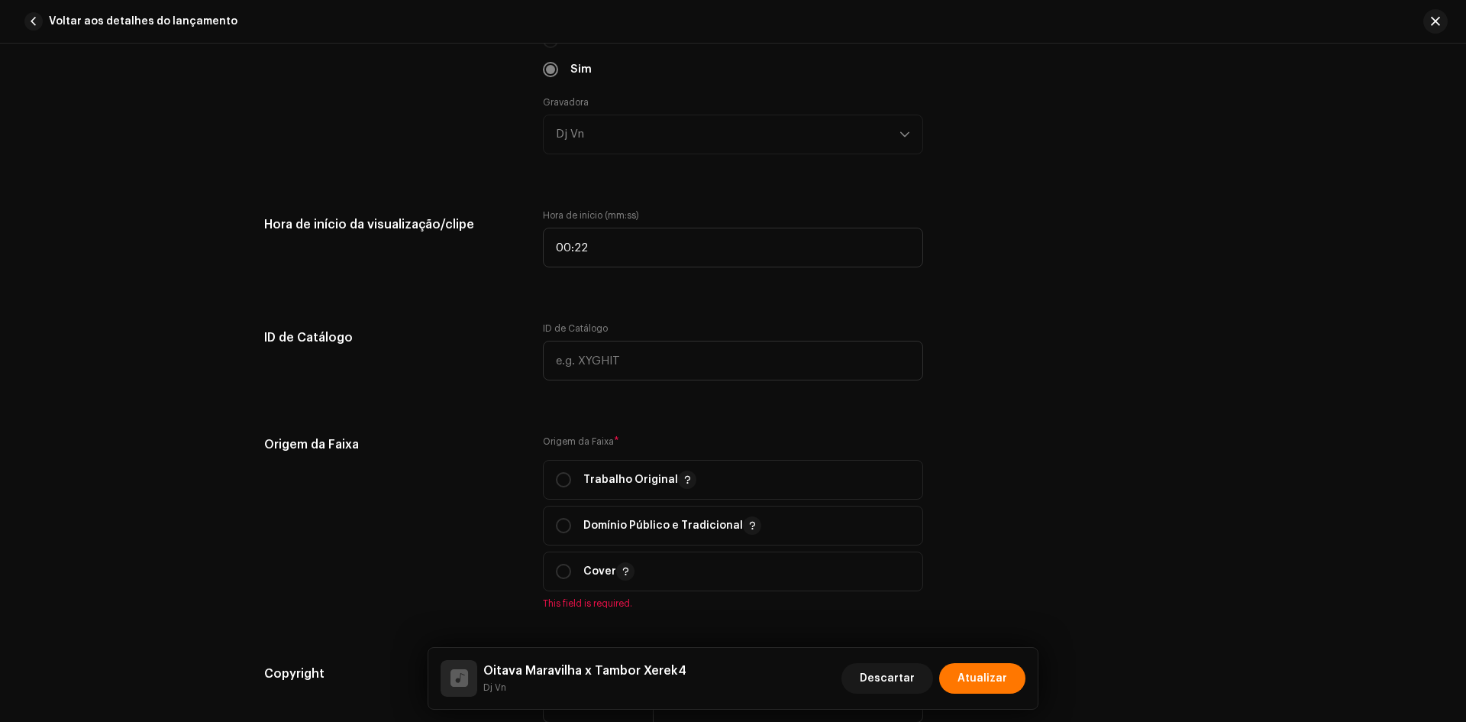
scroll to position [1680, 0]
click at [629, 483] on p "Trabalho Original" at bounding box center [639, 479] width 113 height 18
radio input "true"
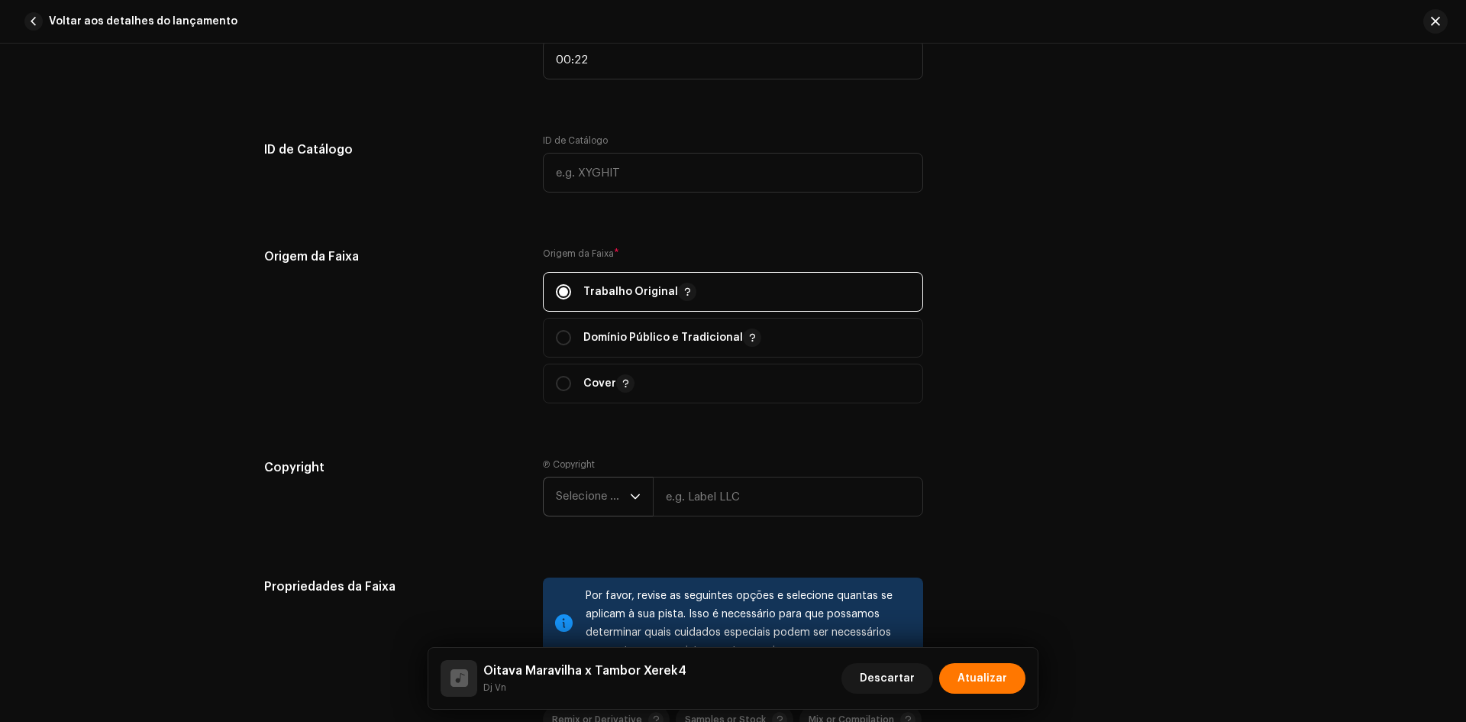
scroll to position [1909, 0]
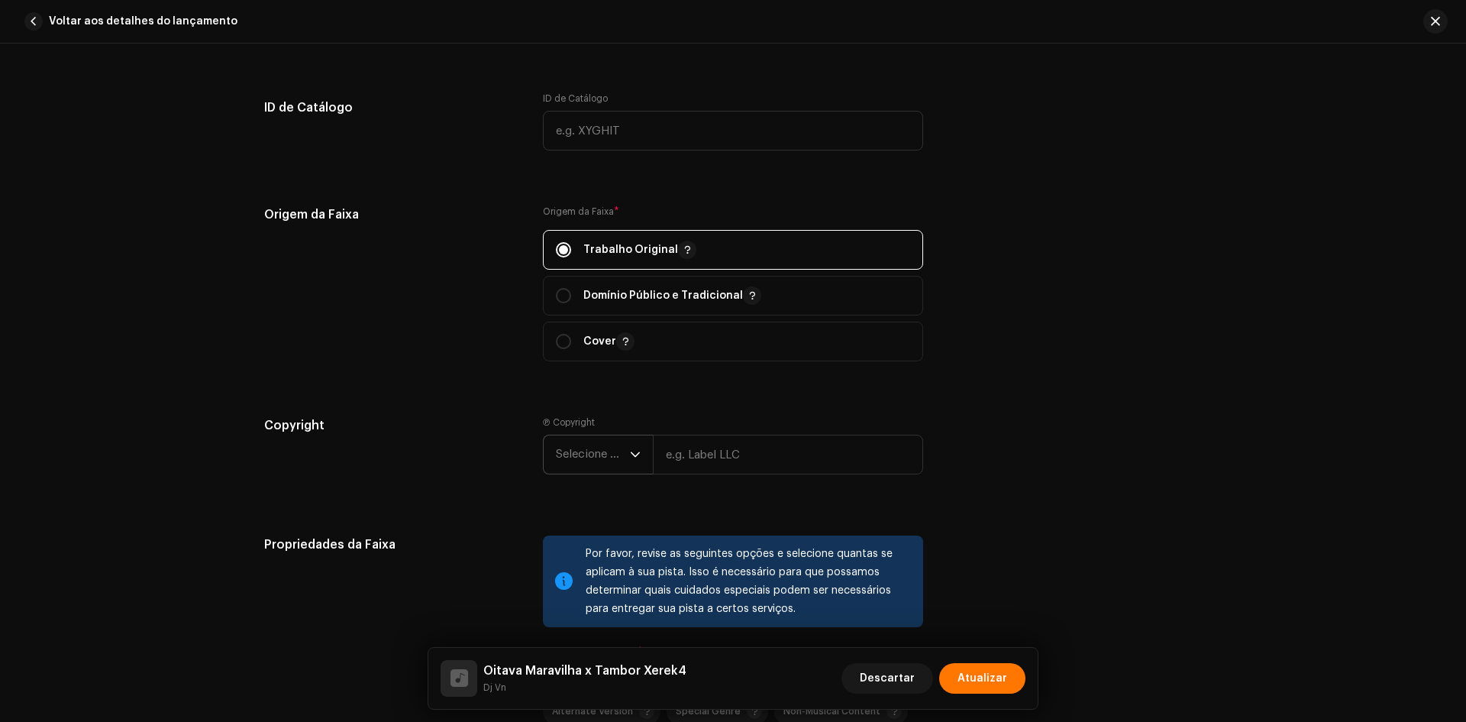
click at [601, 463] on span "Selecione o ano" at bounding box center [593, 454] width 74 height 38
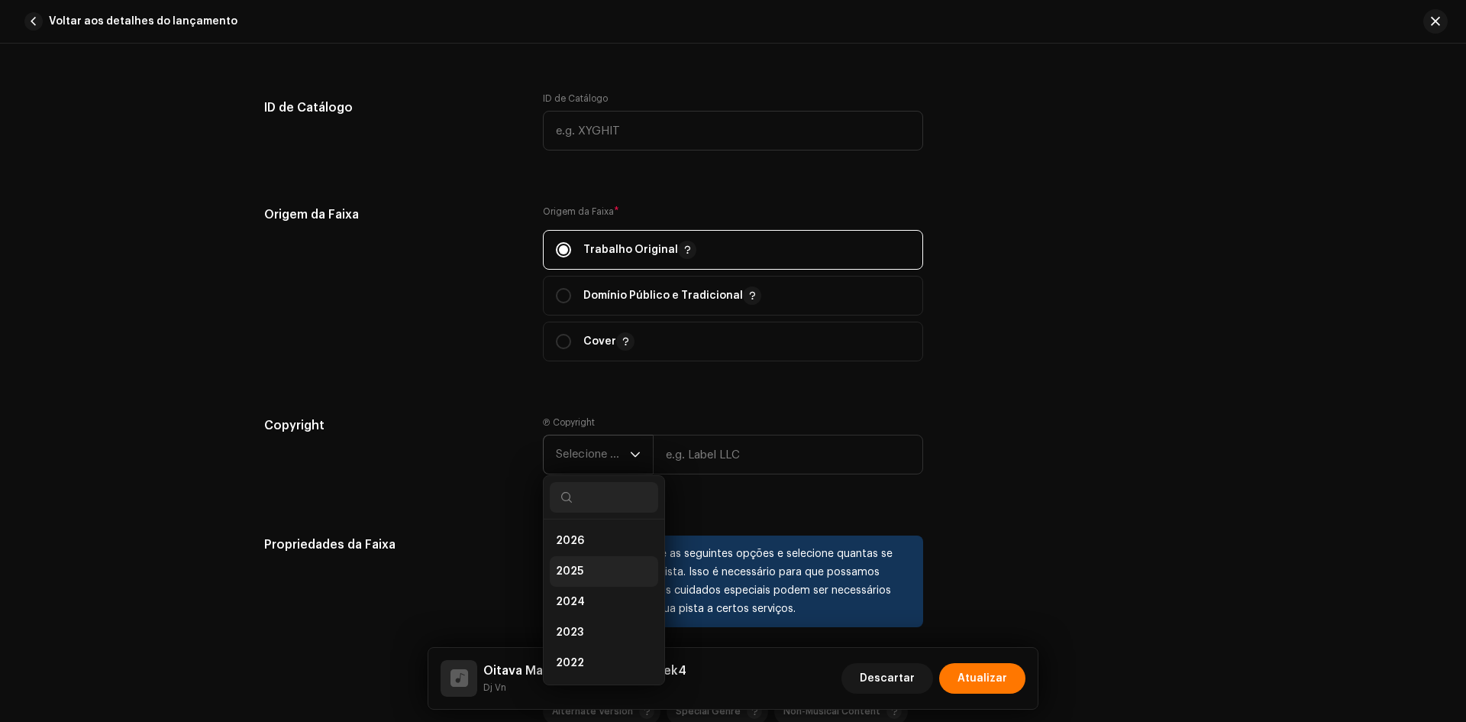
click at [567, 567] on span "2025" at bounding box center [569, 571] width 27 height 15
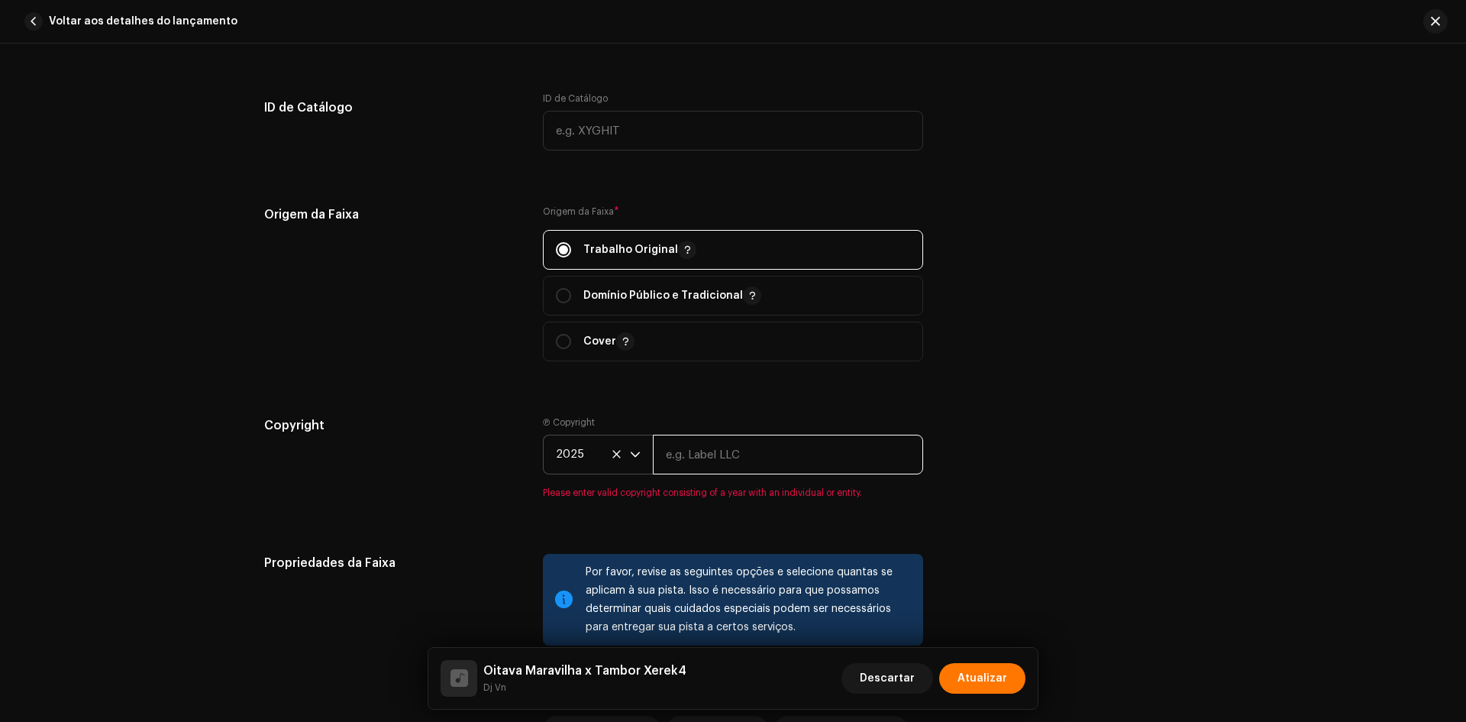
click at [708, 448] on input "text" at bounding box center [788, 454] width 270 height 40
paste input "Dj Vn"
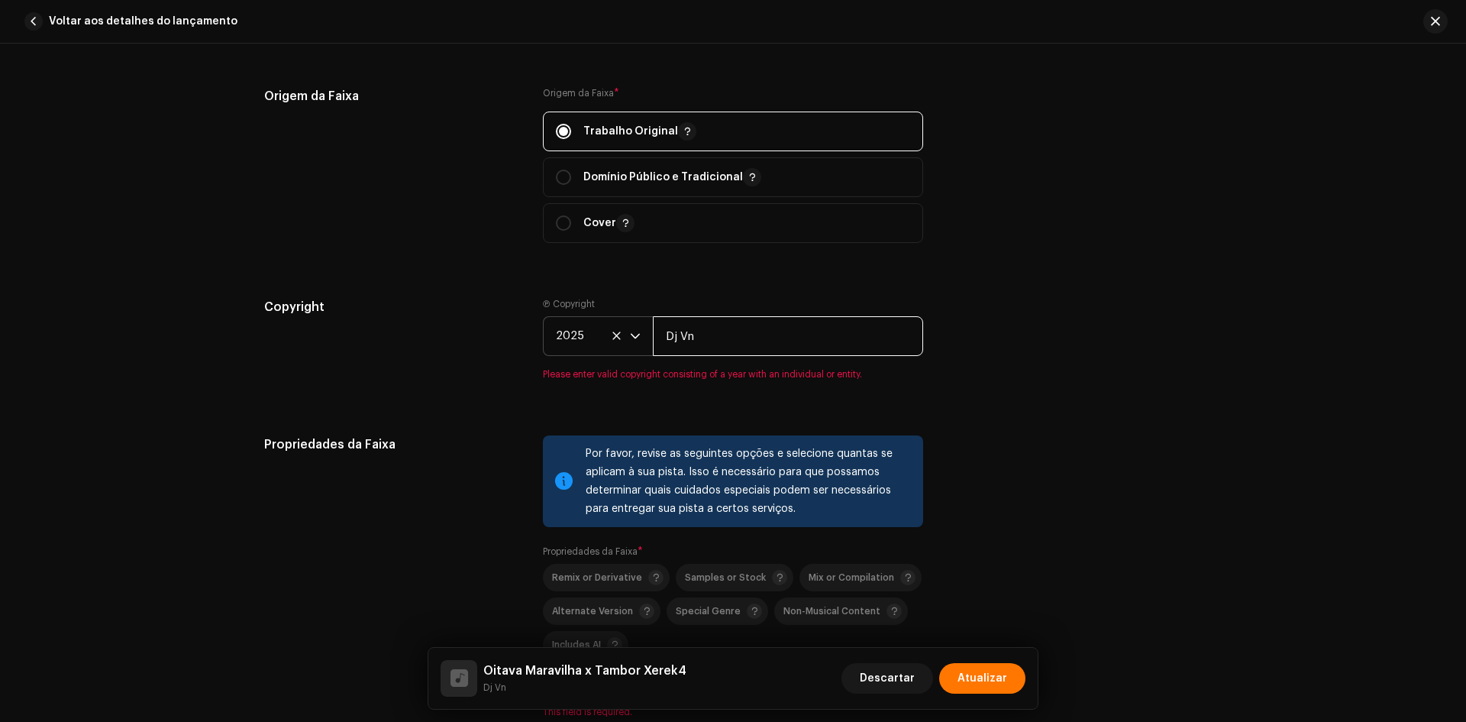
scroll to position [2291, 0]
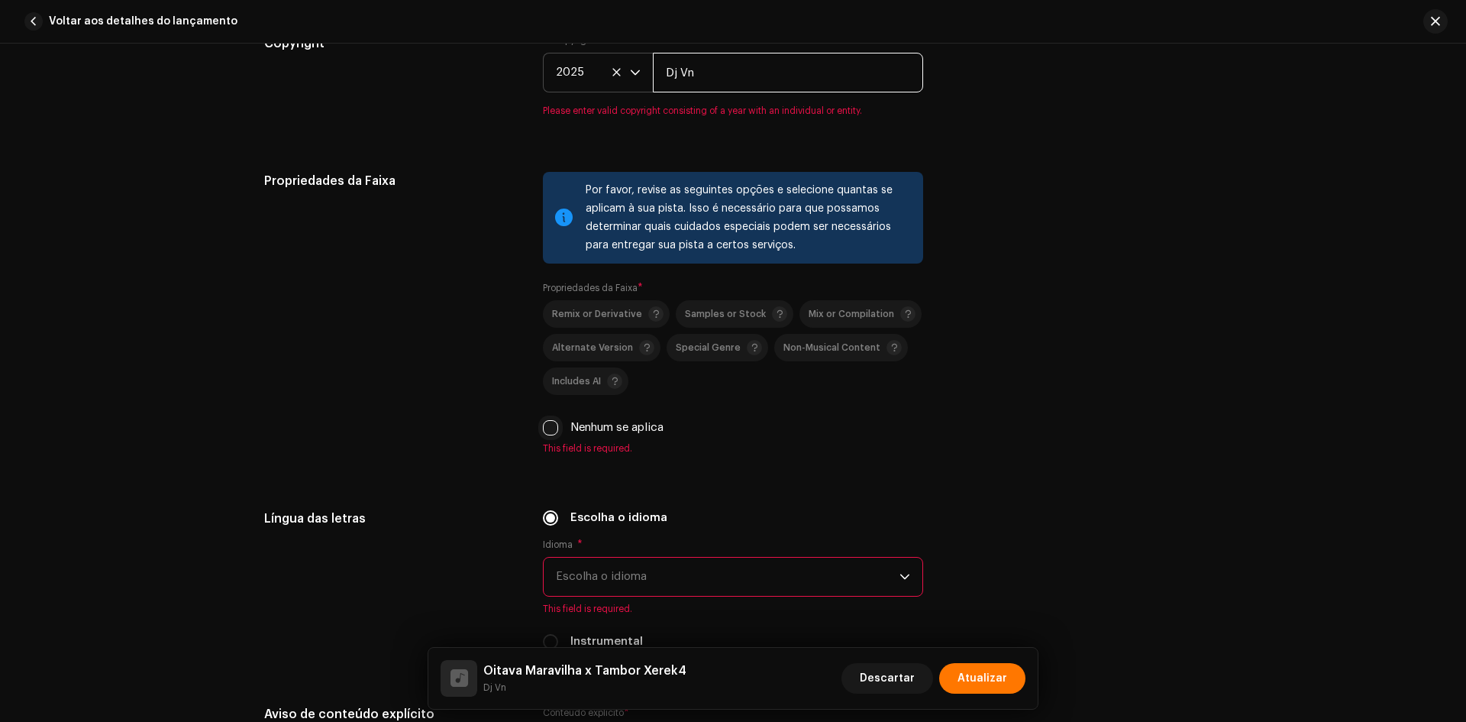
type input "Dj Vn"
click at [543, 432] on div "Por favor, revise as seguintes opções e selecione quantas se aplicam à sua pist…" at bounding box center [733, 313] width 380 height 283
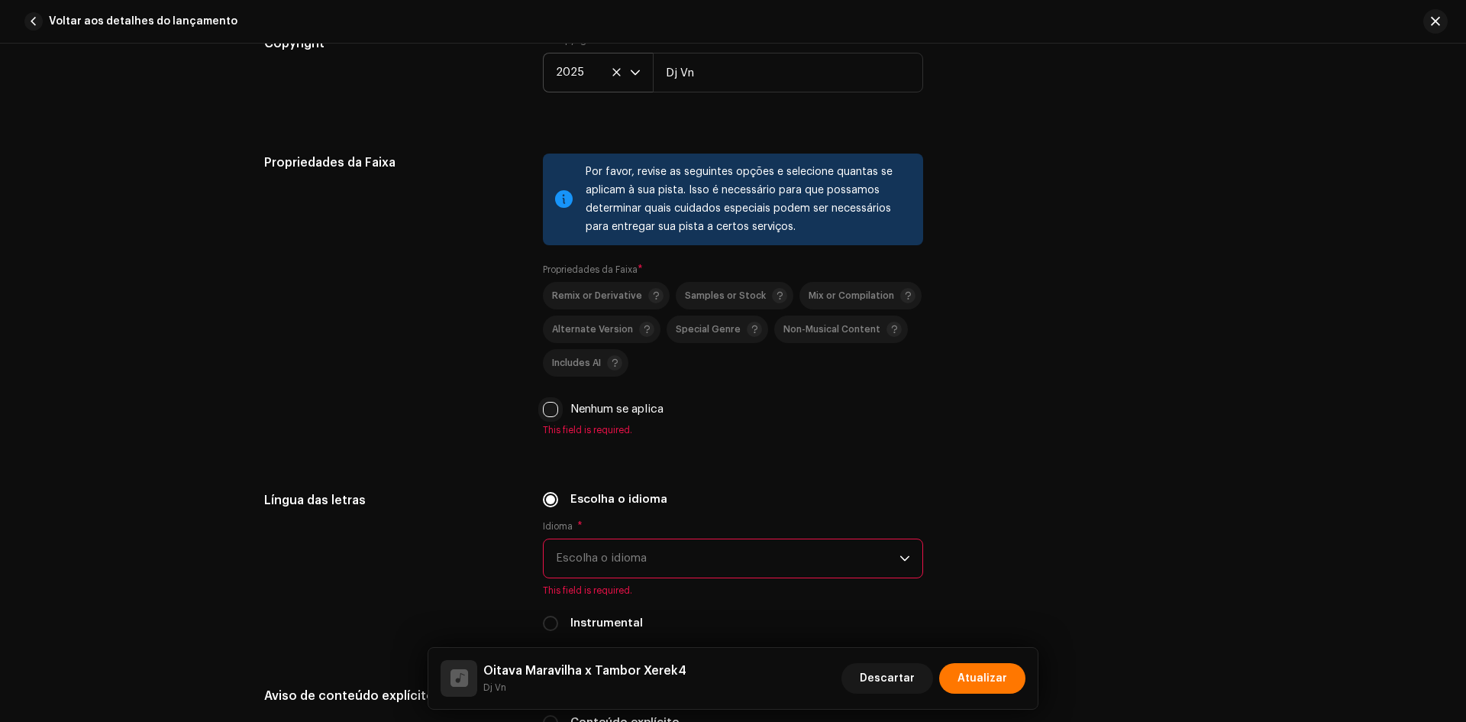
click at [550, 415] on input "Nenhum se aplica" at bounding box center [550, 409] width 15 height 15
checkbox input "true"
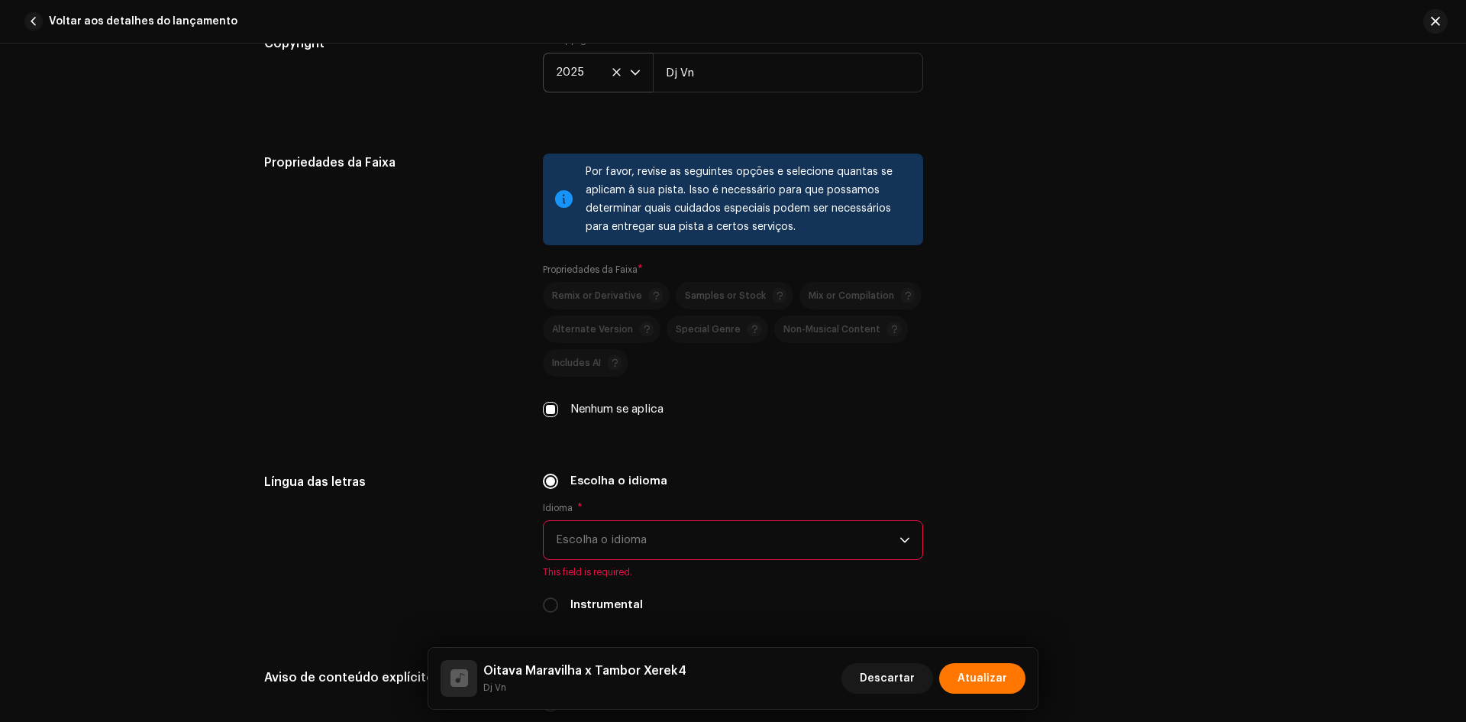
click at [671, 547] on span "Escolha o idioma" at bounding box center [728, 540] width 344 height 38
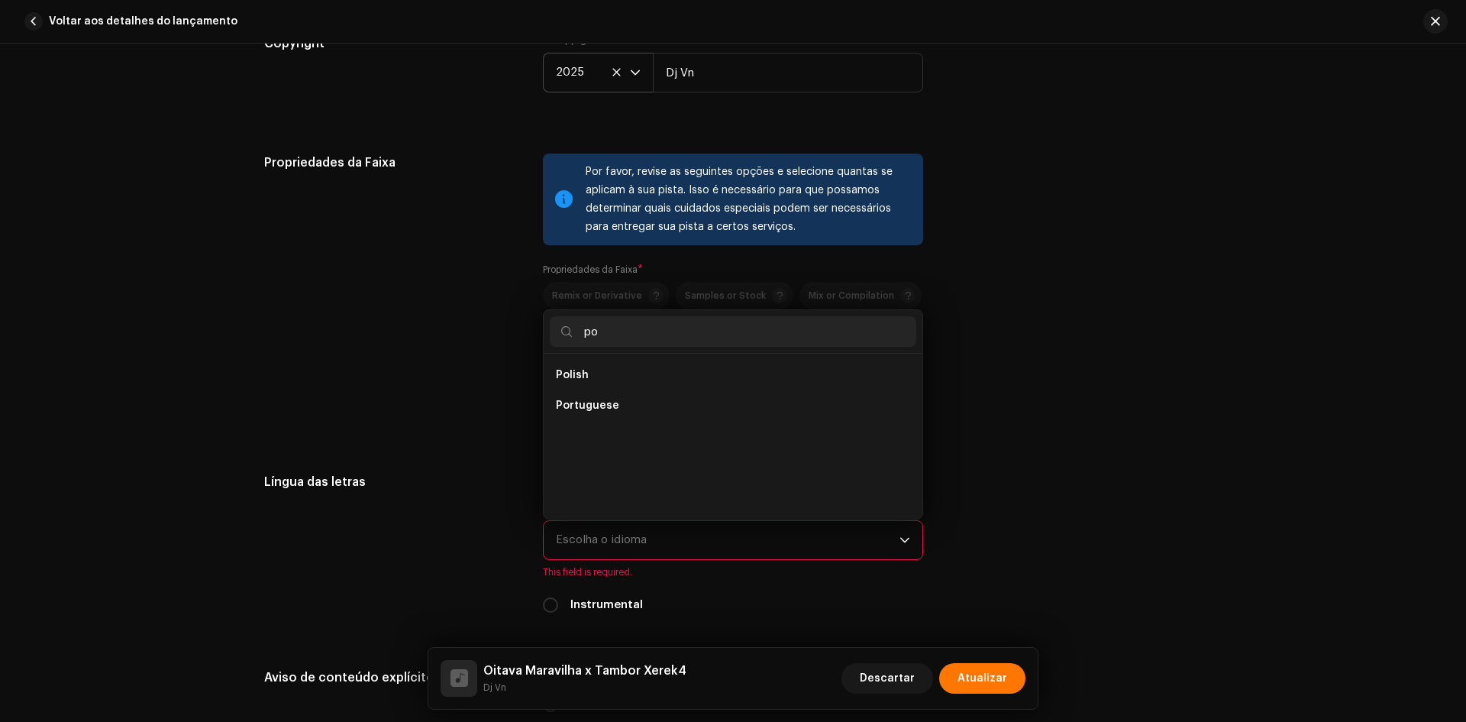
scroll to position [0, 0]
type input "po"
click at [614, 403] on li "Portuguese" at bounding box center [733, 405] width 367 height 31
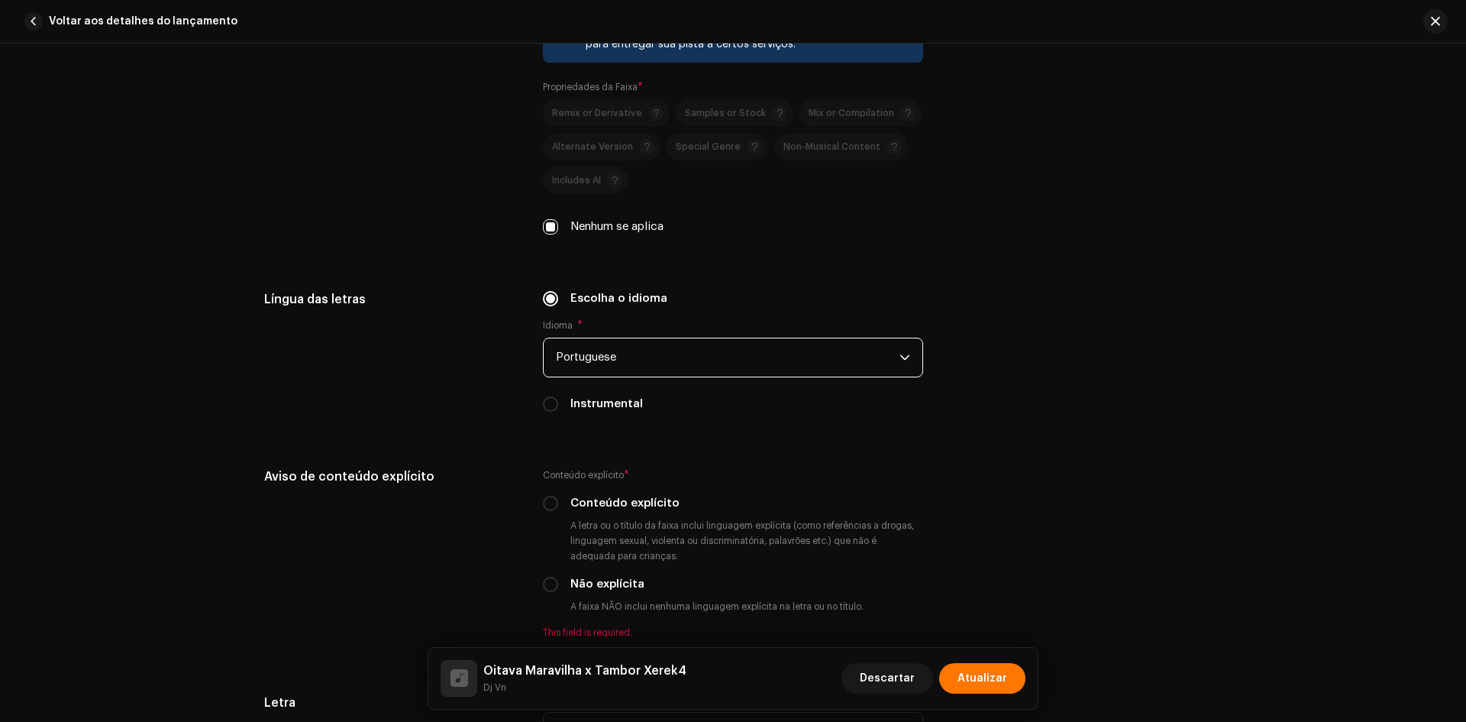
scroll to position [2520, 0]
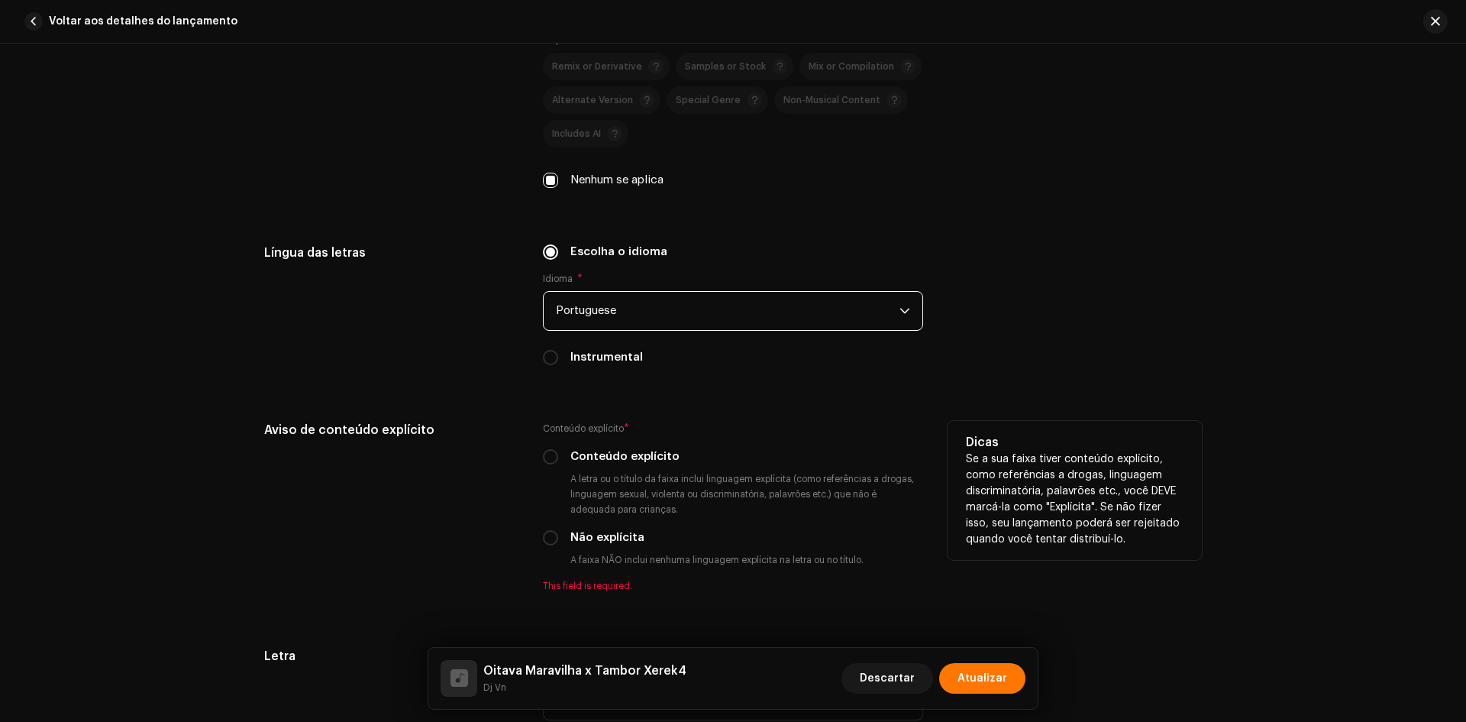
click at [601, 453] on label "Conteúdo explícito" at bounding box center [624, 456] width 109 height 17
click at [558, 453] on input "Conteúdo explícito" at bounding box center [550, 456] width 15 height 15
radio input "true"
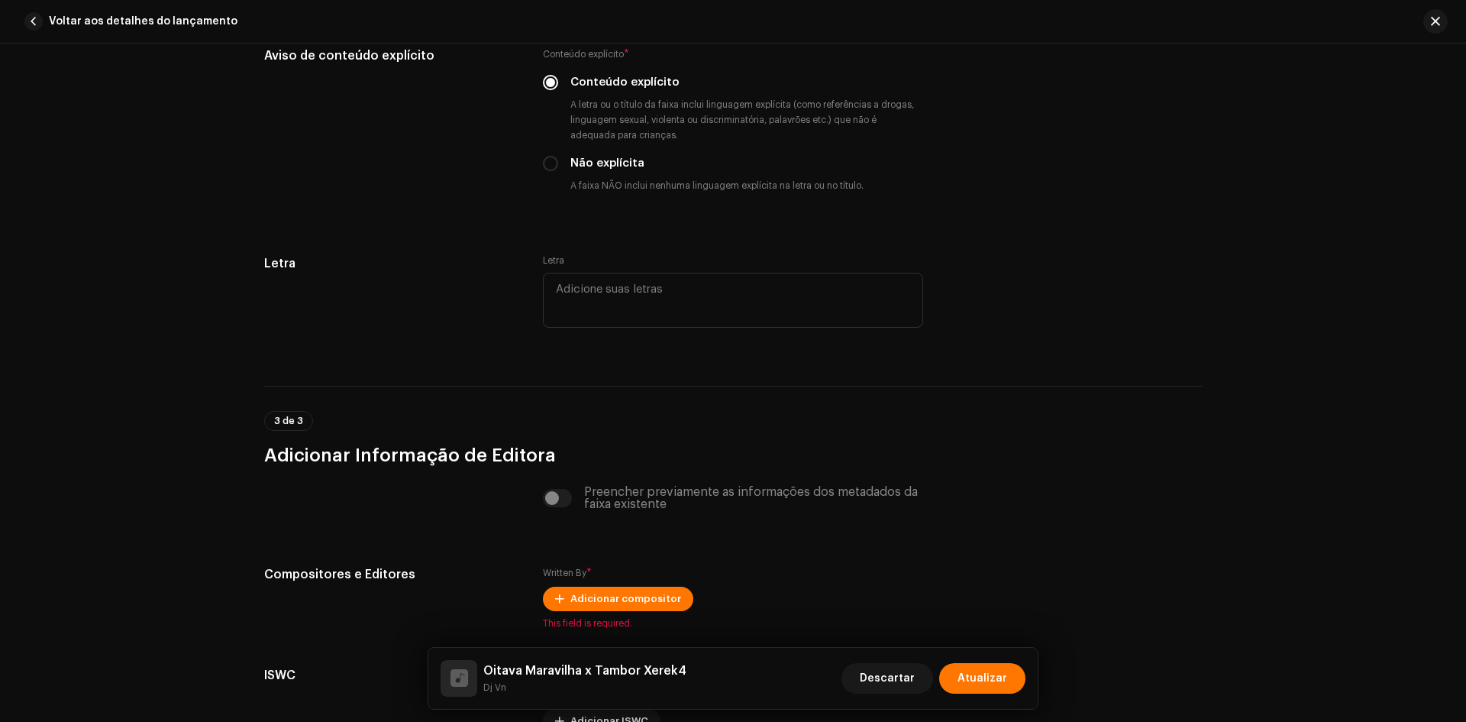
scroll to position [2978, 0]
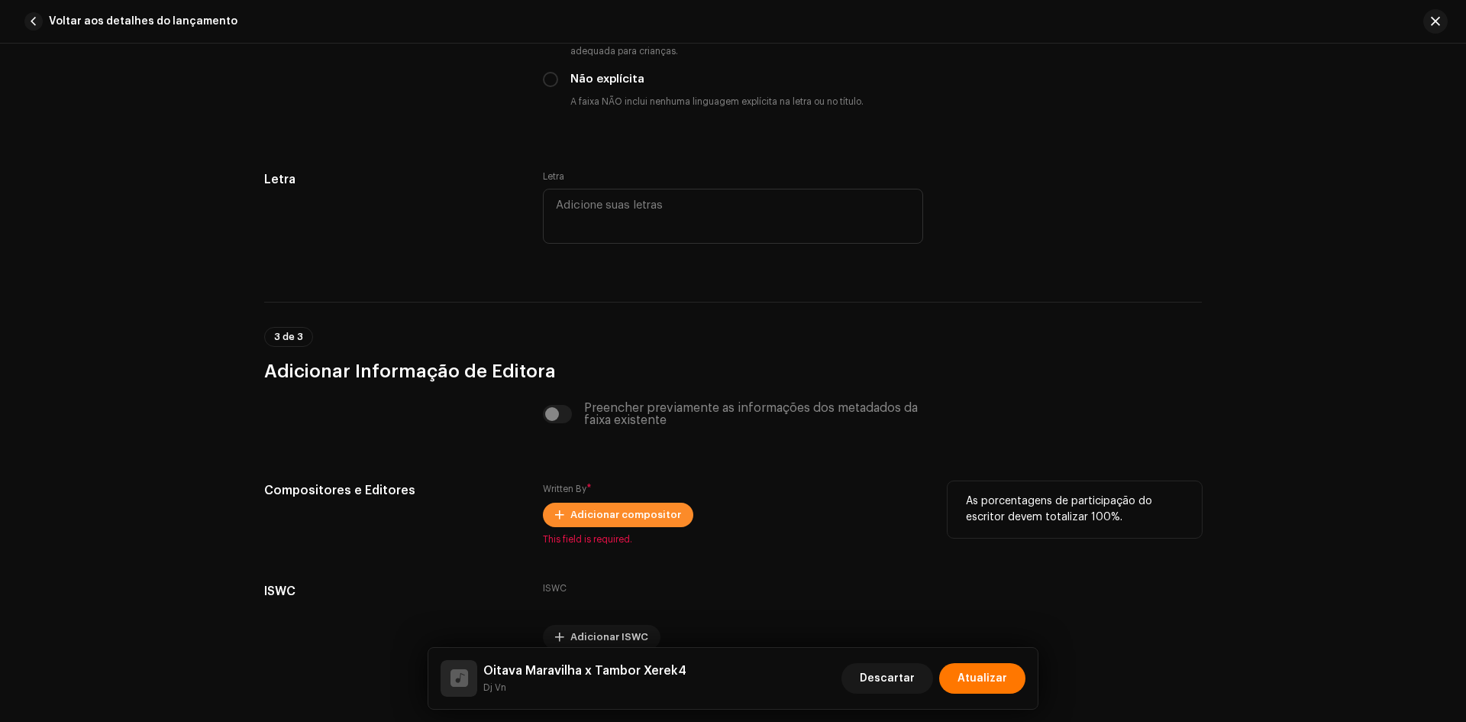
click at [647, 511] on span "Adicionar compositor" at bounding box center [625, 514] width 111 height 31
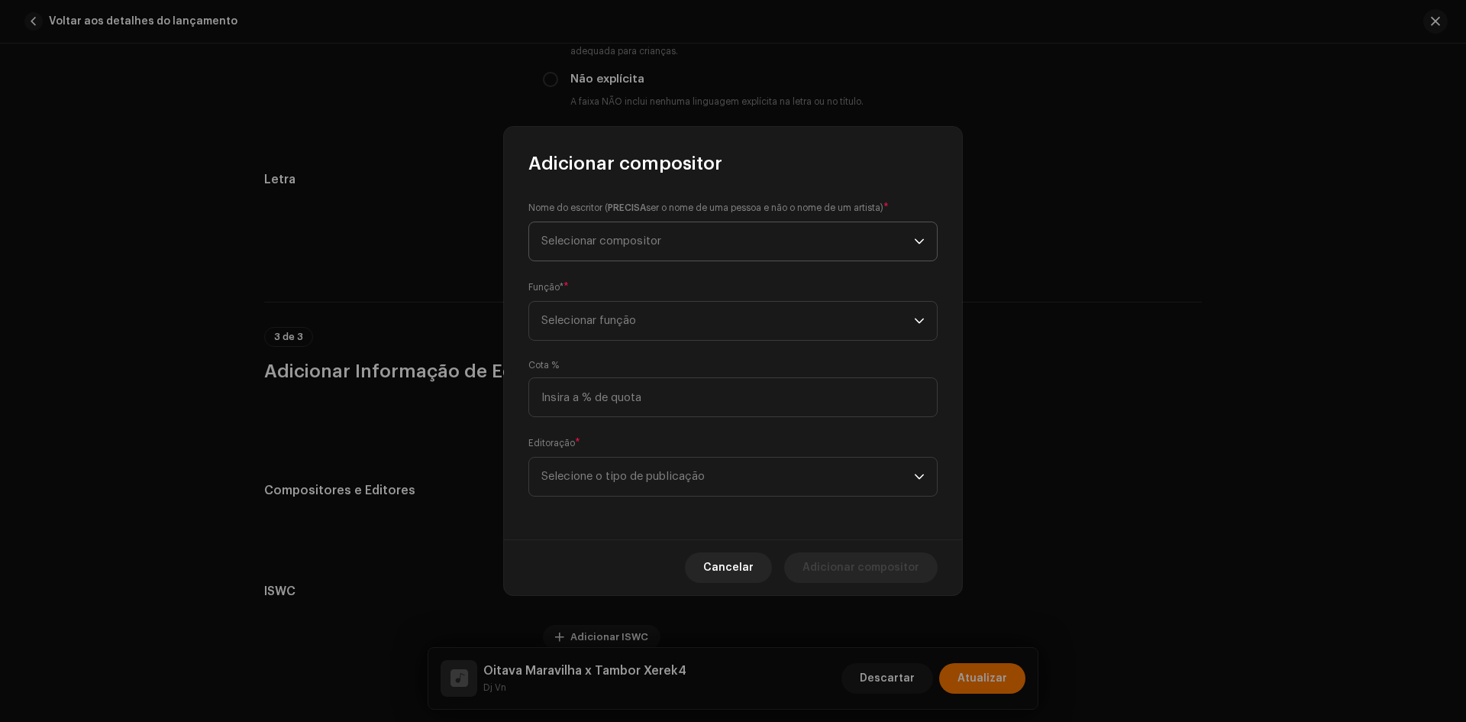
click at [617, 245] on span "Selecionar compositor" at bounding box center [601, 240] width 120 height 11
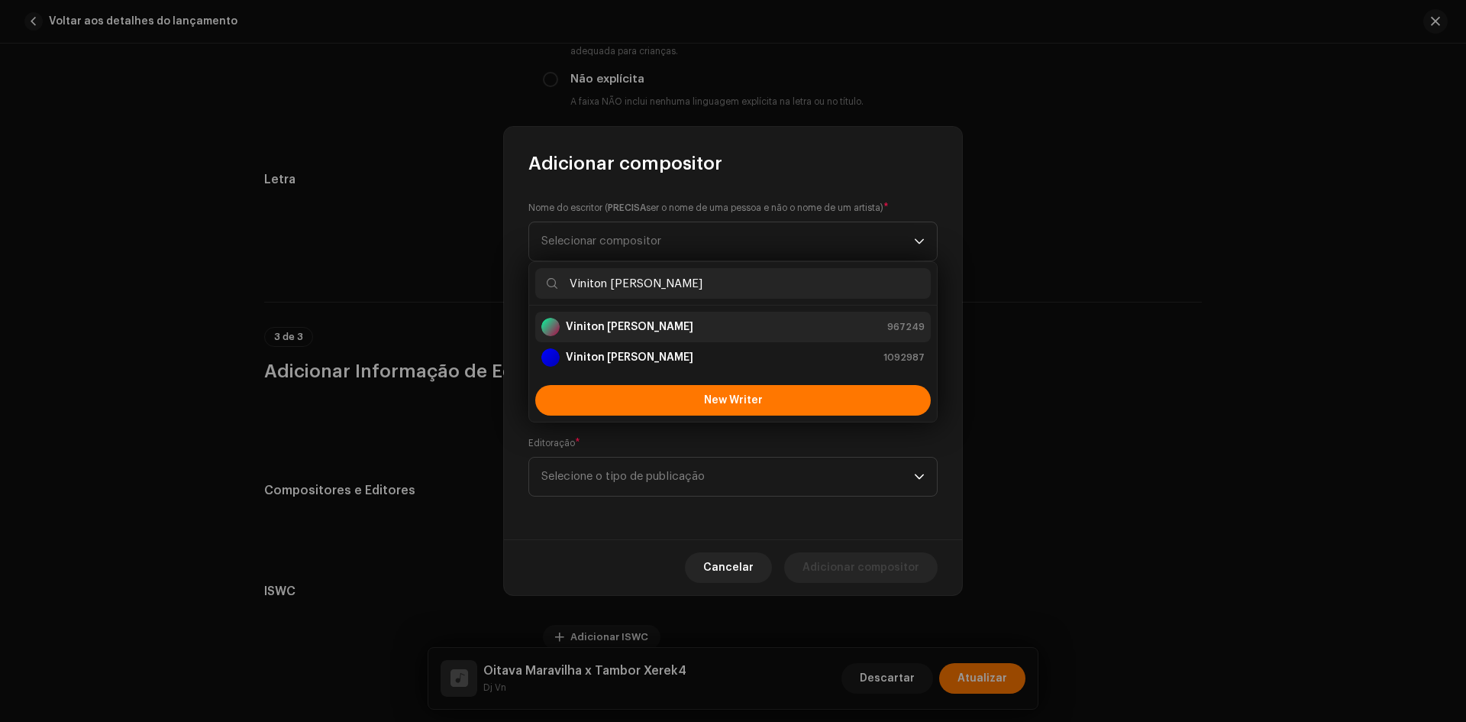
type input "Viniton [PERSON_NAME]"
click at [605, 334] on strong "Viniton [PERSON_NAME]" at bounding box center [630, 326] width 128 height 15
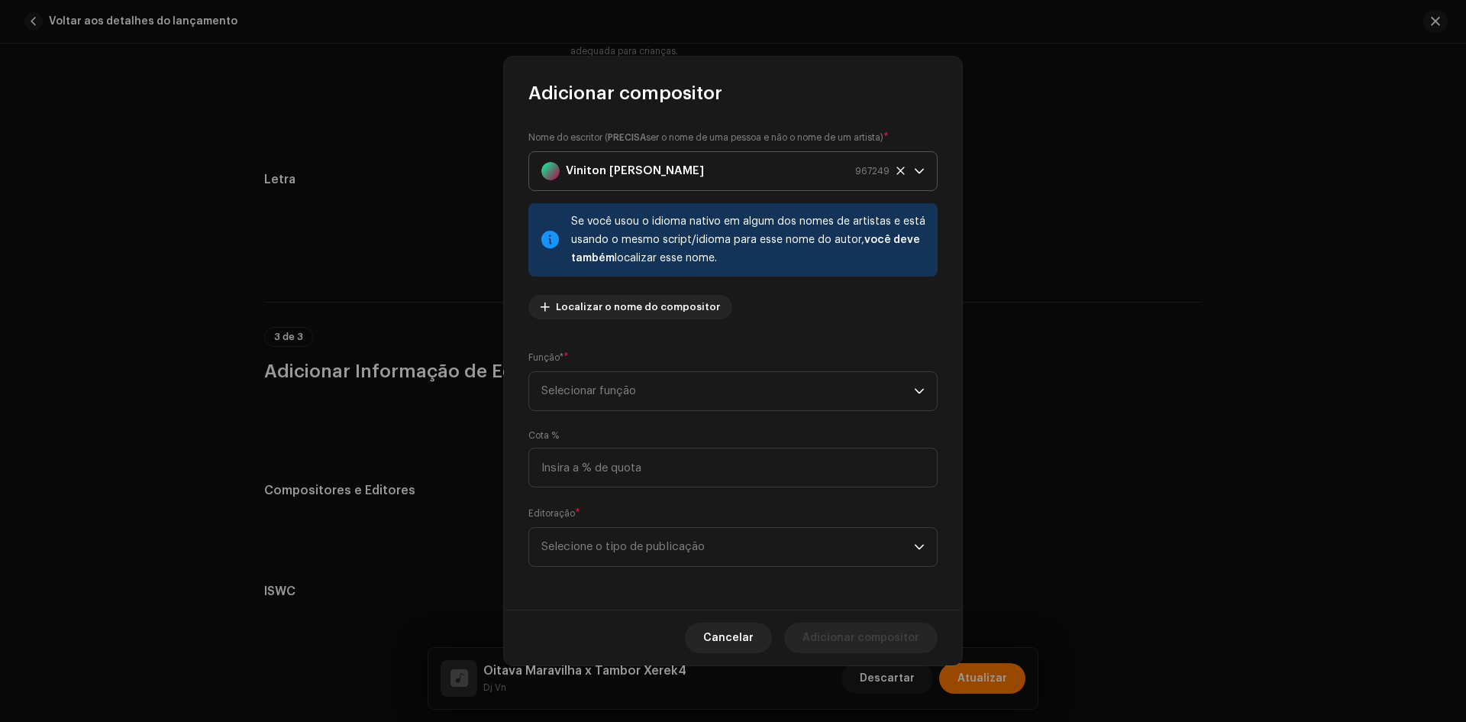
click at [640, 190] on p-select "Viniton [PERSON_NAME] 967249" at bounding box center [732, 171] width 409 height 40
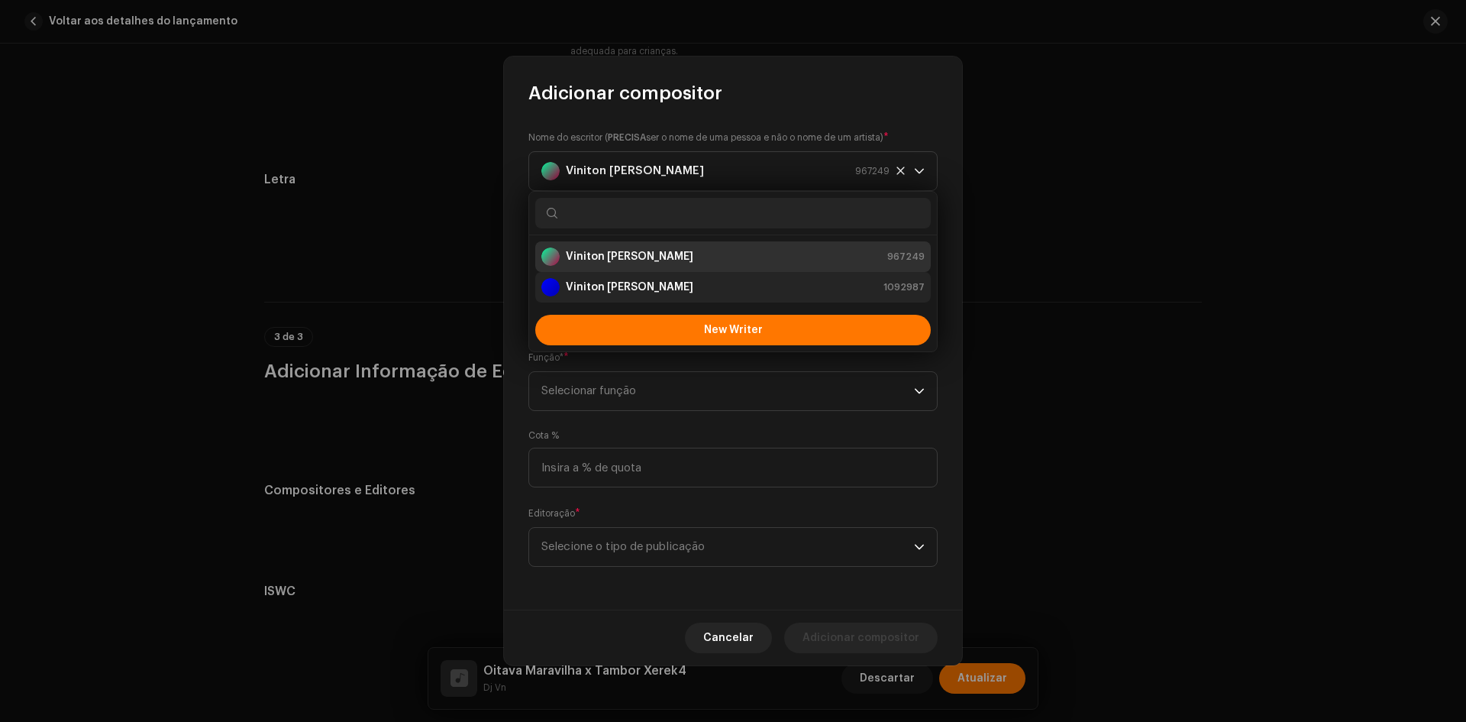
click at [638, 299] on li "Viniton [PERSON_NAME] 1092987" at bounding box center [733, 287] width 396 height 31
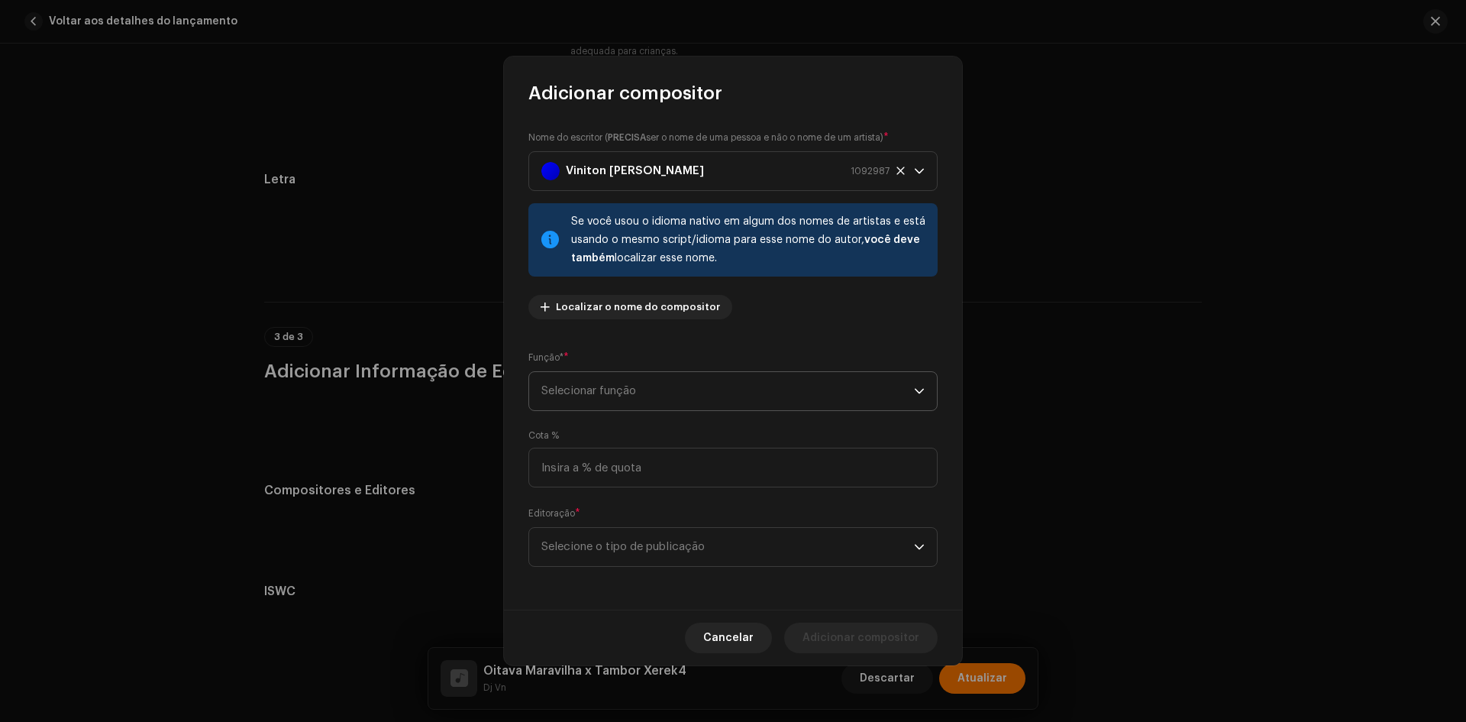
click at [594, 386] on span "Selecionar função" at bounding box center [727, 391] width 373 height 38
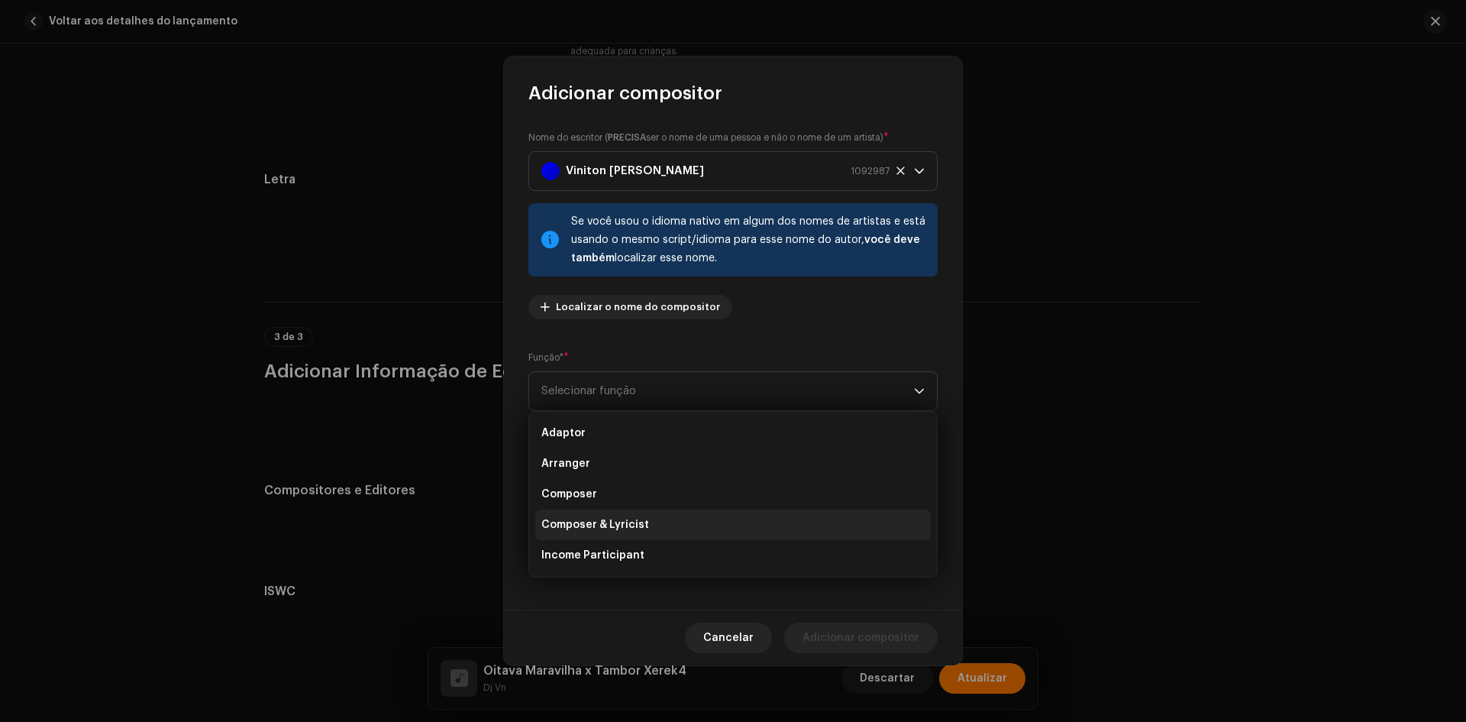
click at [583, 512] on li "Composer & Lyricist" at bounding box center [733, 524] width 396 height 31
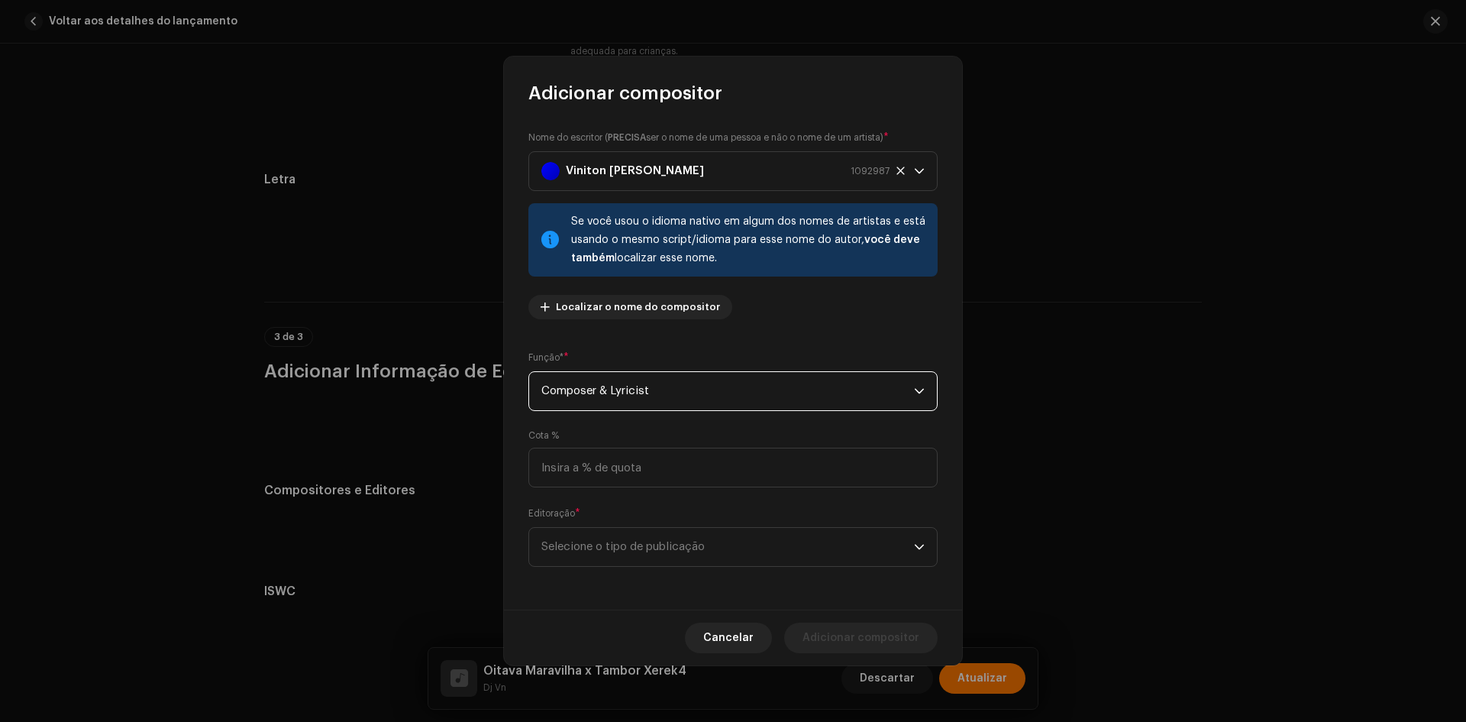
click at [604, 399] on span "Composer & Lyricist" at bounding box center [727, 391] width 373 height 38
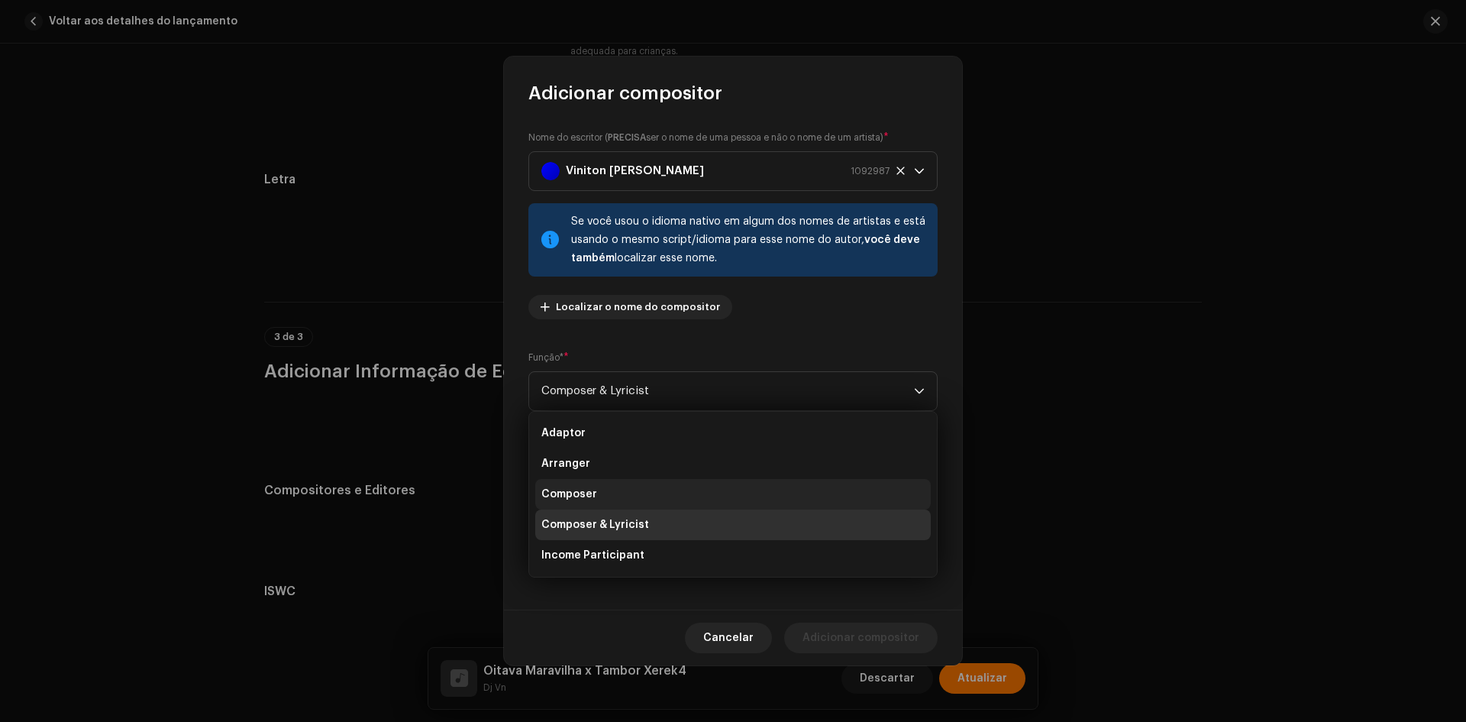
click at [591, 491] on span "Composer" at bounding box center [569, 493] width 56 height 15
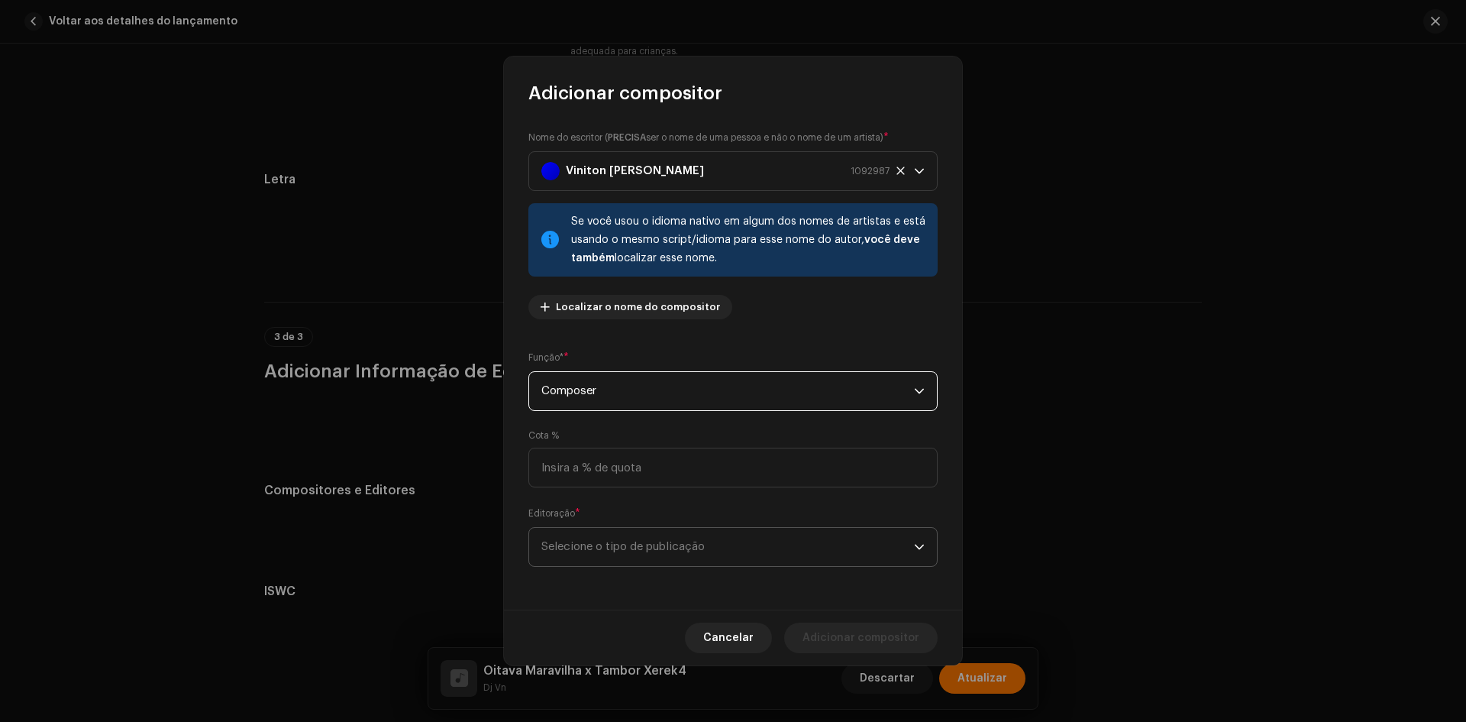
click at [589, 543] on span "Selecione o tipo de publicação" at bounding box center [727, 547] width 373 height 38
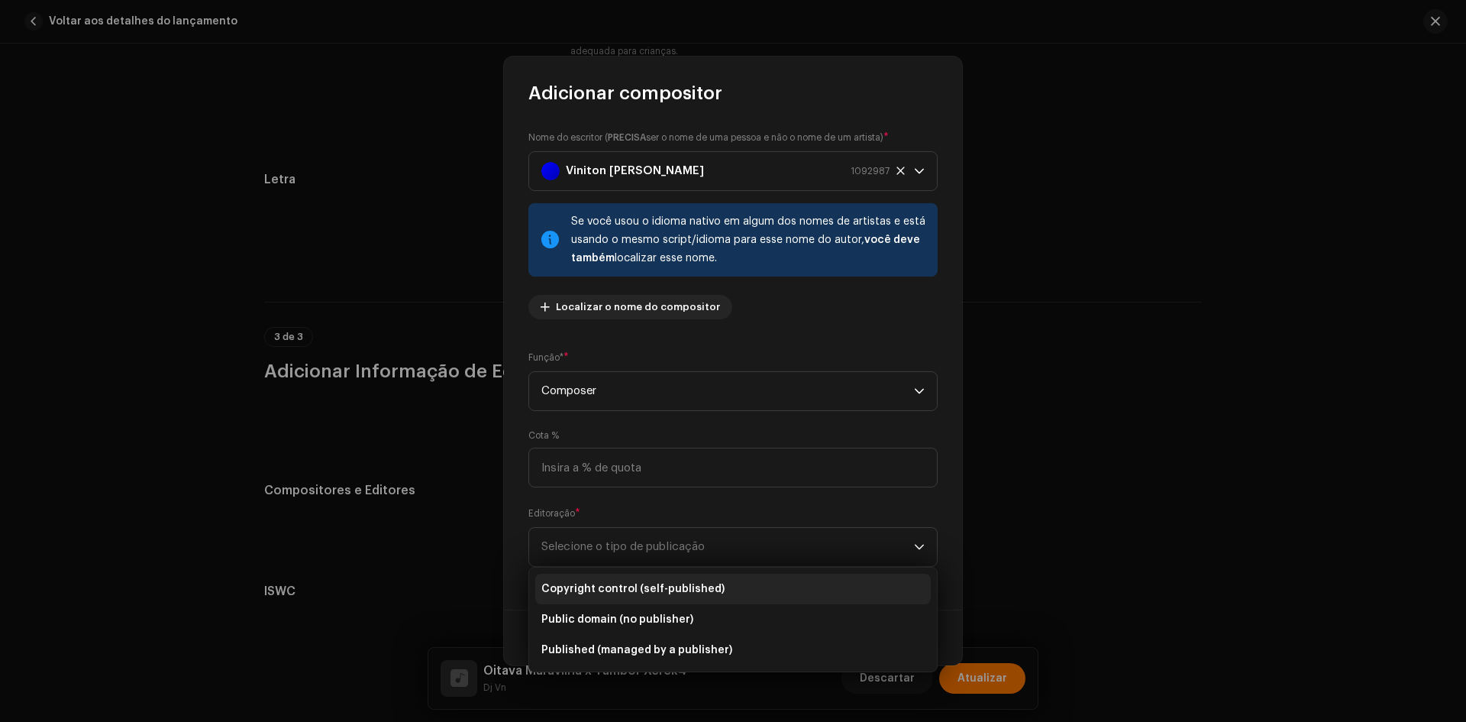
click at [609, 589] on span "Copyright control (self-published)" at bounding box center [632, 588] width 183 height 15
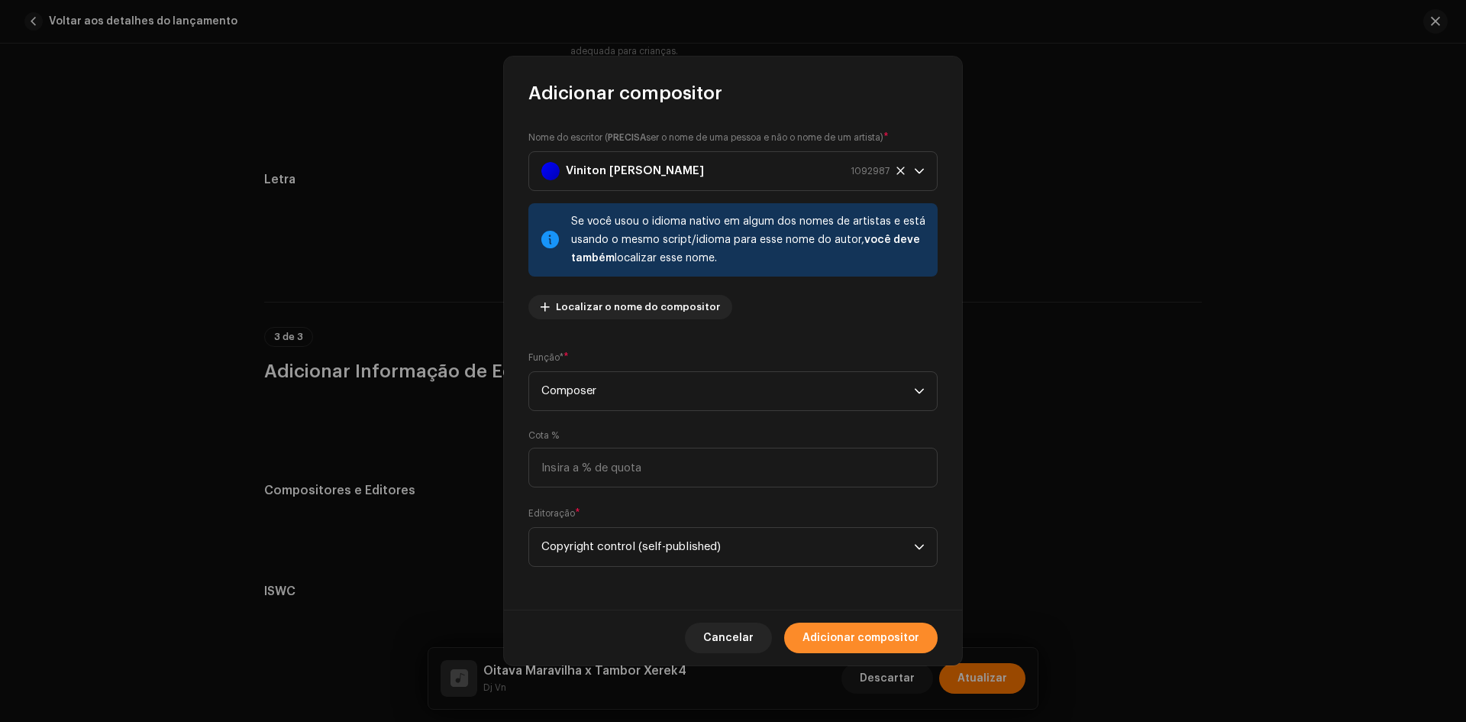
click at [863, 631] on span "Adicionar compositor" at bounding box center [861, 637] width 117 height 31
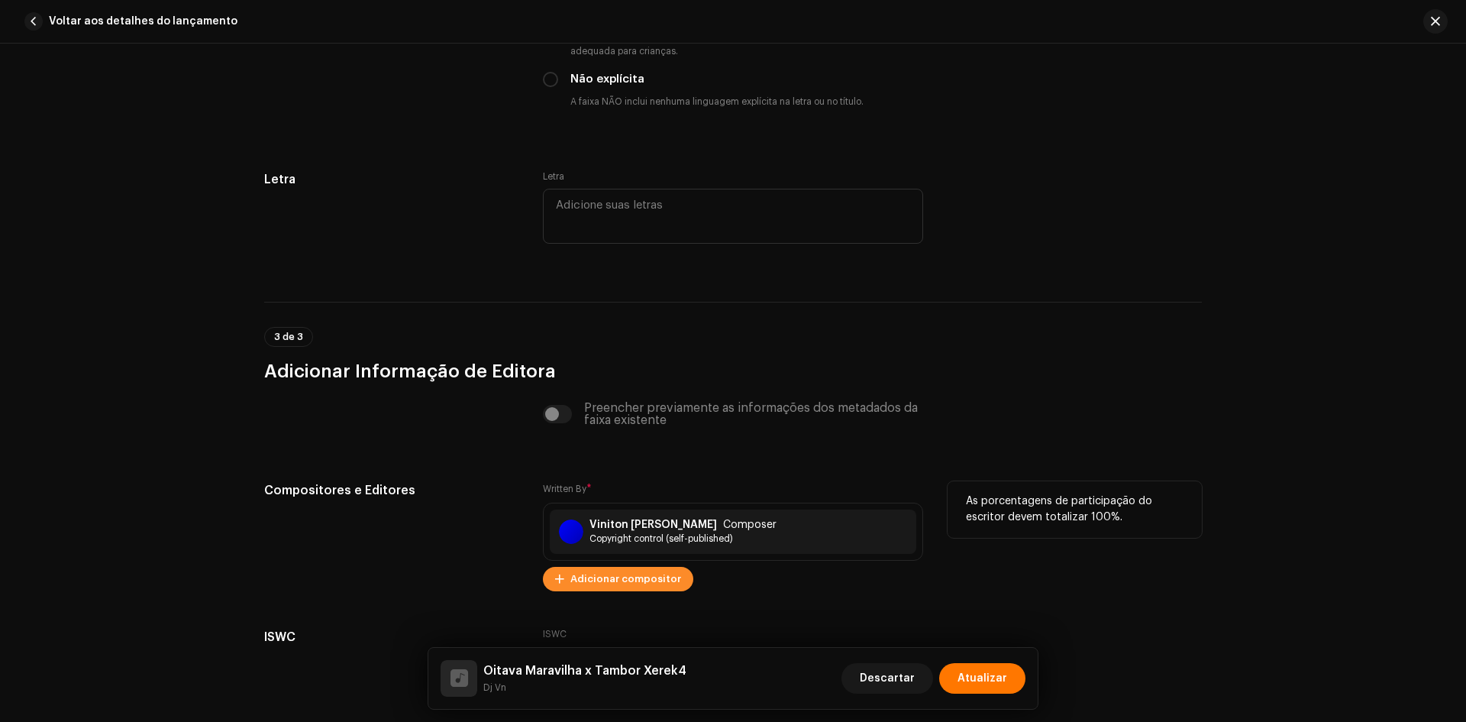
click at [601, 575] on span "Adicionar compositor" at bounding box center [625, 579] width 111 height 31
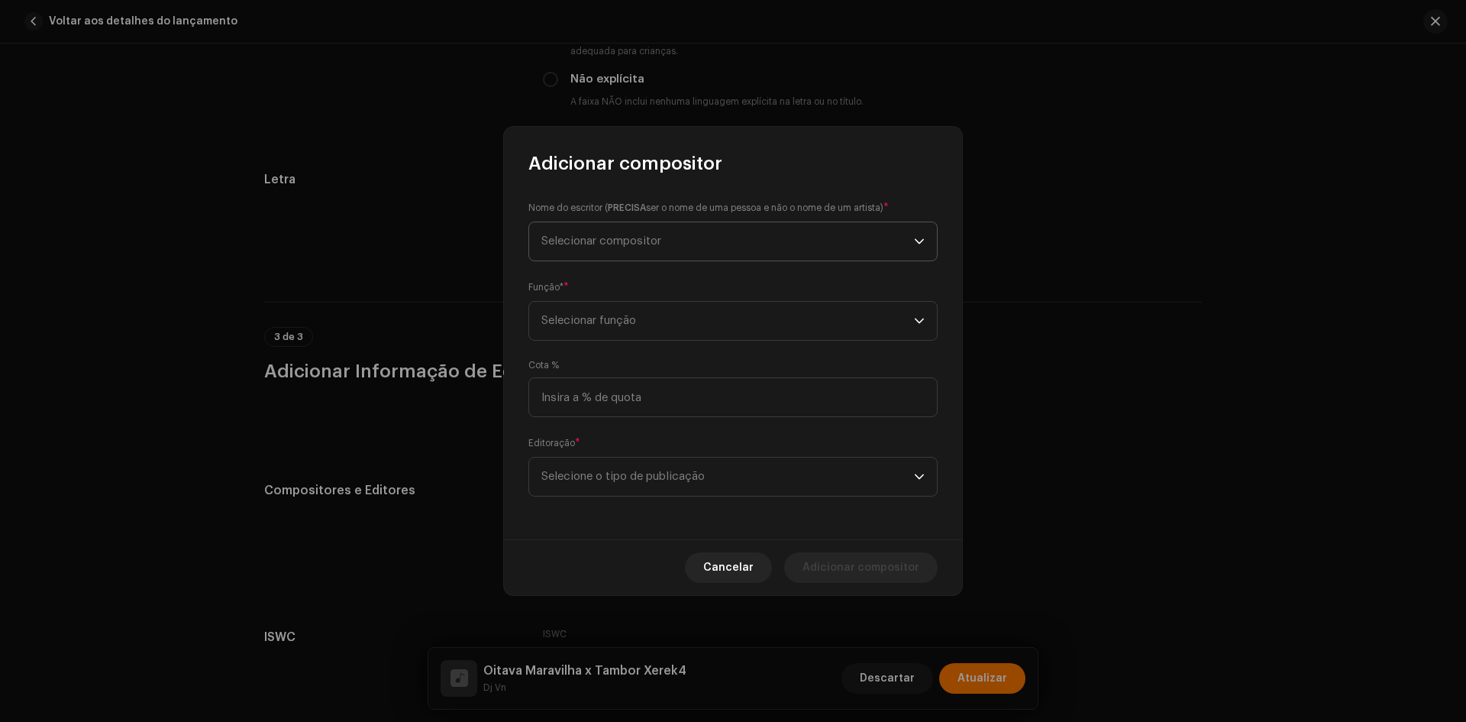
click at [628, 231] on span "Selecionar compositor" at bounding box center [727, 241] width 373 height 38
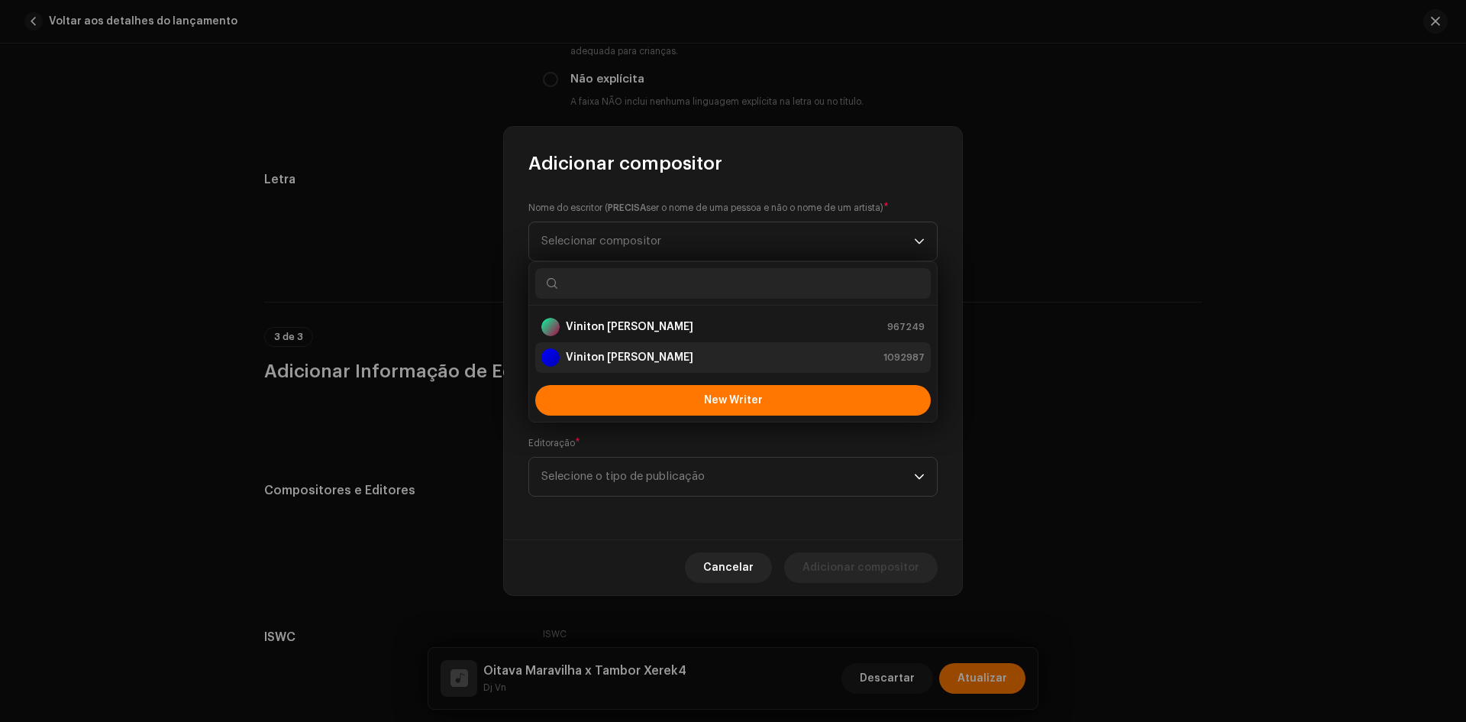
click at [607, 365] on div "Viniton [PERSON_NAME]" at bounding box center [617, 357] width 152 height 18
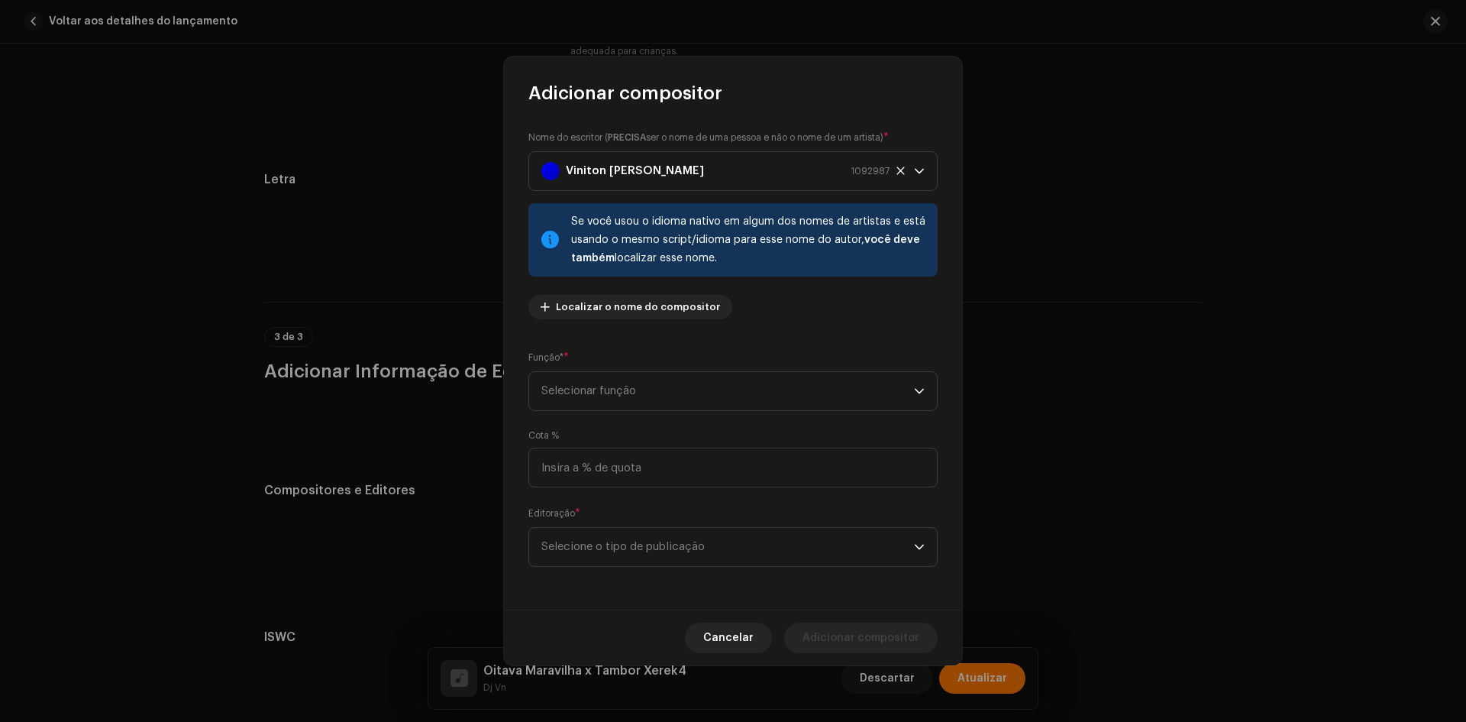
click at [593, 386] on span "Selecionar função" at bounding box center [727, 391] width 373 height 38
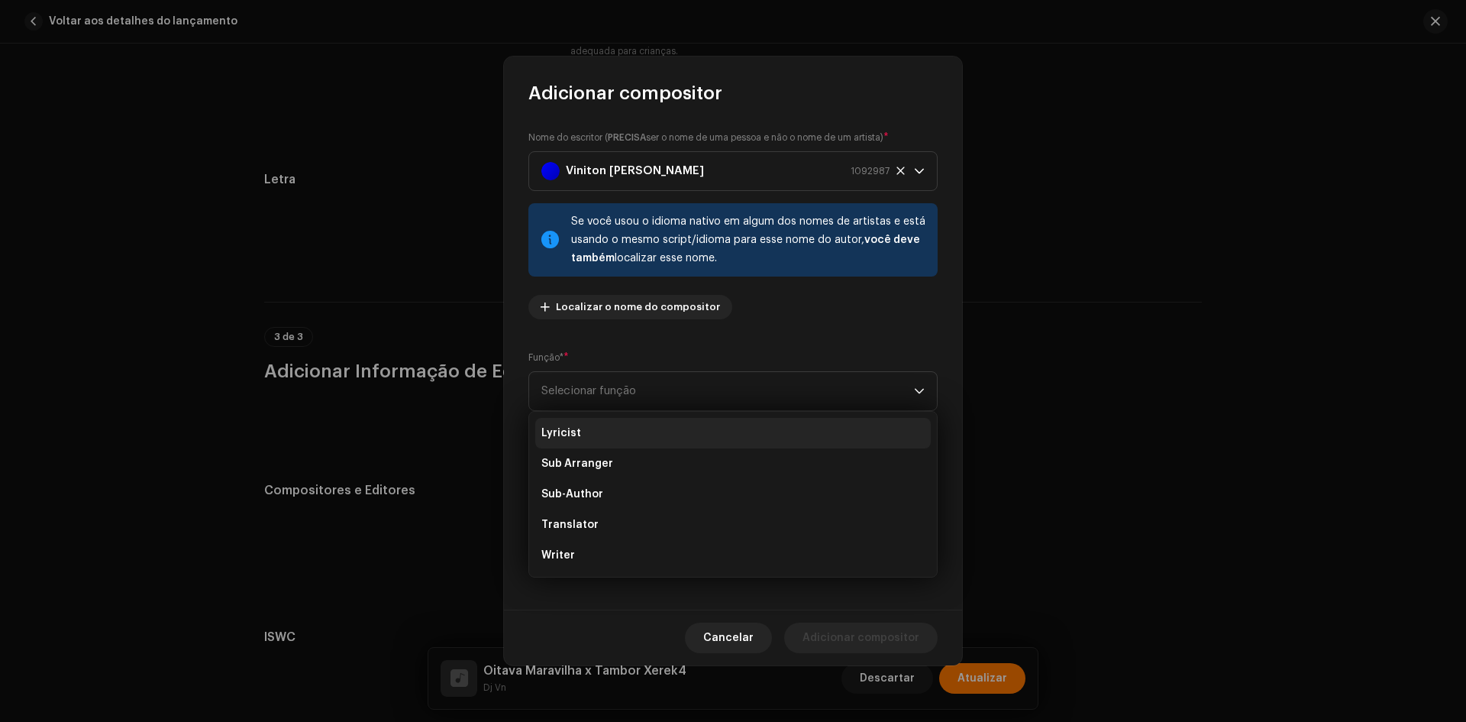
click at [580, 429] on li "Lyricist" at bounding box center [733, 433] width 396 height 31
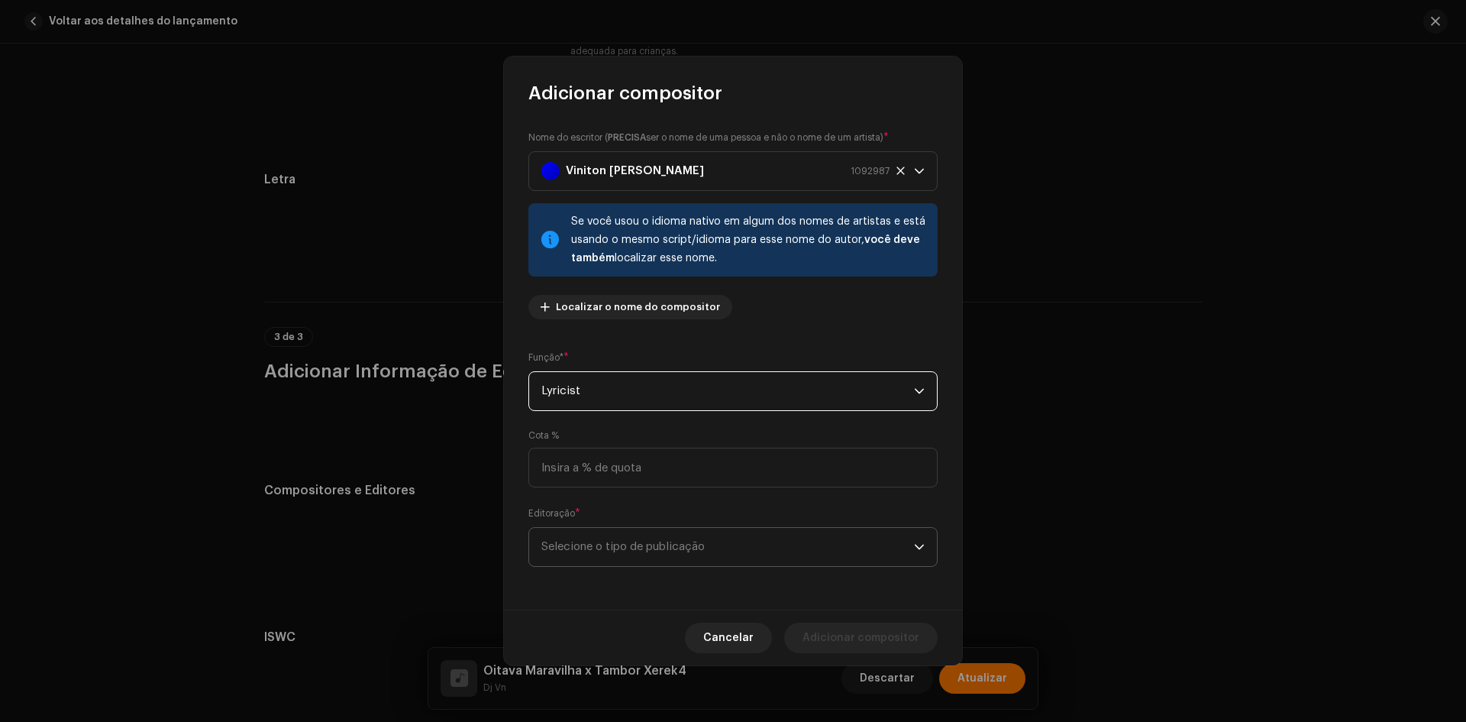
click at [612, 547] on span "Selecione o tipo de publicação" at bounding box center [727, 547] width 373 height 38
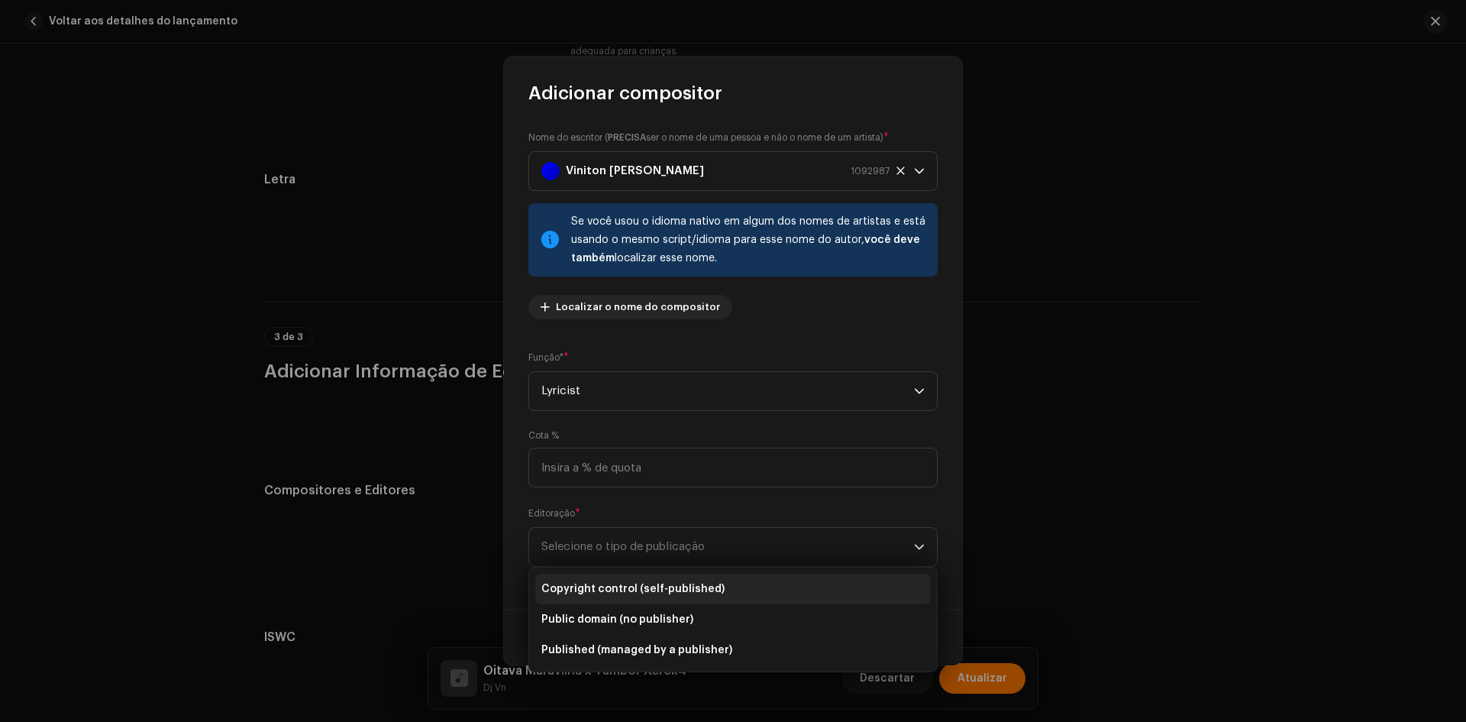
click at [614, 592] on span "Copyright control (self-published)" at bounding box center [632, 588] width 183 height 15
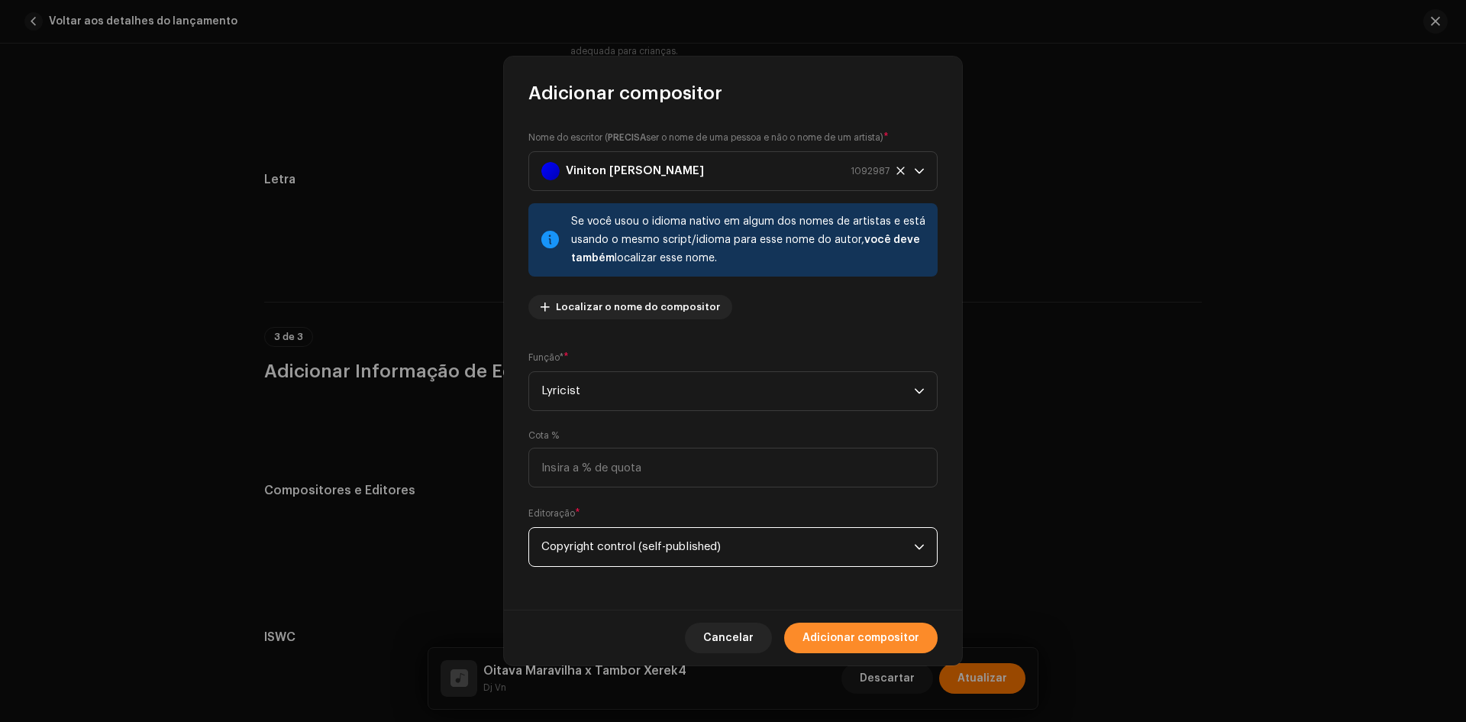
click at [825, 639] on span "Adicionar compositor" at bounding box center [861, 637] width 117 height 31
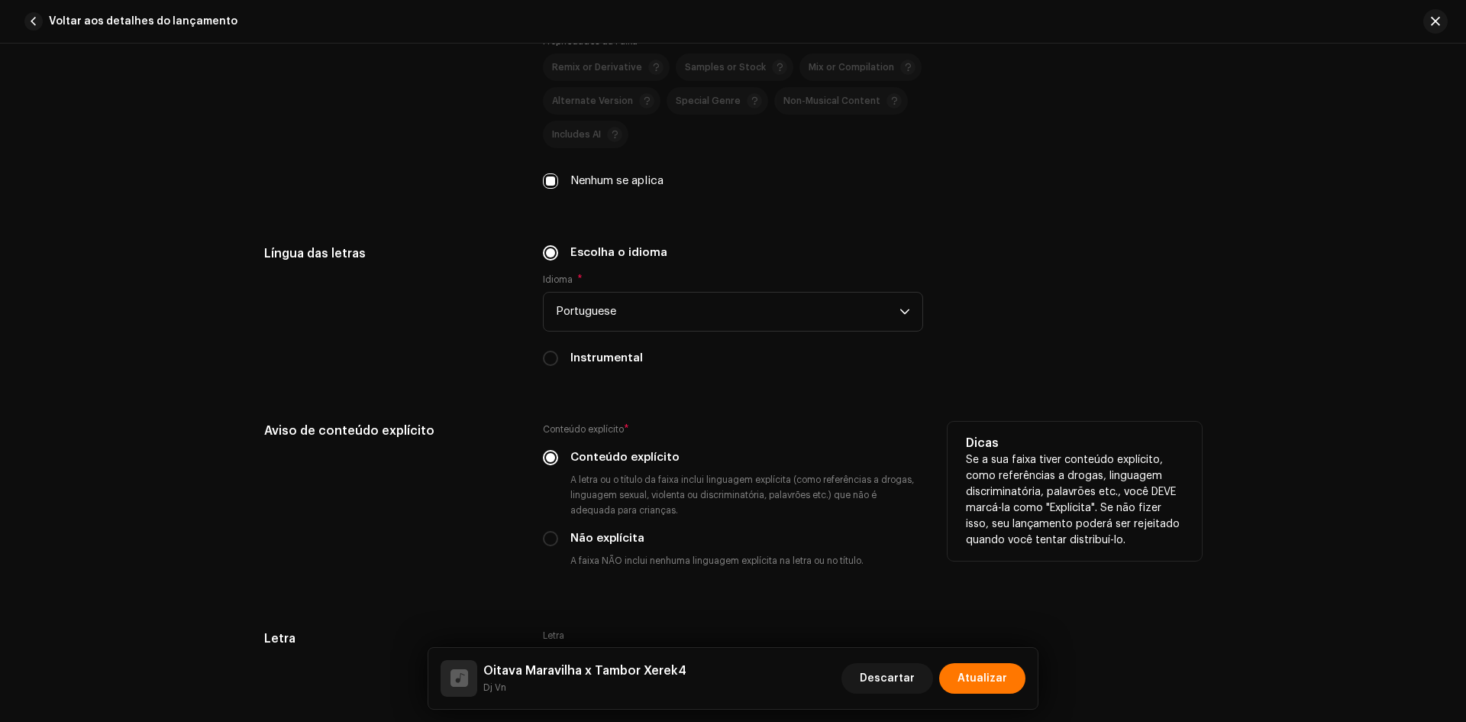
scroll to position [2520, 0]
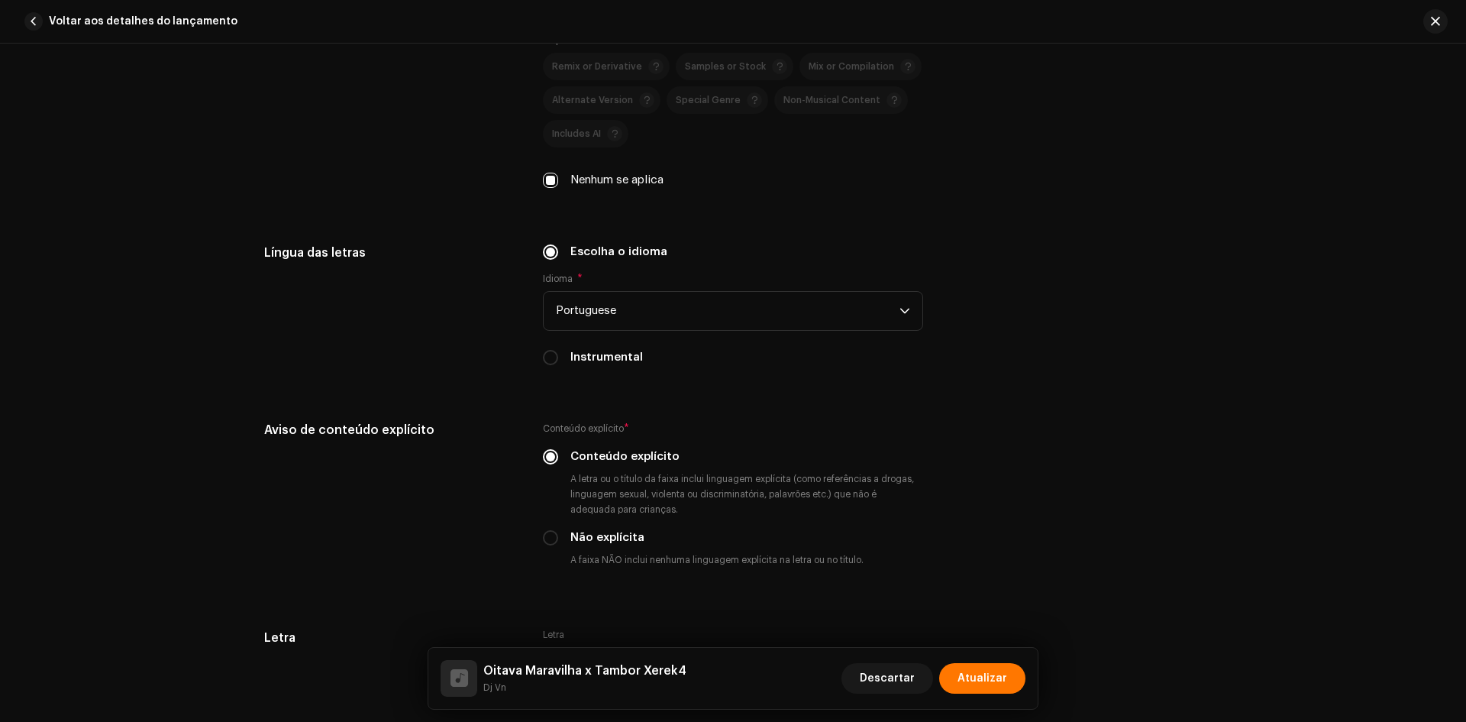
click at [987, 677] on span "Atualizar" at bounding box center [983, 678] width 50 height 31
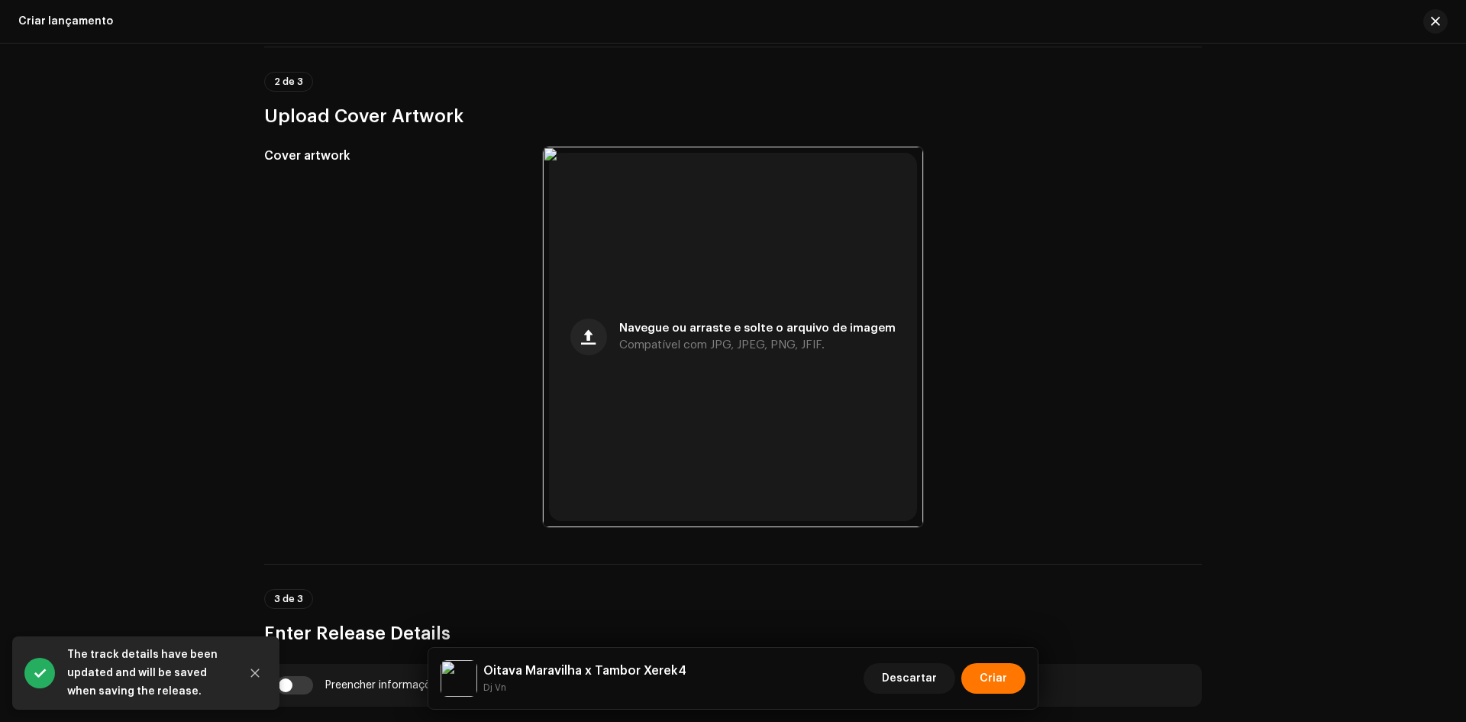
scroll to position [534, 0]
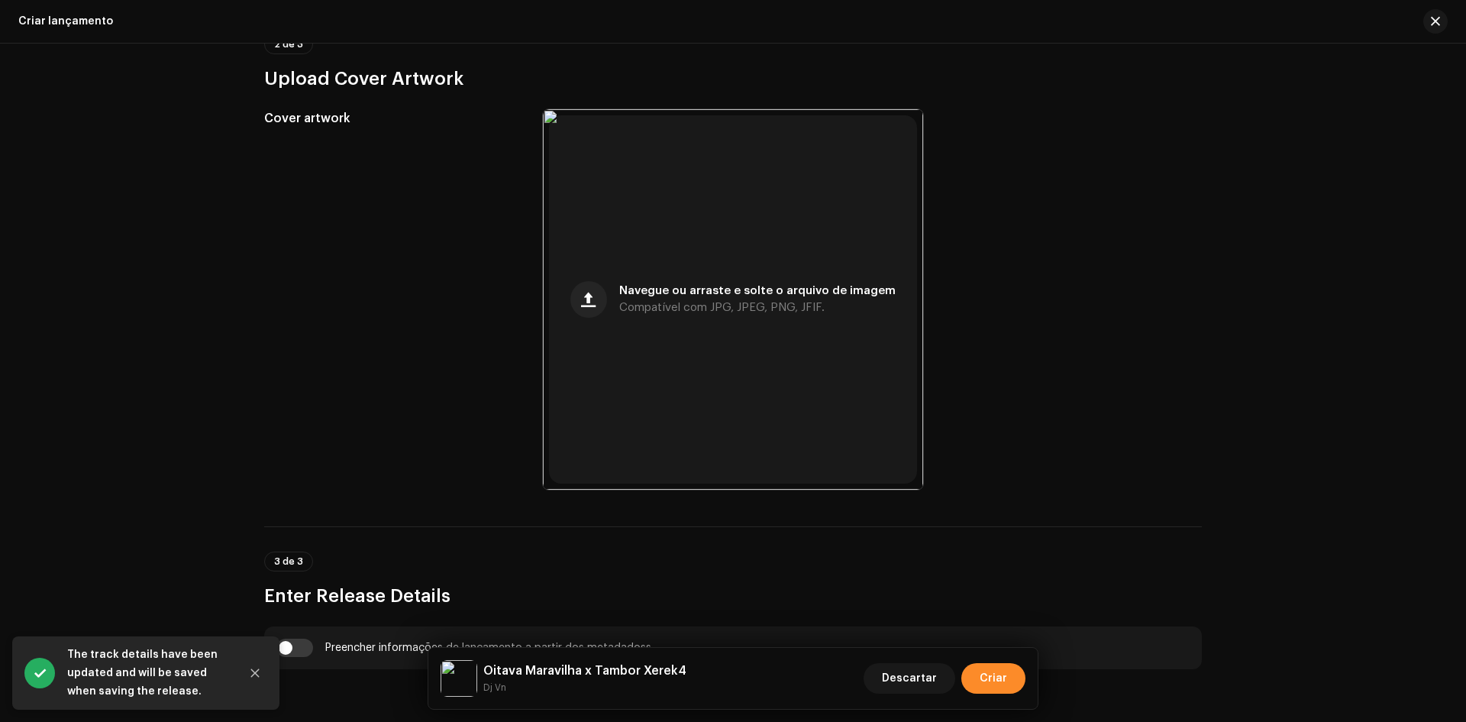
click at [1000, 668] on span "Criar" at bounding box center [993, 678] width 27 height 31
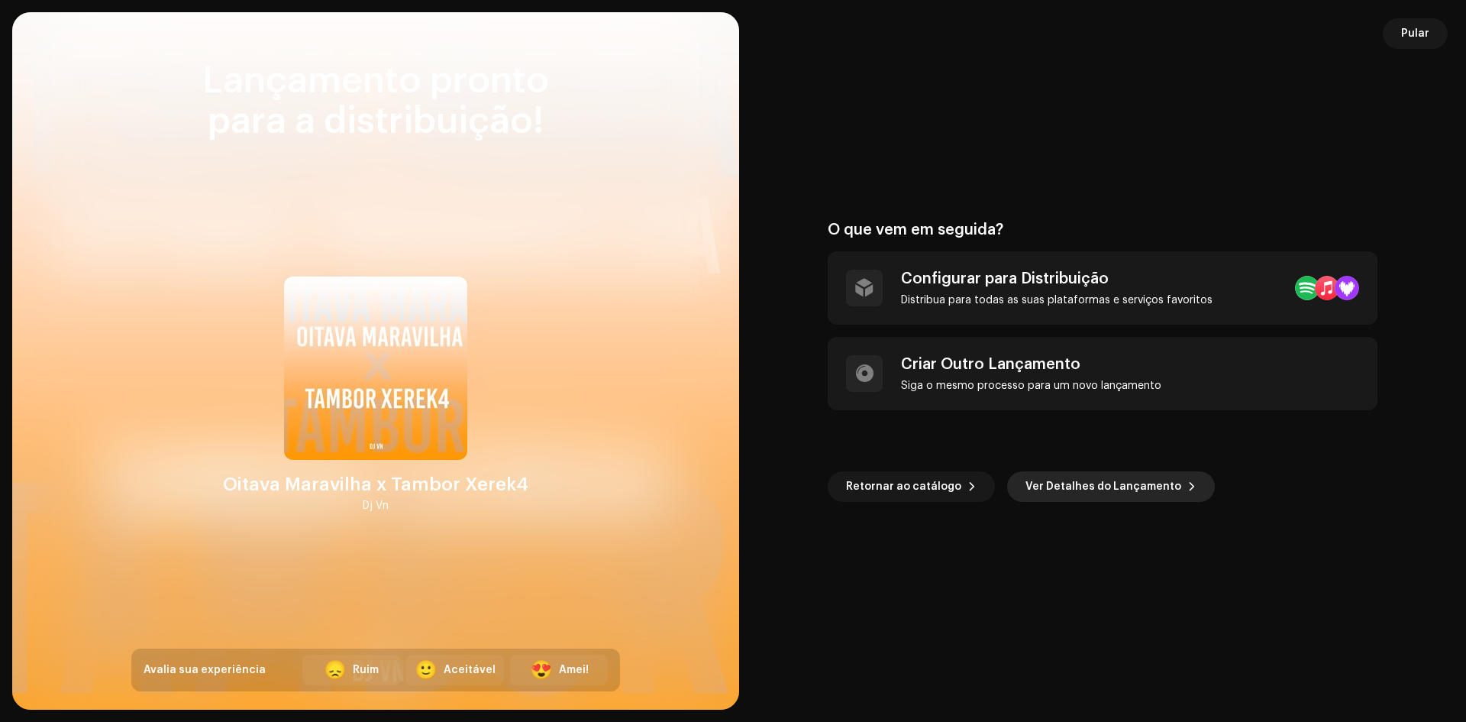
click at [1053, 478] on span "Ver Detalhes do Lançamento" at bounding box center [1103, 486] width 156 height 31
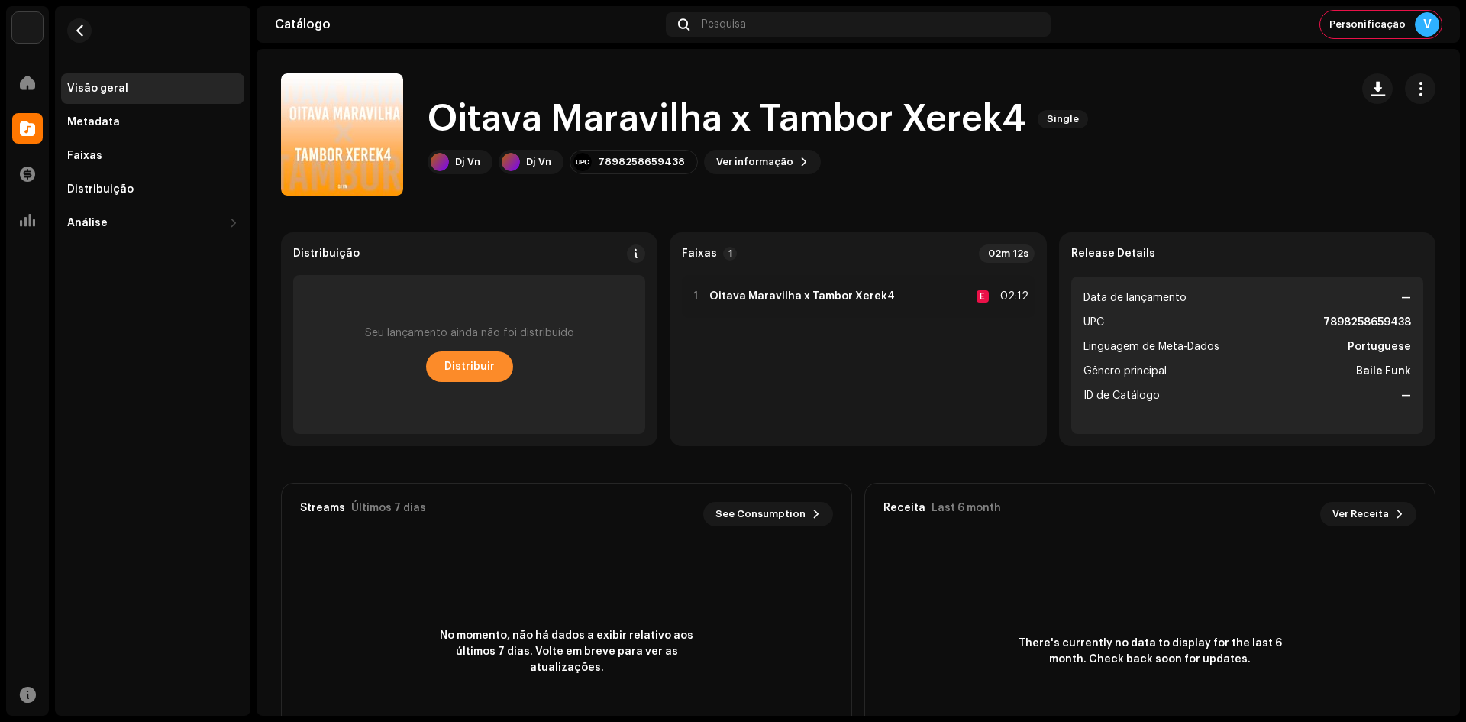
click at [478, 372] on span "Distribuir" at bounding box center [469, 366] width 50 height 31
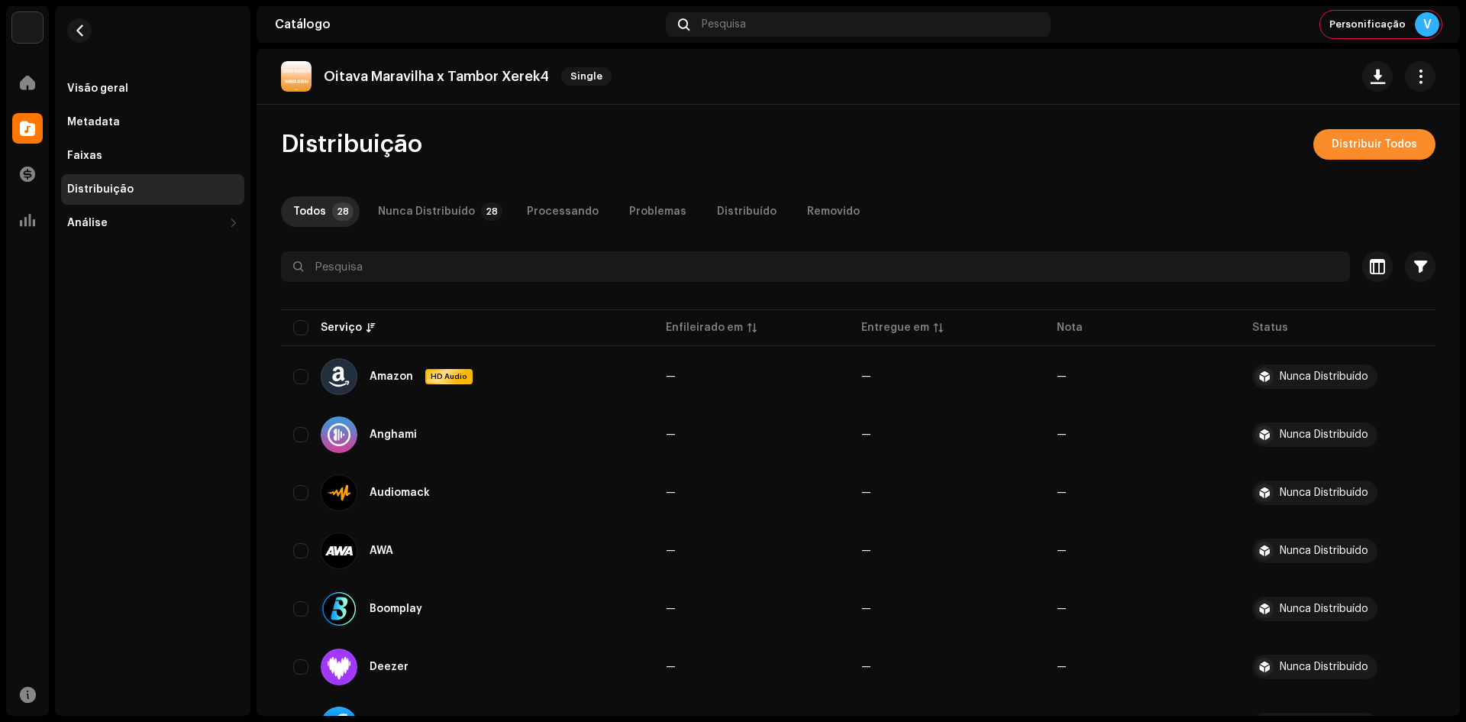
click at [1358, 147] on span "Distribuir Todos" at bounding box center [1375, 144] width 86 height 31
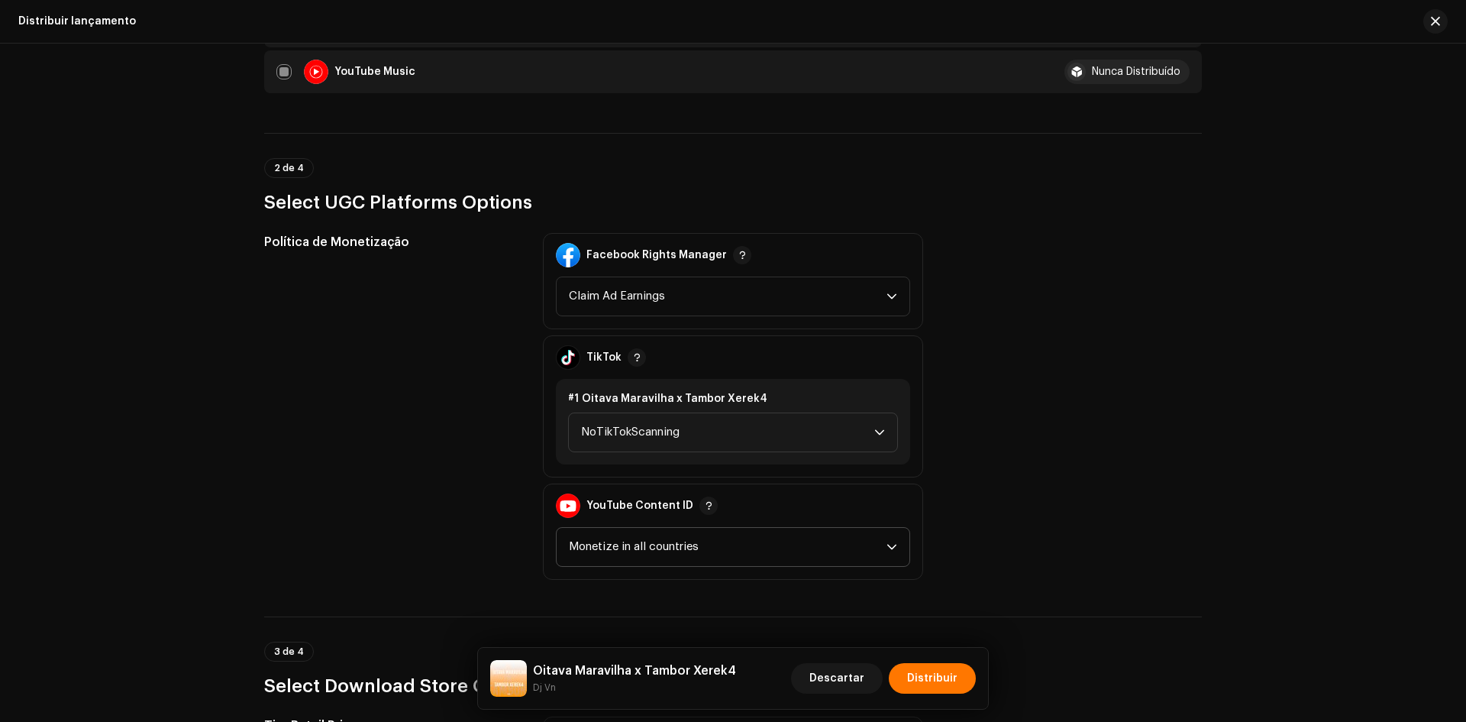
scroll to position [1527, 0]
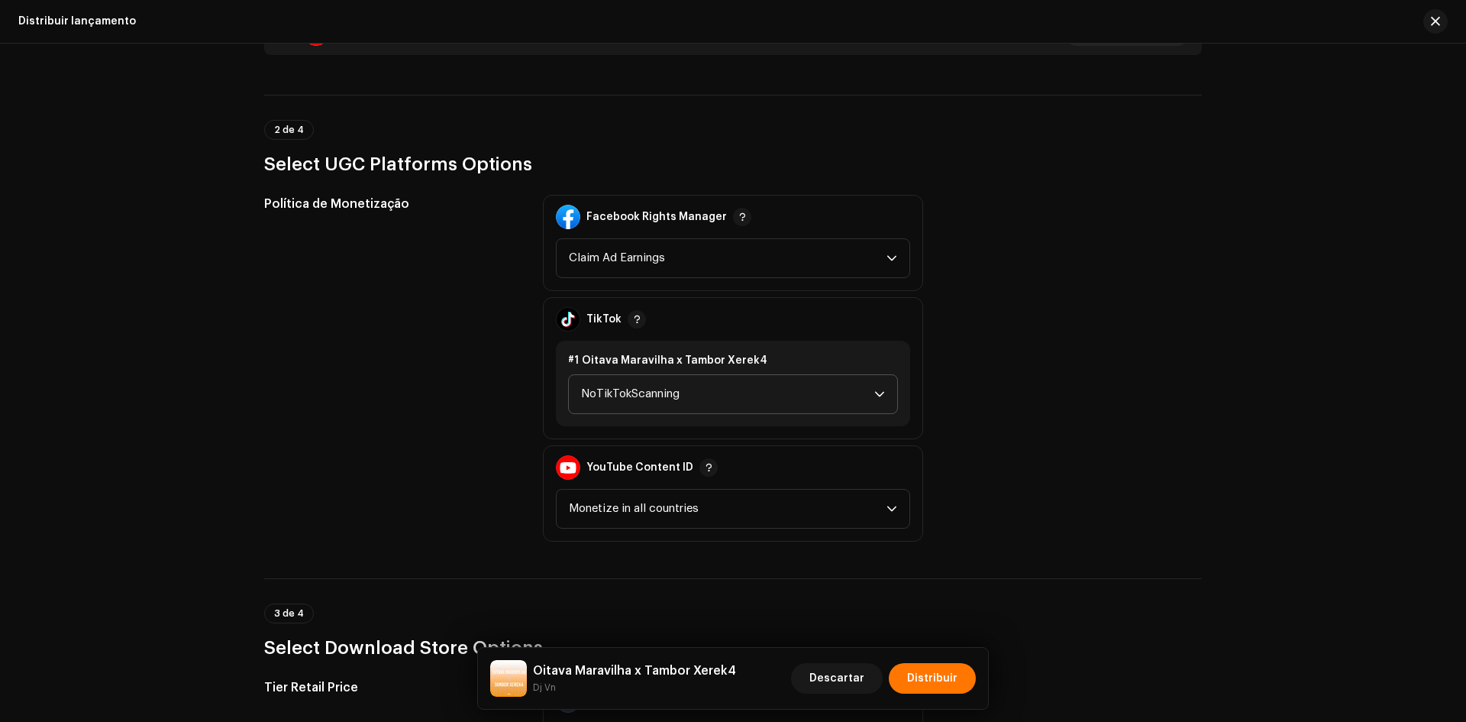
click at [657, 400] on span "NoTikTokScanning" at bounding box center [727, 394] width 293 height 38
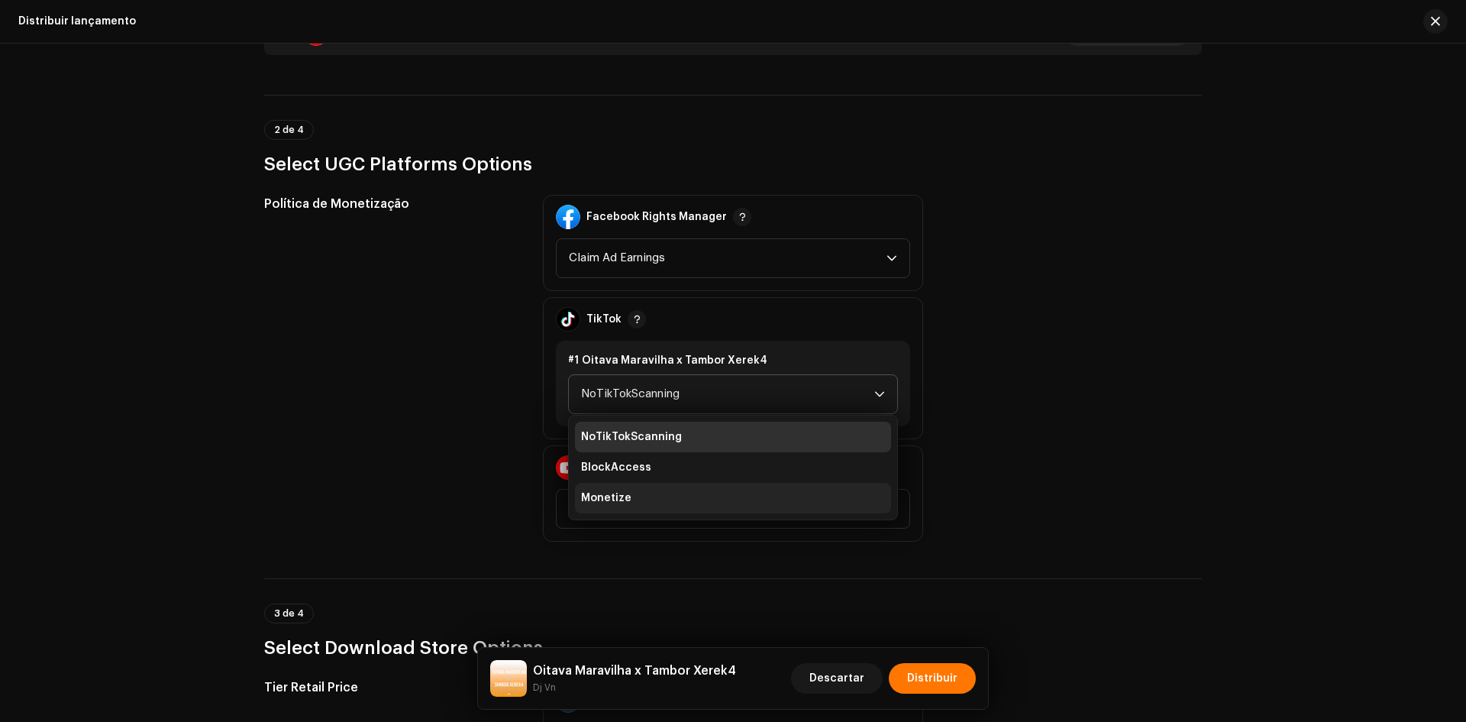
click at [605, 499] on span "Monetize" at bounding box center [606, 497] width 50 height 15
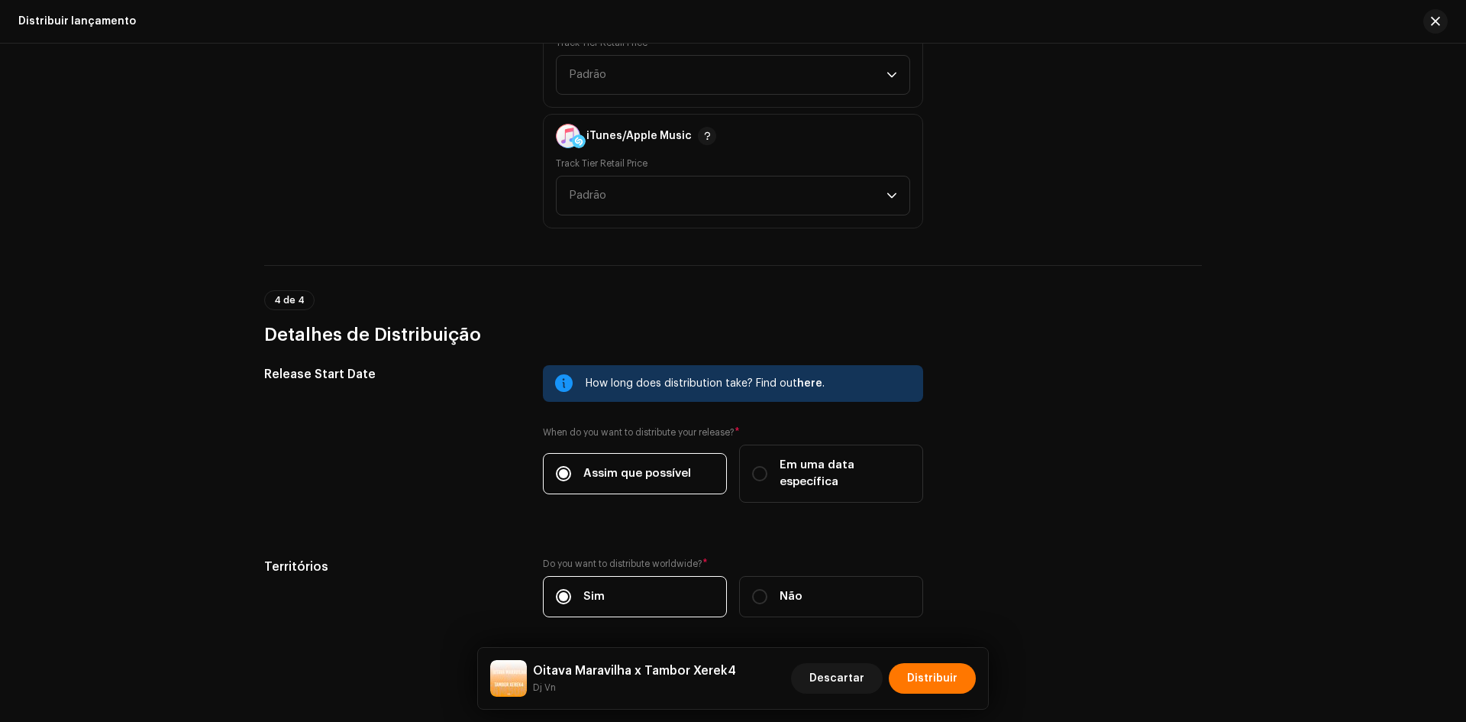
scroll to position [2256, 0]
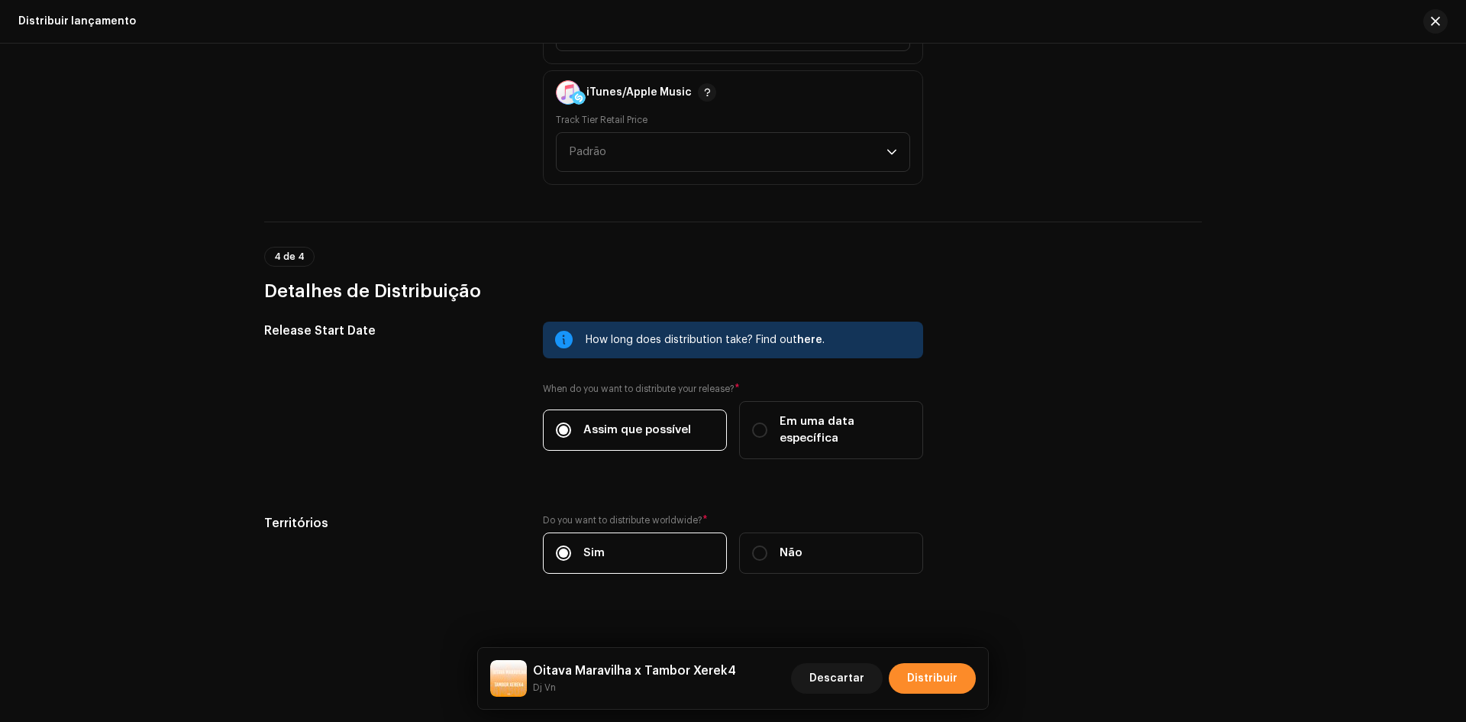
click at [919, 674] on span "Distribuir" at bounding box center [932, 678] width 50 height 31
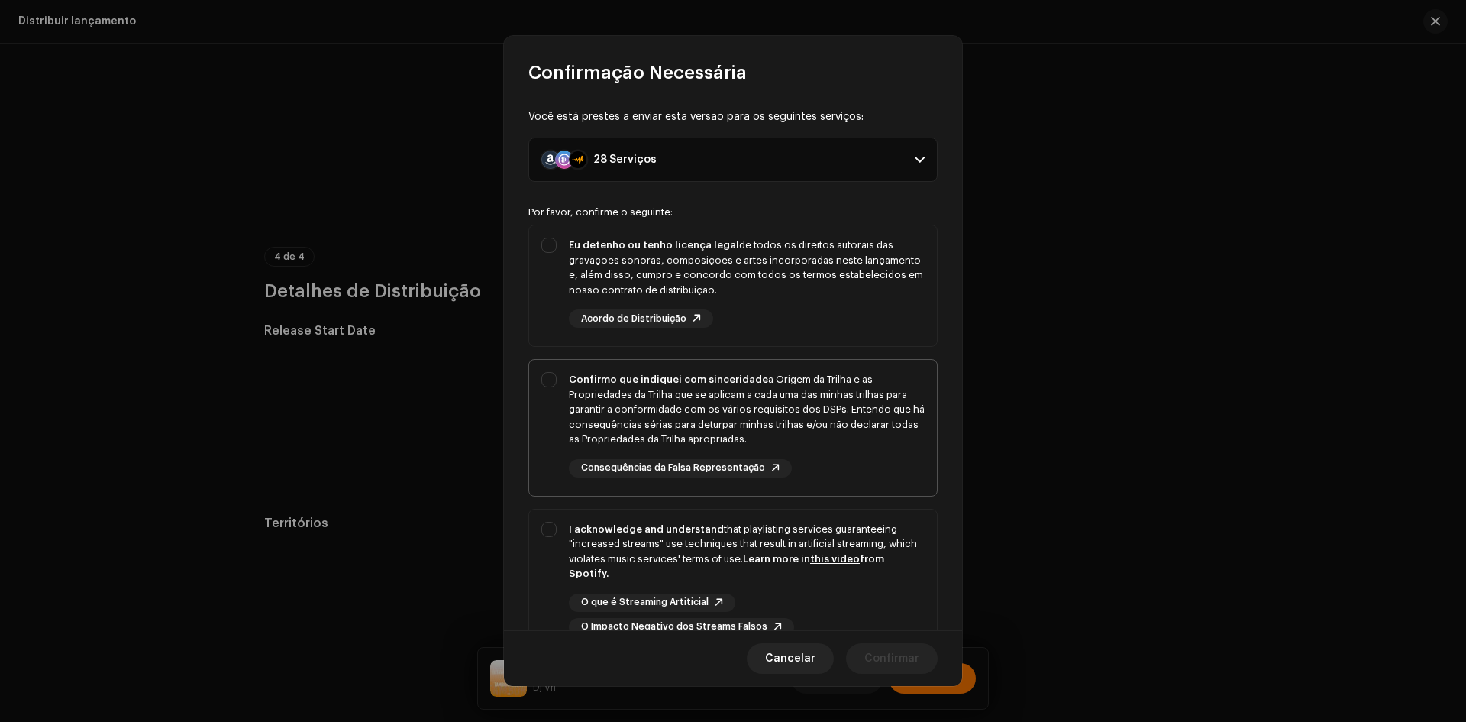
drag, startPoint x: 557, startPoint y: 282, endPoint x: 555, endPoint y: 409, distance: 126.8
click at [557, 287] on div "Eu detenho ou tenho licença legal de todos os direitos autorais das gravações s…" at bounding box center [733, 282] width 408 height 115
checkbox input "true"
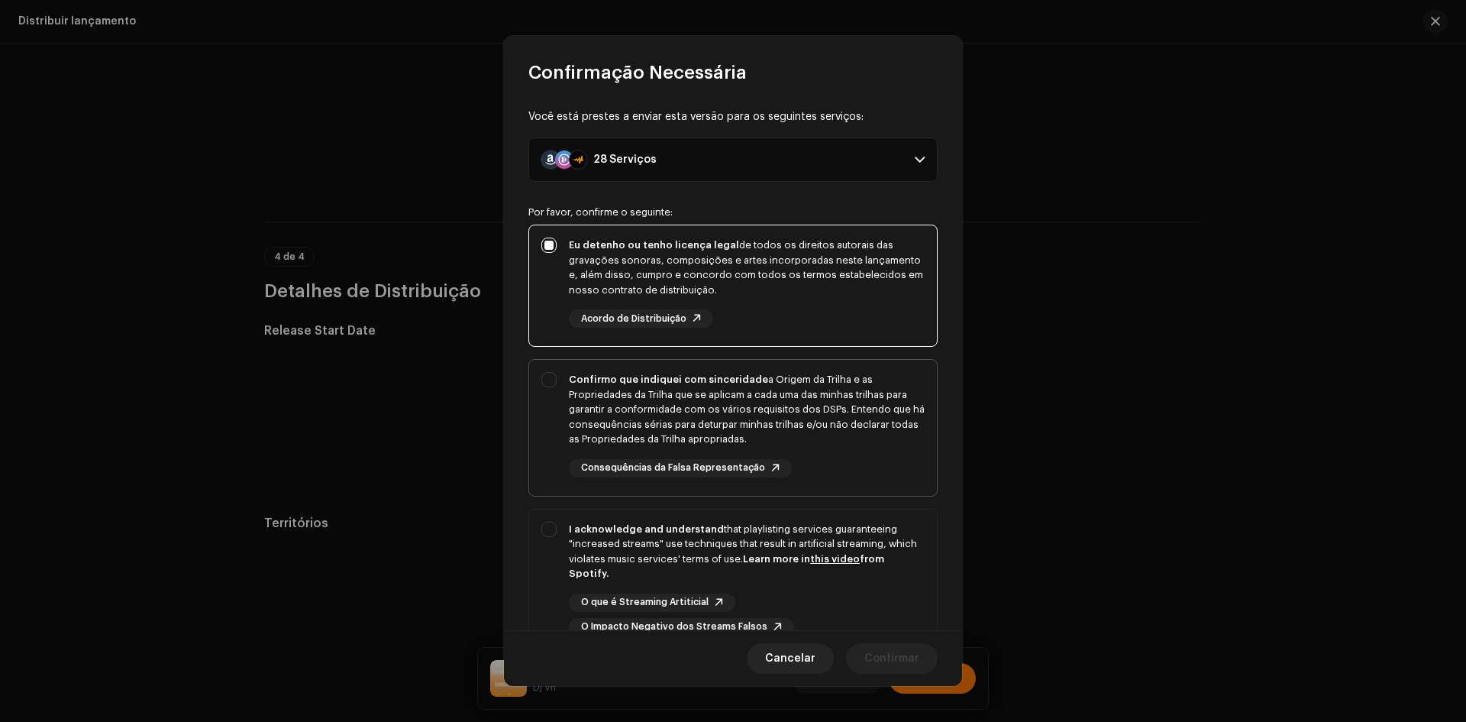
click at [555, 410] on div "Confirmo que indiquei com sinceridade a Origem da Trilha e as Propriedades da T…" at bounding box center [733, 425] width 408 height 130
checkbox input "true"
click at [553, 578] on div "I acknowledge and understand that playlisting services guaranteeing "increased …" at bounding box center [733, 578] width 408 height 139
checkbox input "true"
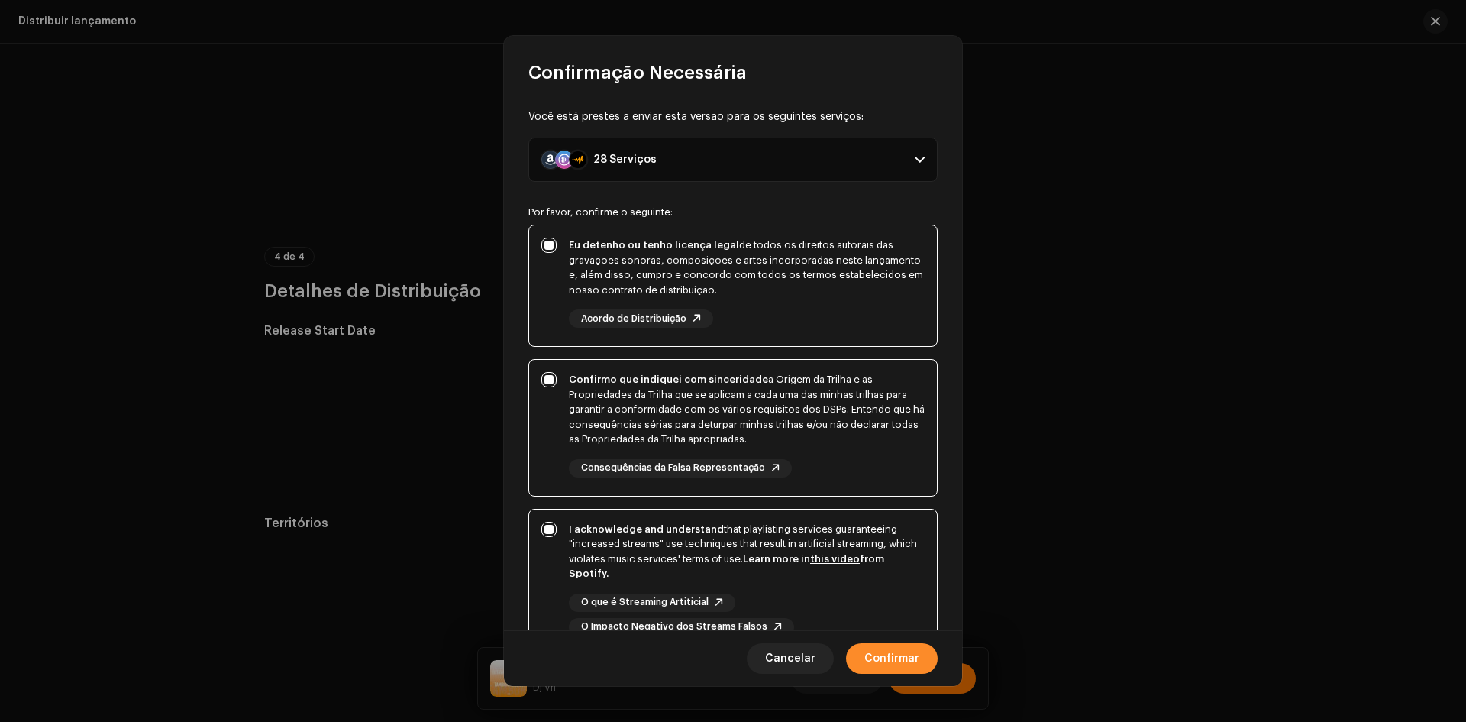
click at [868, 661] on span "Confirmar" at bounding box center [891, 658] width 55 height 31
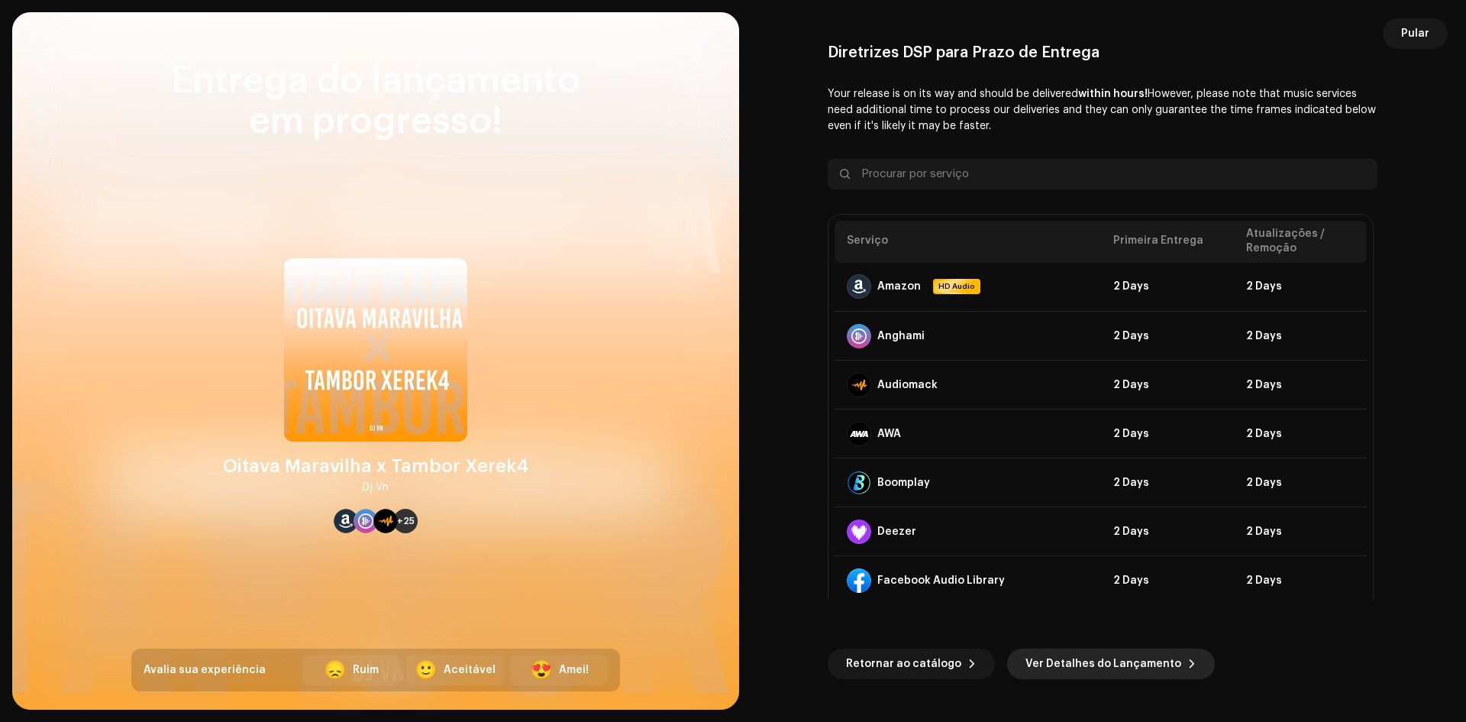
click at [1025, 670] on span "Ver Detalhes do Lançamento" at bounding box center [1103, 663] width 156 height 31
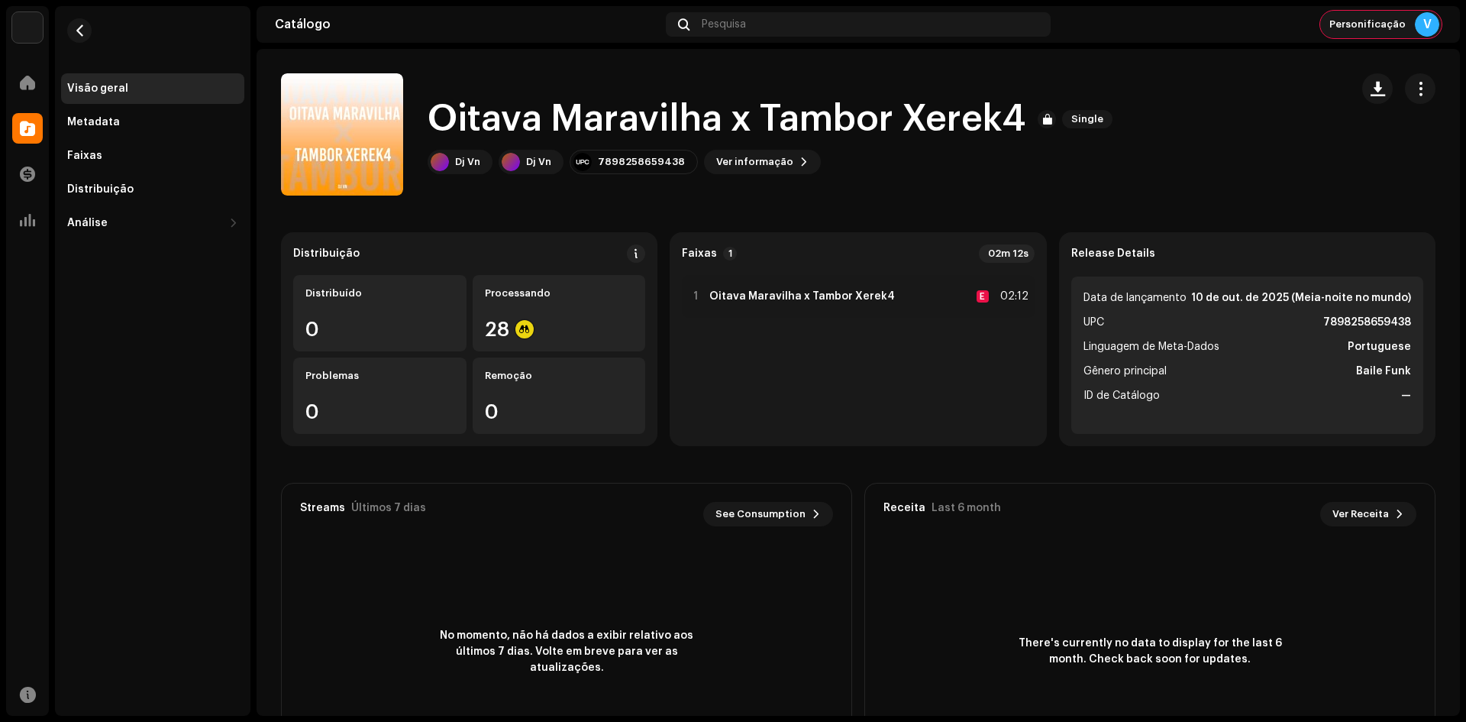
click at [1365, 36] on div "Personificação V" at bounding box center [1380, 24] width 121 height 27
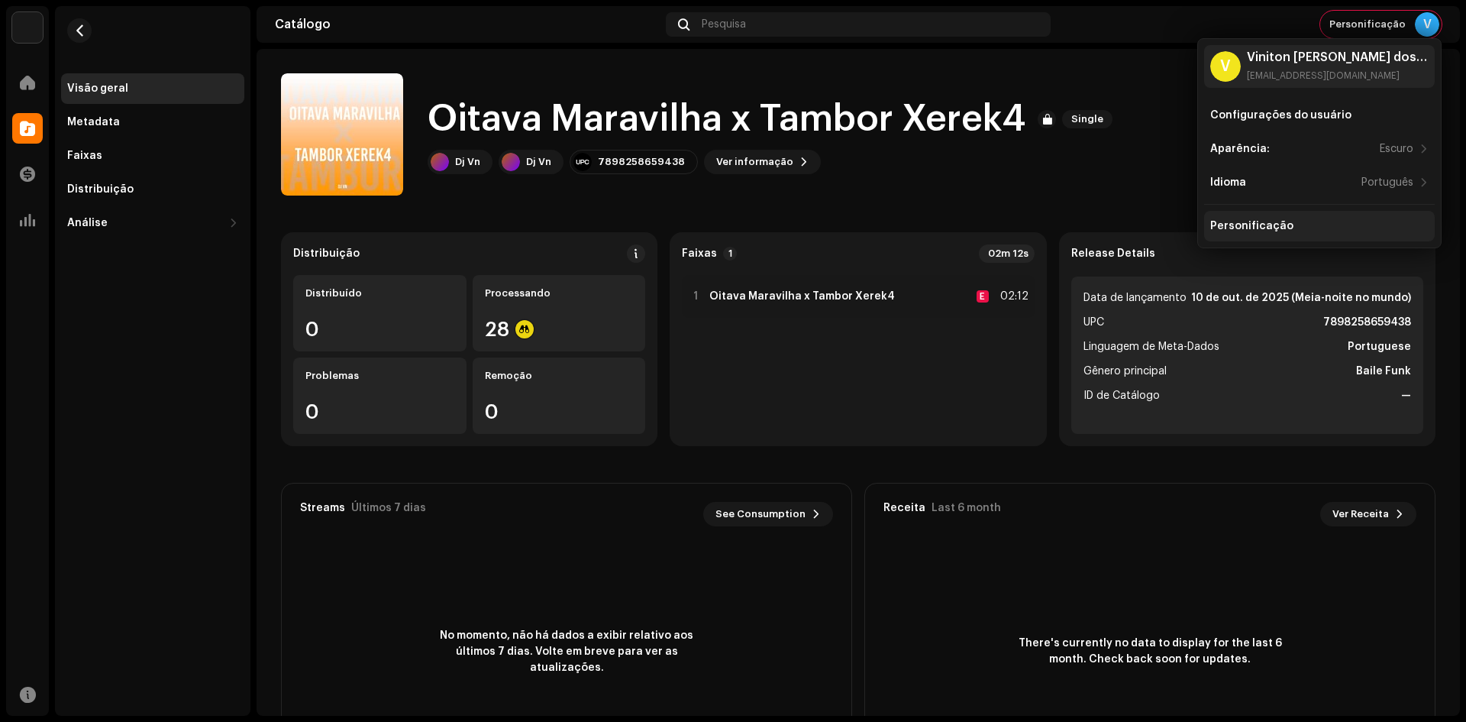
click at [1232, 227] on div "Personificação" at bounding box center [1251, 226] width 83 height 12
